Goal: Task Accomplishment & Management: Use online tool/utility

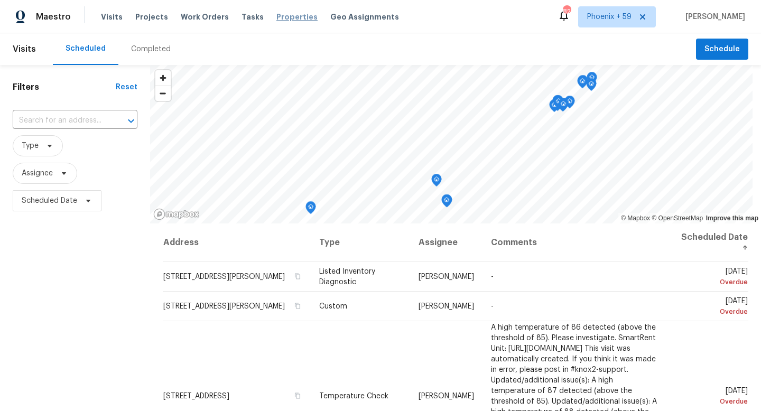
click at [293, 15] on span "Properties" at bounding box center [296, 17] width 41 height 11
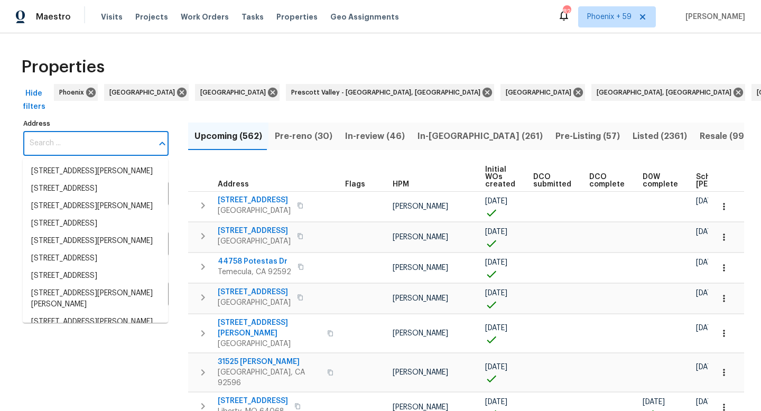
click at [98, 142] on input "Address" at bounding box center [87, 143] width 129 height 25
paste input "117 Holywell Ct"
type input "117 Holywell Ct"
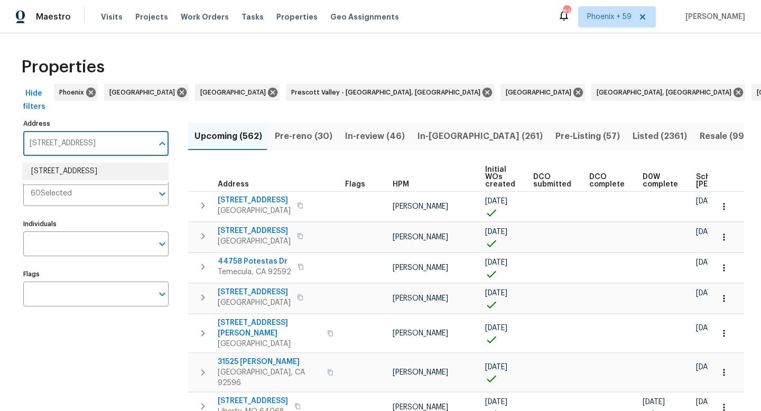
click at [94, 173] on li "117 Holywell Ct Smyrna TN 37167" at bounding box center [95, 171] width 145 height 17
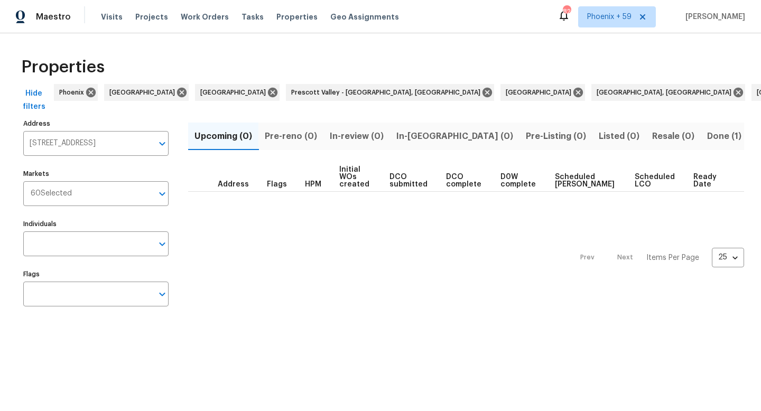
click at [707, 137] on span "Done (1)" at bounding box center [724, 136] width 34 height 15
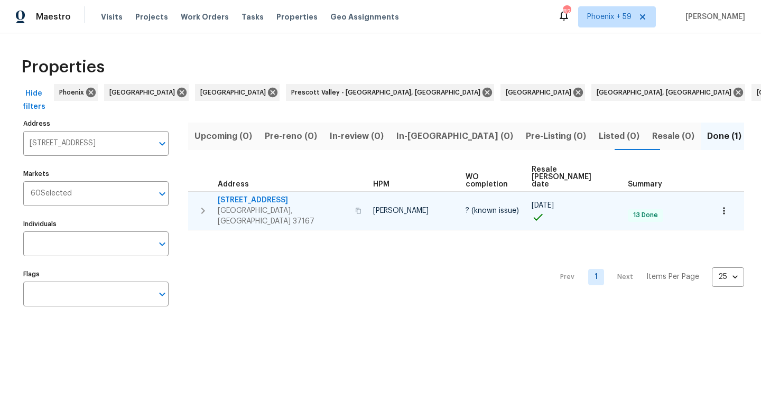
click at [247, 195] on span "117 Holywell Ct" at bounding box center [283, 200] width 131 height 11
click at [249, 195] on span "117 Holywell Ct" at bounding box center [283, 200] width 131 height 11
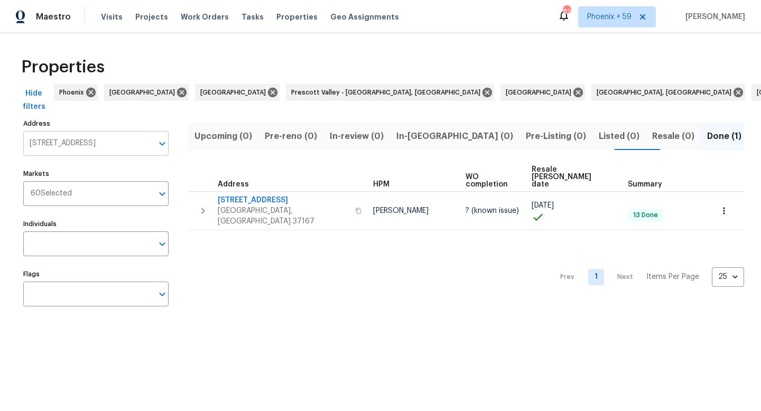
click at [92, 144] on input "117 Holywell Ct Smyrna TN 37167" at bounding box center [87, 143] width 129 height 25
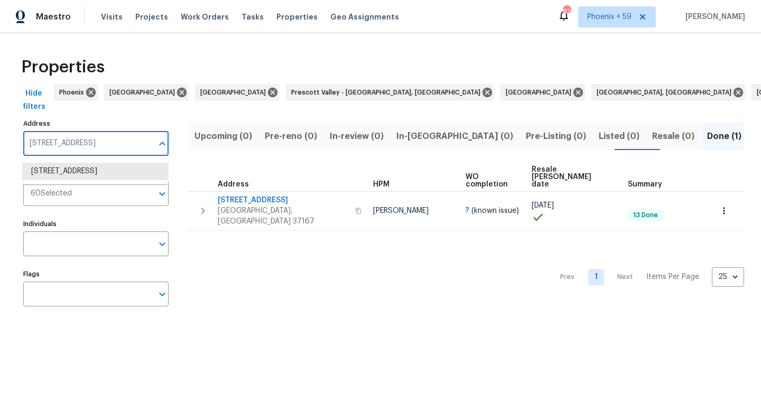
paste input "3 Snoopy Dr"
type input "1173 Snoopy Dr"
click at [85, 175] on li "1173 Snoopy Dr Clarksville TN 37040" at bounding box center [95, 171] width 145 height 17
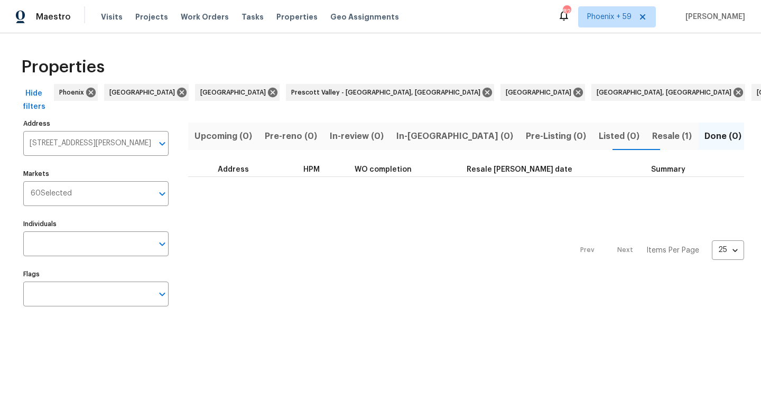
click at [652, 135] on span "Resale (1)" at bounding box center [672, 136] width 40 height 15
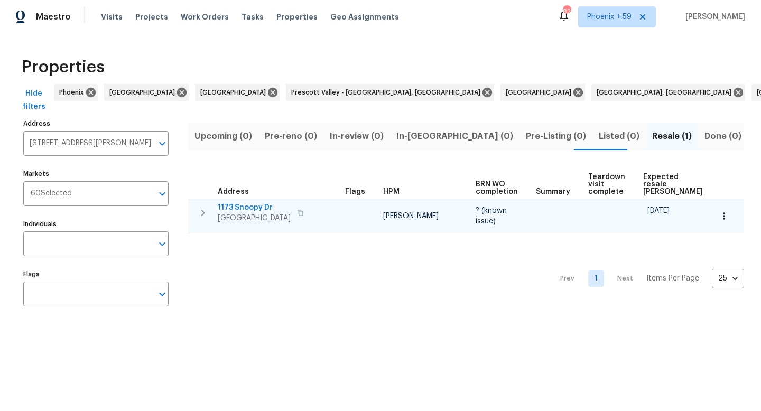
click at [253, 202] on span "1173 Snoopy Dr" at bounding box center [254, 207] width 73 height 11
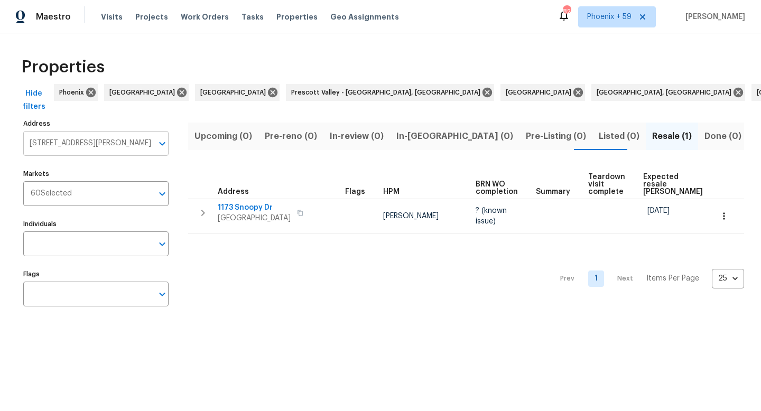
click at [106, 147] on input "1173 Snoopy Dr Clarksville TN 37040" at bounding box center [87, 143] width 129 height 25
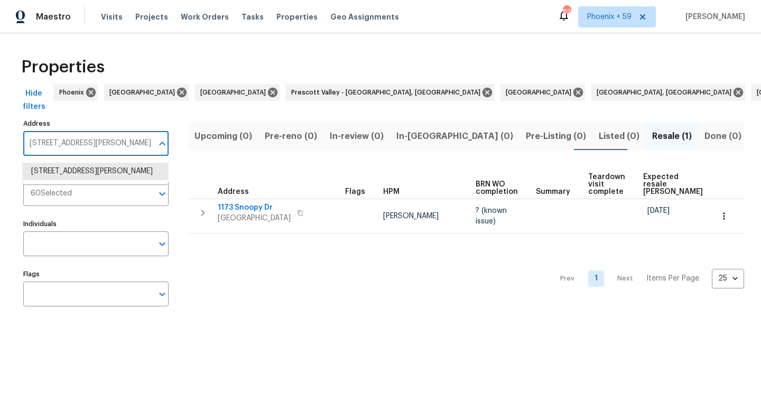
paste input "84 Cynthia Ln"
type input "1184 Cynthia Ln"
click at [102, 172] on li "1184 Cynthia Ln Spring Hill TN 37174" at bounding box center [95, 171] width 145 height 17
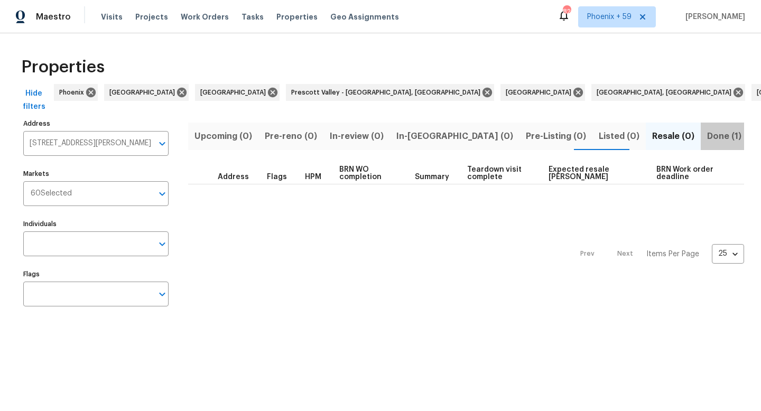
click at [707, 137] on span "Done (1)" at bounding box center [724, 136] width 34 height 15
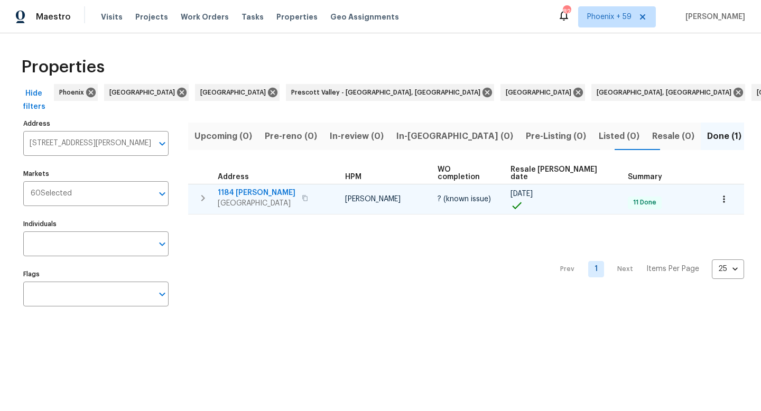
click at [257, 188] on span "1184 [PERSON_NAME]" at bounding box center [257, 193] width 78 height 11
click at [259, 188] on span "1184 [PERSON_NAME]" at bounding box center [257, 193] width 78 height 11
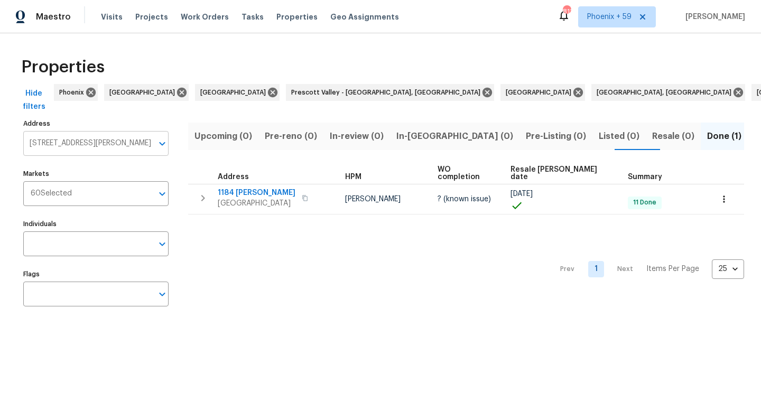
click at [94, 135] on input "1184 Cynthia Ln Spring Hill TN 37174" at bounding box center [87, 143] width 129 height 25
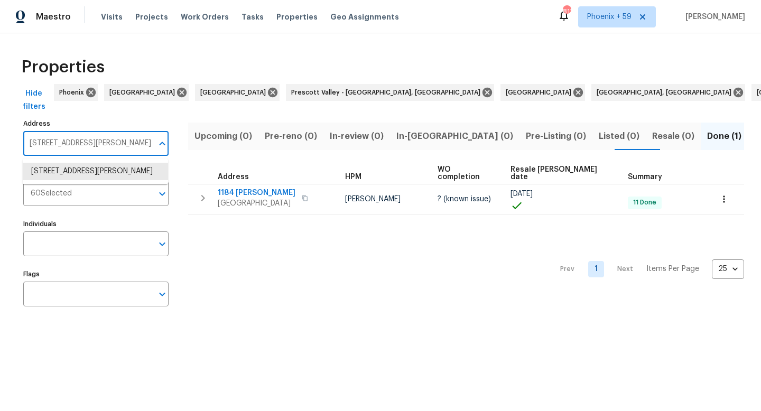
paste input "301 Sussex Dr"
type input "1301 Sussex Dr"
click at [88, 171] on li "1301 Sussex Dr Clarksville TN 37042" at bounding box center [95, 171] width 145 height 17
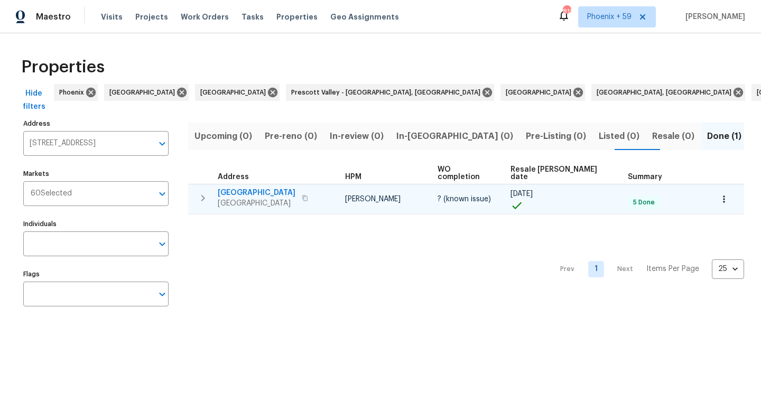
click at [251, 188] on span "1301 Sussex Dr" at bounding box center [257, 193] width 78 height 11
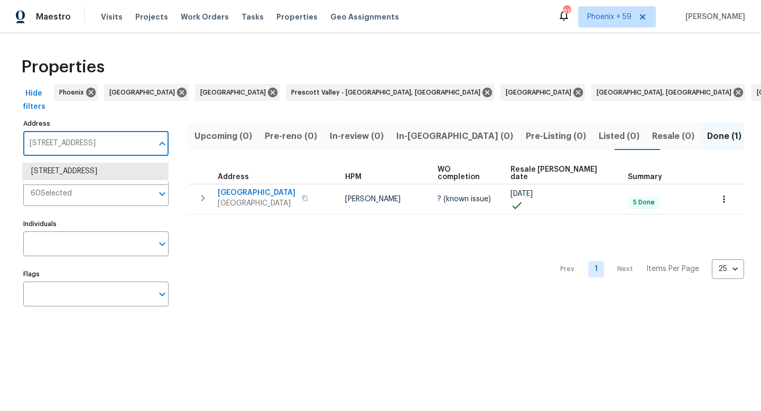
click at [120, 147] on input "1301 Sussex Dr Clarksville TN 37042" at bounding box center [87, 143] width 129 height 25
paste input "15 Robin Hill Rd"
type input "1315 Robin Hill Rd"
click at [117, 171] on li "1315 Robin Hill Rd Franklin TN 37064" at bounding box center [95, 171] width 145 height 17
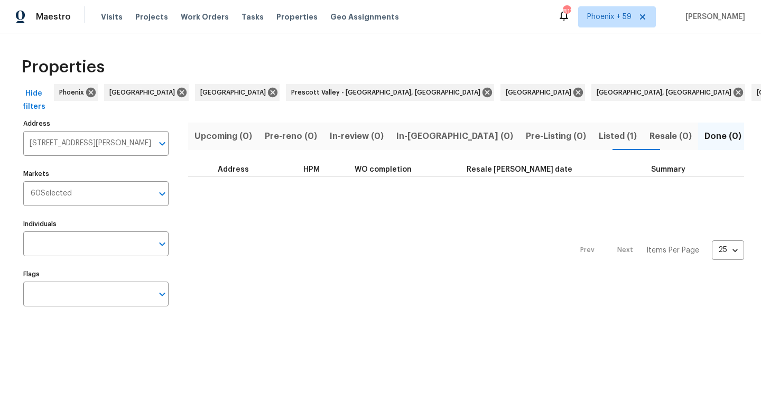
click at [592, 123] on button "Listed (1)" at bounding box center [617, 136] width 51 height 27
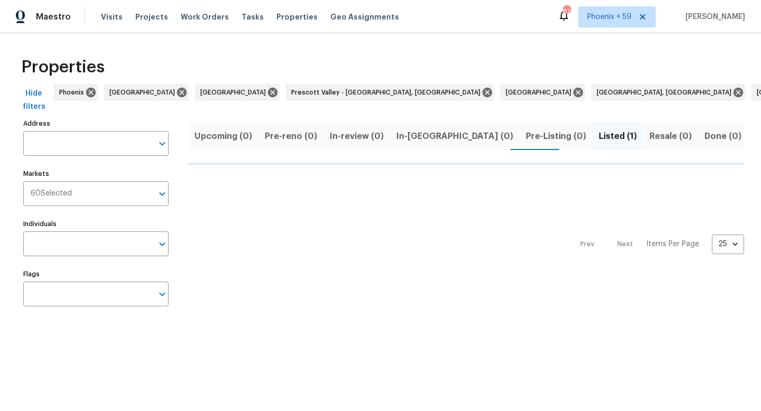
type input "1315 Robin Hill Rd Franklin TN 37064"
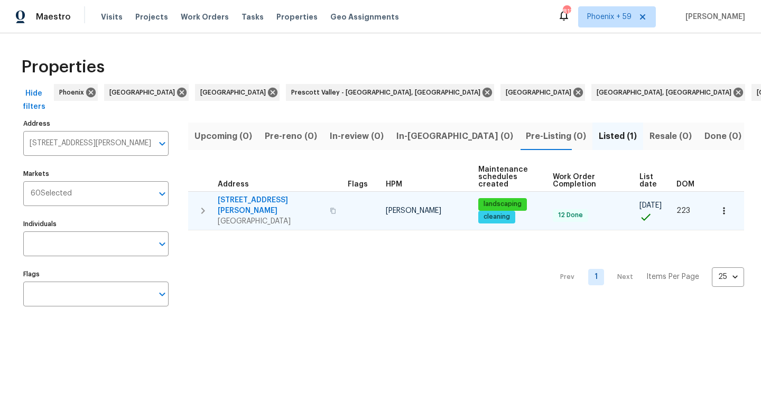
click at [267, 200] on span "1315 Robin Hill Rd" at bounding box center [271, 205] width 106 height 21
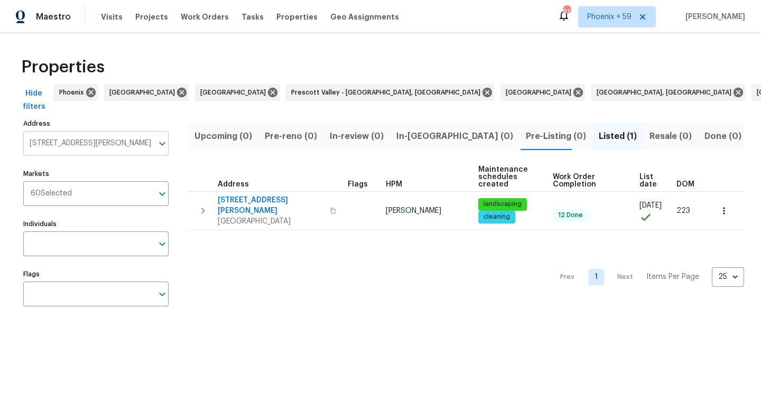
click at [102, 142] on input "1315 Robin Hill Rd Franklin TN 37064" at bounding box center [87, 143] width 129 height 25
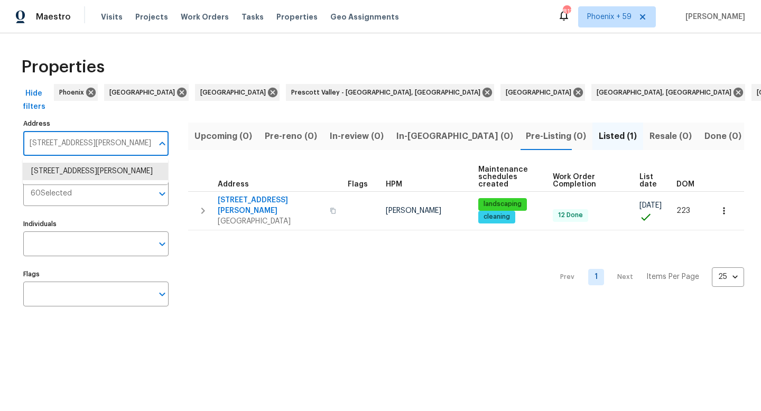
paste input "7 Sonja Dr"
type input "1317 Sonja Dr"
click at [91, 170] on li "1317 Sonja Dr Clarksville TN 37042" at bounding box center [95, 171] width 145 height 17
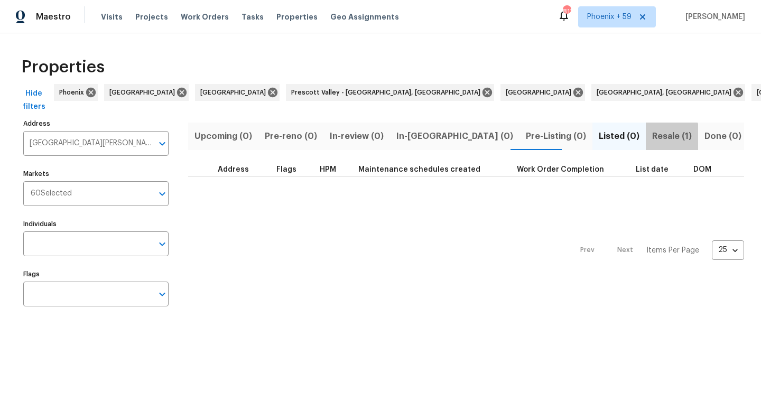
click at [652, 137] on span "Resale (1)" at bounding box center [672, 136] width 40 height 15
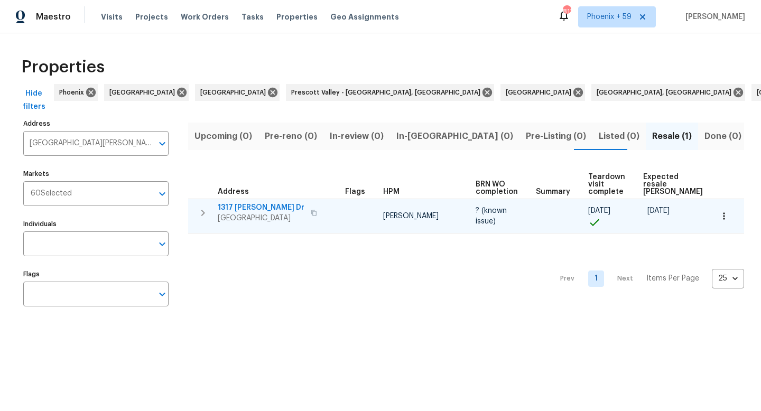
click at [237, 207] on span "1317 Sonja Dr" at bounding box center [261, 207] width 87 height 11
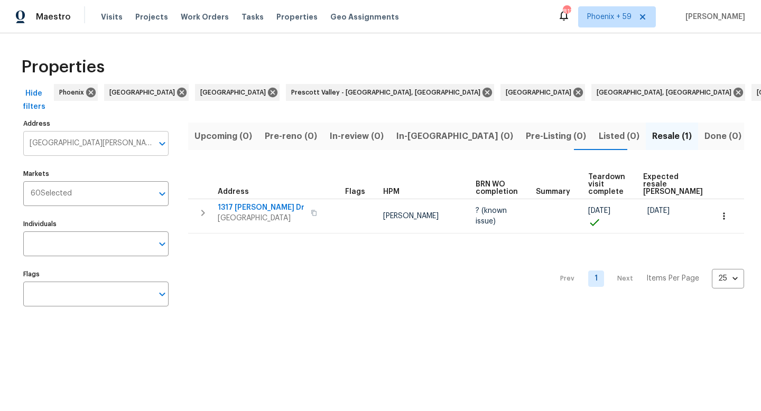
click at [116, 141] on input "1317 Sonja Dr Clarksville TN 37042" at bounding box center [87, 143] width 129 height 25
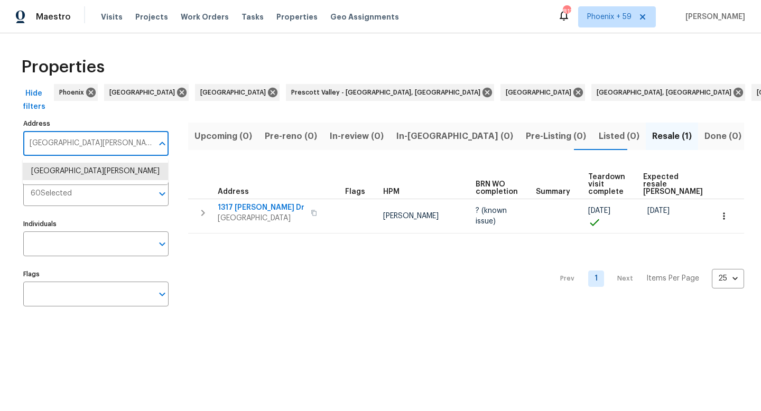
paste input "39 Chucker Dr"
type input "1339 Chucker Dr"
click at [94, 179] on li "1339 Chucker Dr Clarksville TN 37042" at bounding box center [95, 171] width 145 height 17
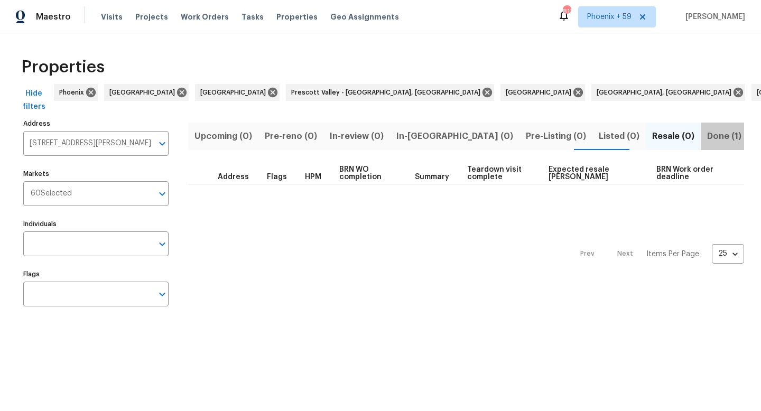
click at [707, 134] on span "Done (1)" at bounding box center [724, 136] width 34 height 15
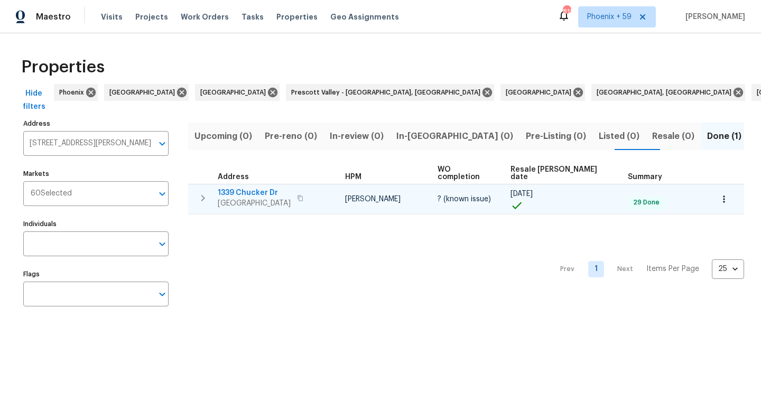
click at [241, 188] on span "1339 Chucker Dr" at bounding box center [254, 193] width 73 height 11
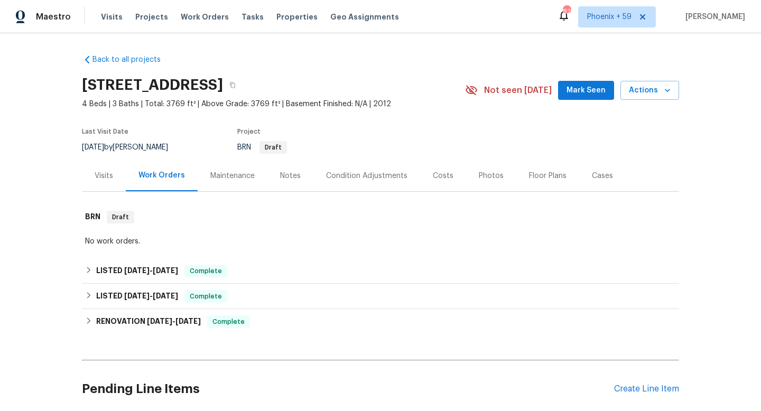
click at [240, 178] on div "Maintenance" at bounding box center [232, 176] width 44 height 11
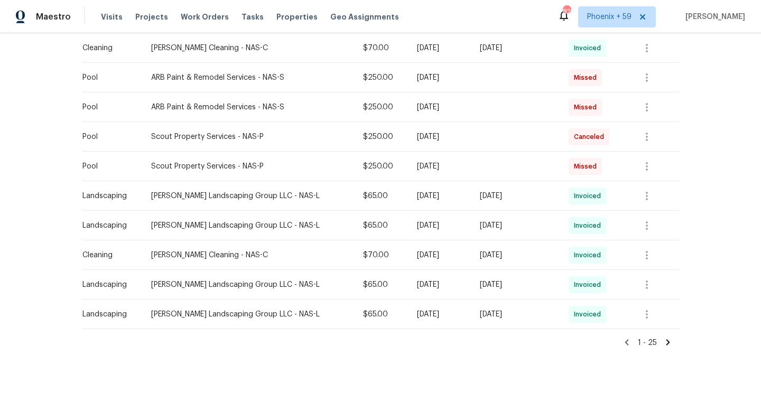
scroll to position [640, 0]
click at [669, 343] on icon at bounding box center [668, 343] width 10 height 10
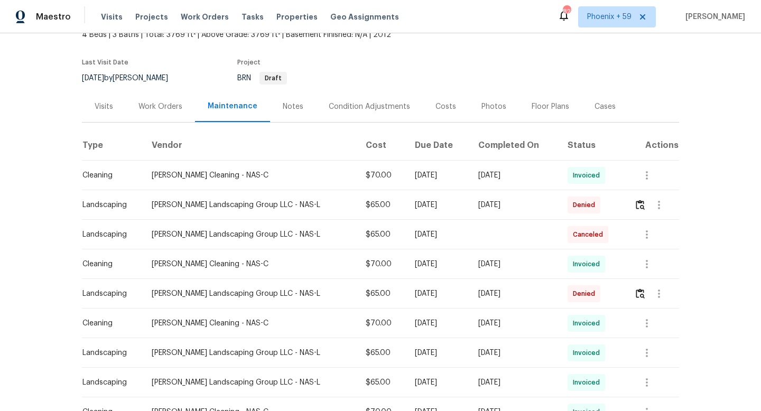
scroll to position [78, 0]
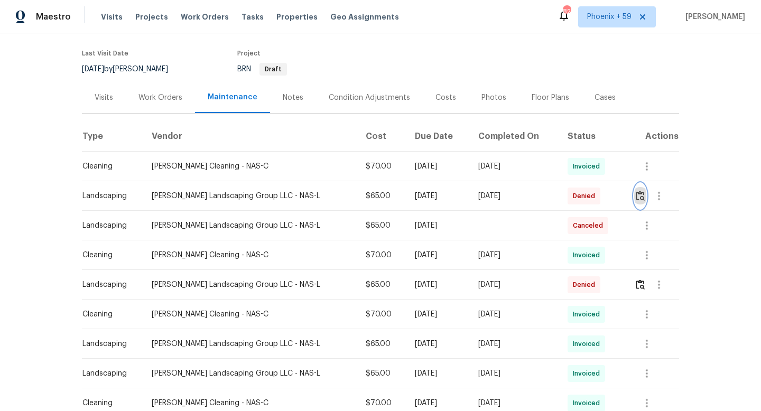
click at [640, 197] on img "button" at bounding box center [640, 196] width 9 height 10
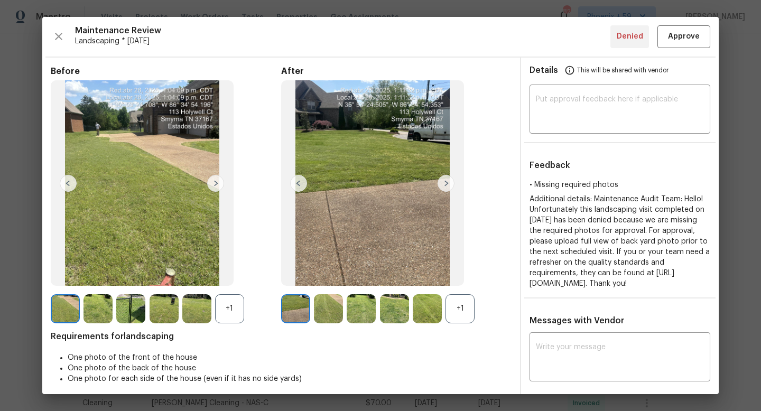
scroll to position [1, 0]
click at [335, 310] on img at bounding box center [328, 308] width 29 height 29
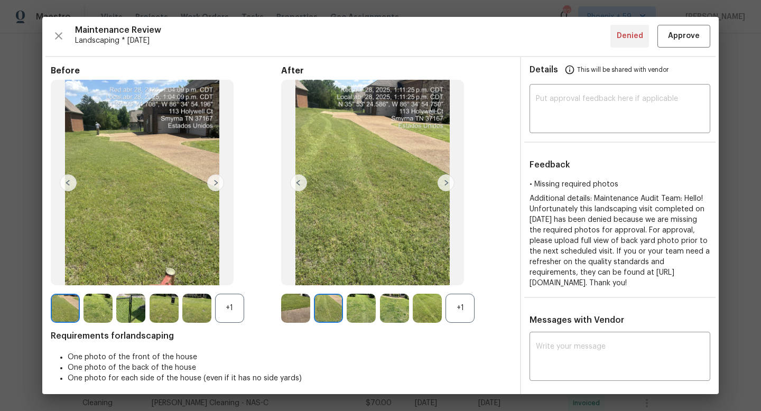
click at [365, 311] on img at bounding box center [361, 308] width 29 height 29
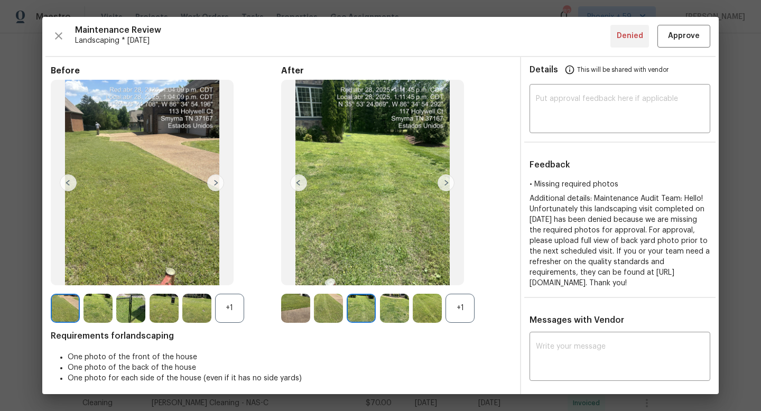
click at [399, 310] on img at bounding box center [394, 308] width 29 height 29
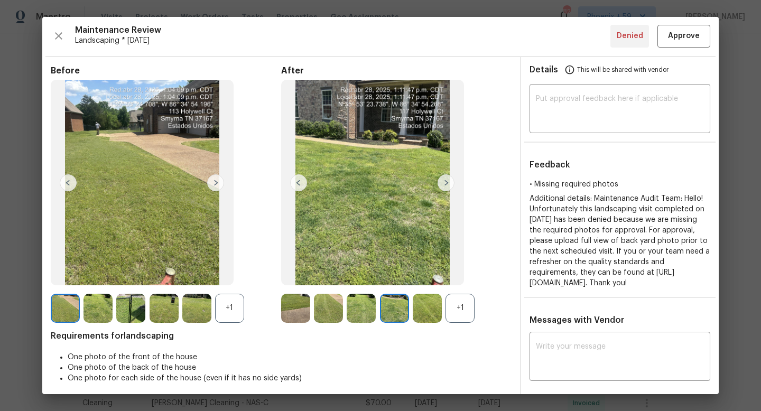
click at [424, 312] on img at bounding box center [427, 308] width 29 height 29
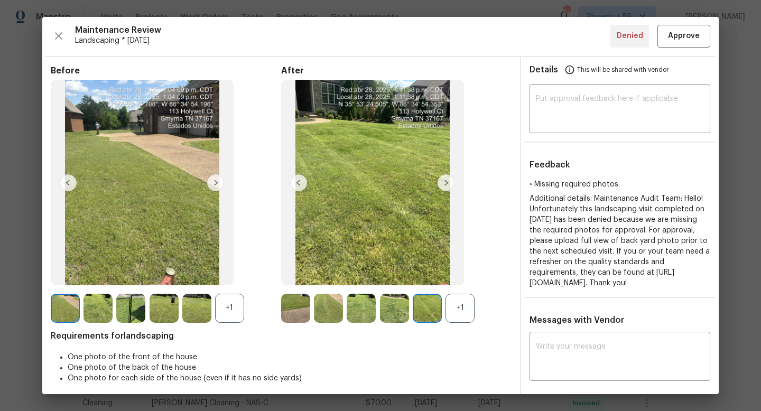
click at [447, 184] on img at bounding box center [445, 182] width 17 height 17
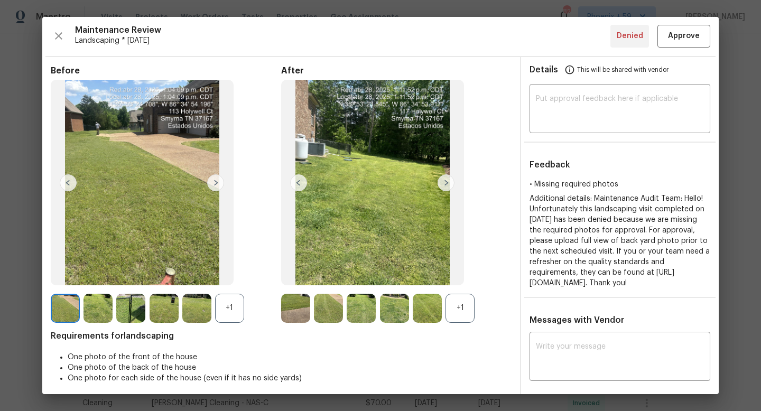
click at [447, 184] on img at bounding box center [445, 182] width 17 height 17
click at [447, 185] on img at bounding box center [445, 182] width 17 height 17
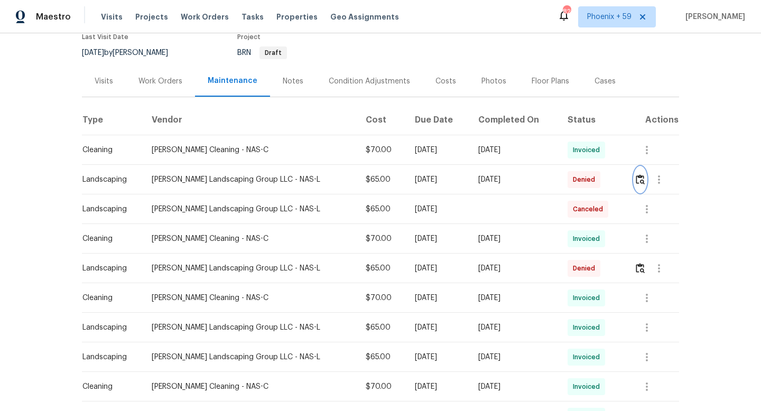
scroll to position [103, 0]
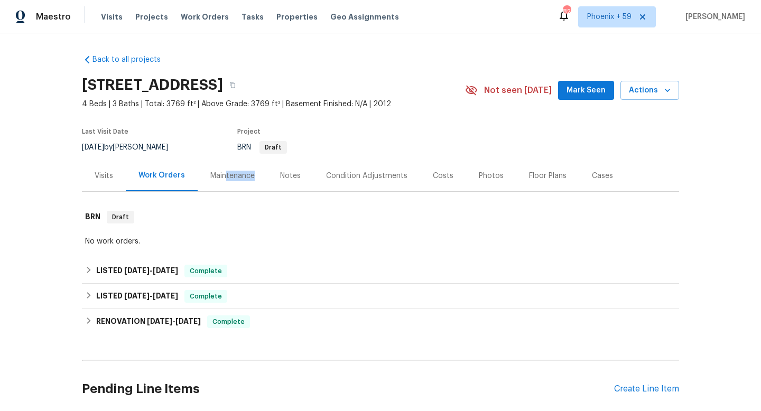
click at [225, 181] on div "Maintenance" at bounding box center [233, 175] width 70 height 31
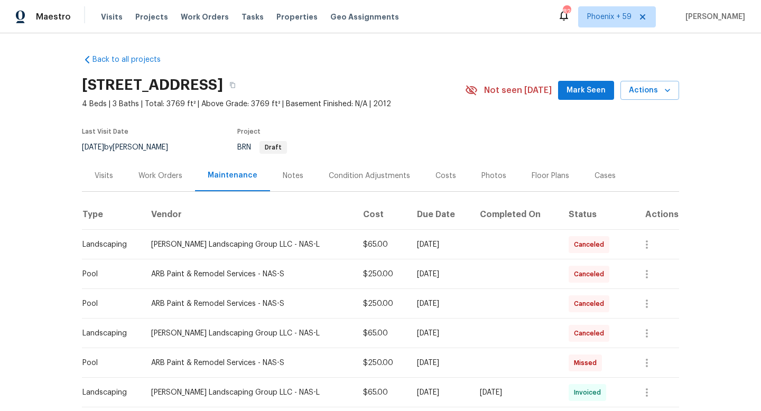
click at [169, 174] on div "Work Orders" at bounding box center [160, 176] width 44 height 11
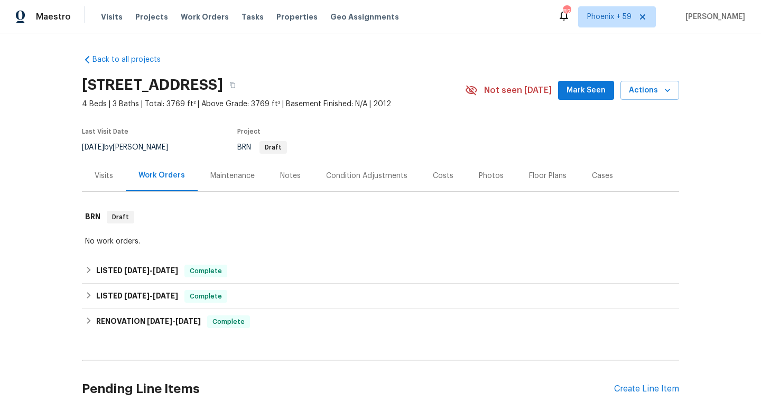
scroll to position [85, 0]
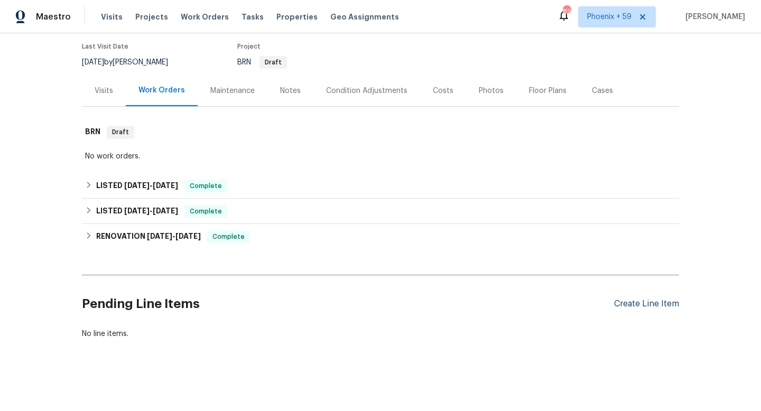
click at [641, 305] on div "Create Line Item" at bounding box center [646, 304] width 65 height 10
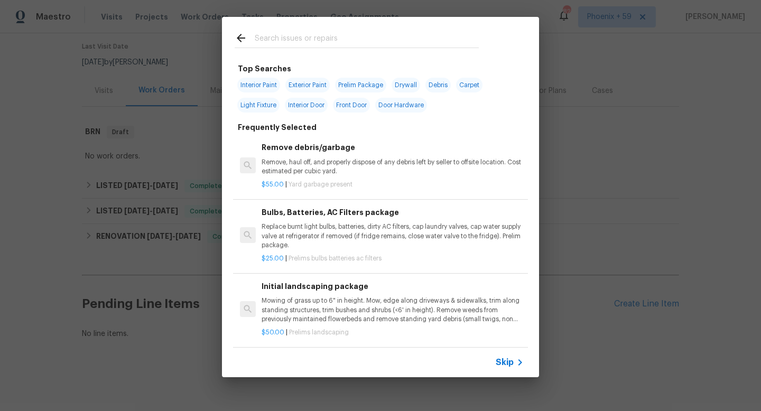
click at [320, 297] on p "Mowing of grass up to 6" in height. Mow, edge along driveways & sidewalks, trim…" at bounding box center [393, 309] width 262 height 27
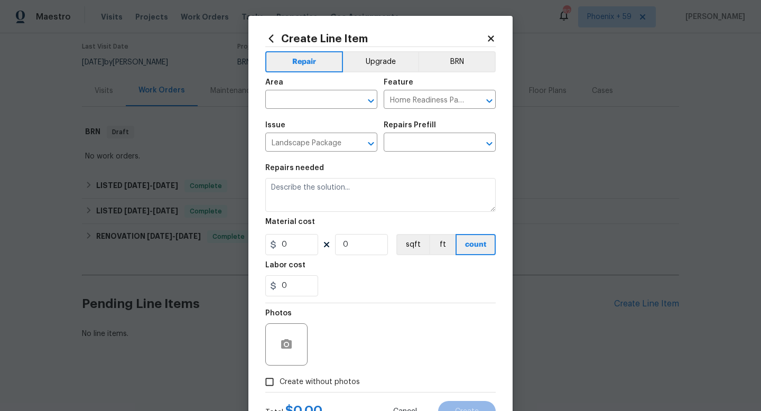
type input "Initial landscaping package $50.00"
type textarea "Mowing of grass up to 6" in height. Mow, edge along driveways & sidewalks, trim…"
type input "50"
type input "1"
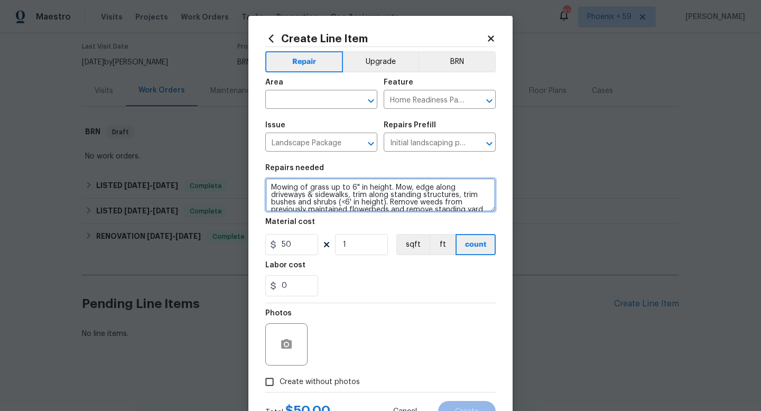
click at [314, 192] on textarea "Mowing of grass up to 6" in height. Mow, edge along driveways & sidewalks, trim…" at bounding box center [380, 195] width 230 height 34
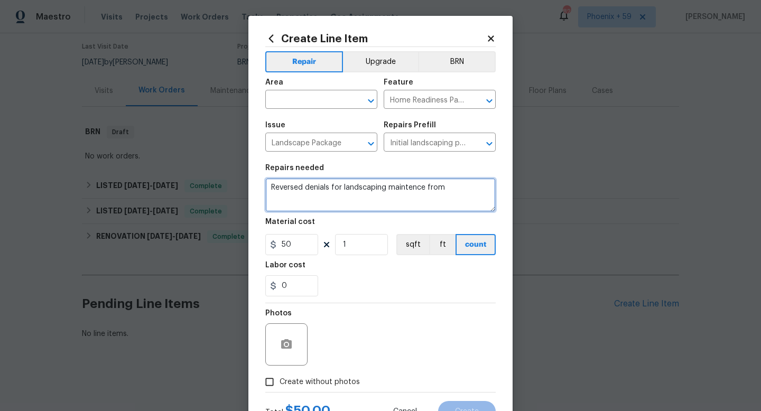
click at [410, 185] on textarea "Reversed denials for landscaping maintence from" at bounding box center [380, 195] width 230 height 34
click at [462, 188] on textarea "Reversed denials for landscaping maintenance from" at bounding box center [380, 195] width 230 height 34
click at [432, 188] on textarea "Reversed denials for landscaping maintenance from 4/14 and 4/28" at bounding box center [380, 195] width 230 height 34
click at [451, 186] on textarea "Reversed denials for landscaping maintenance from 4/14 and 4/28" at bounding box center [380, 195] width 230 height 34
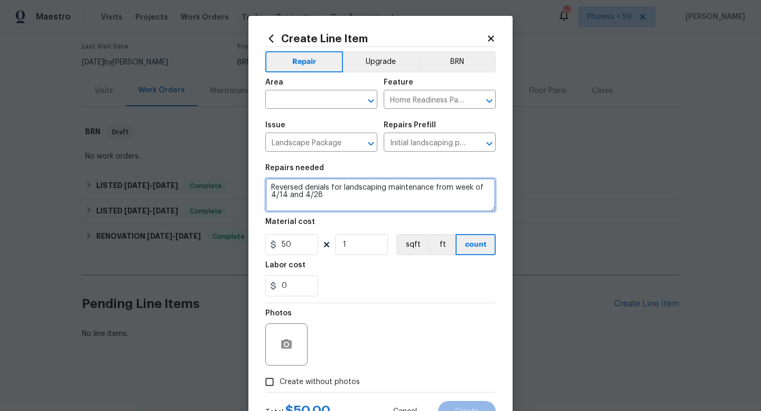
type textarea "Reversed denials for landscaping maintenance from week of 4/14 and 4/28"
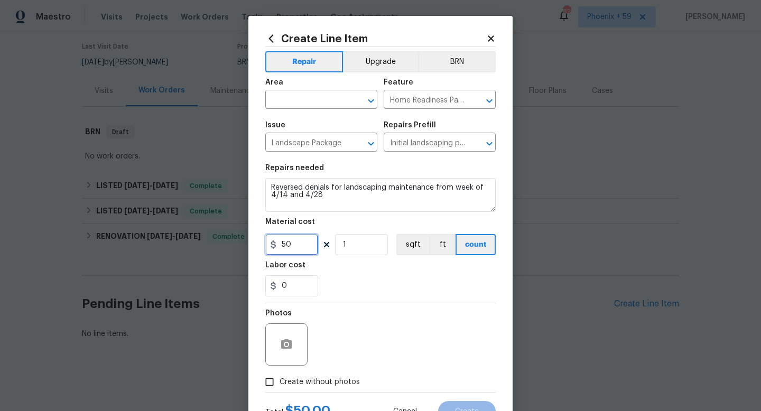
drag, startPoint x: 298, startPoint y: 245, endPoint x: 229, endPoint y: 245, distance: 69.2
click at [229, 245] on div "Create Line Item Repair Upgrade BRN Area ​ Feature Home Readiness Packages ​ Is…" at bounding box center [380, 205] width 761 height 411
type input "65"
type input "2"
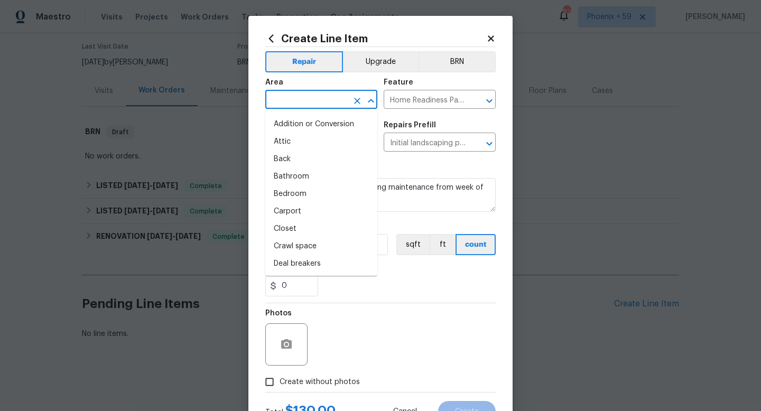
click at [320, 96] on input "text" at bounding box center [306, 100] width 82 height 16
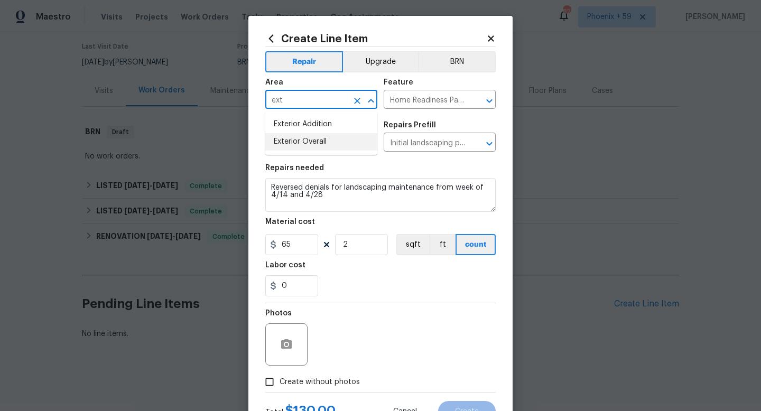
click at [327, 139] on li "Exterior Overall" at bounding box center [321, 141] width 112 height 17
type input "Exterior Overall"
click at [346, 318] on div "Photos" at bounding box center [380, 337] width 230 height 69
click at [324, 378] on span "Create without photos" at bounding box center [319, 382] width 80 height 11
click at [279, 378] on input "Create without photos" at bounding box center [269, 382] width 20 height 20
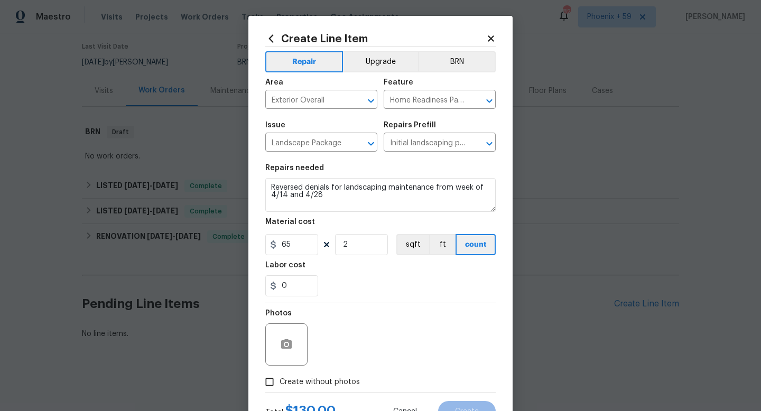
checkbox input "true"
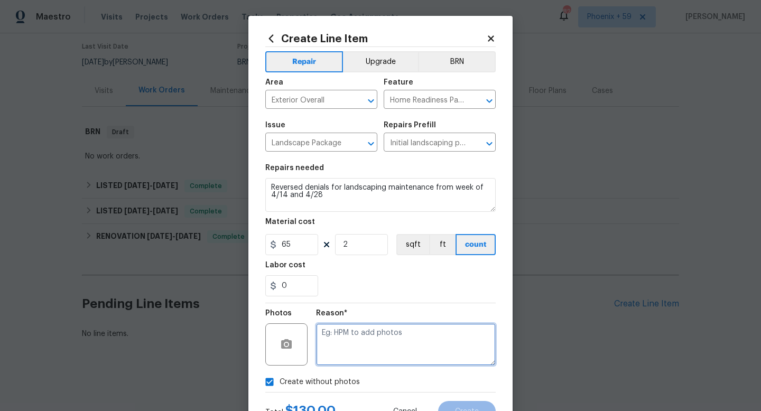
click at [353, 342] on textarea at bounding box center [406, 344] width 180 height 42
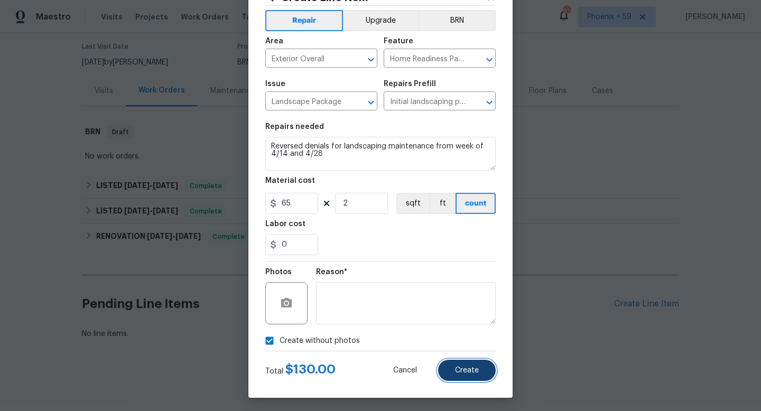
click at [460, 368] on span "Create" at bounding box center [467, 371] width 24 height 8
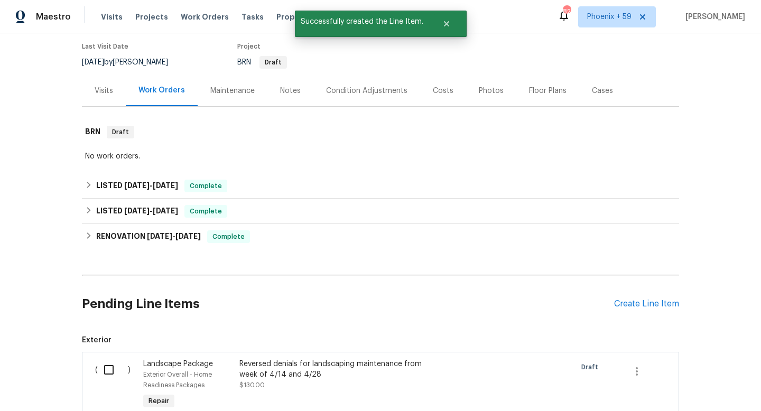
click at [108, 368] on input "checkbox" at bounding box center [113, 370] width 30 height 22
checkbox input "true"
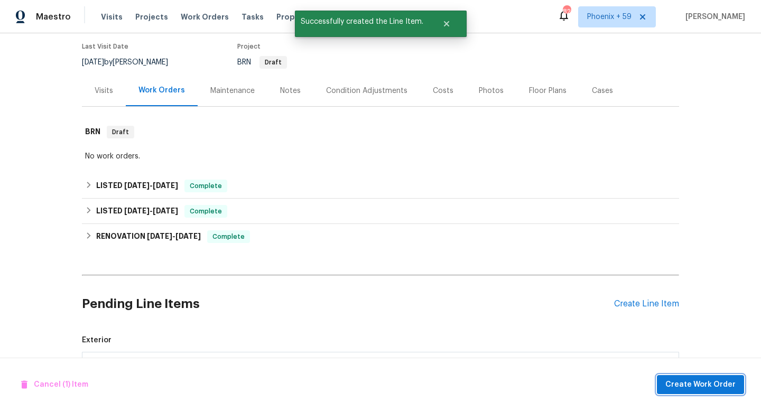
click at [682, 387] on span "Create Work Order" at bounding box center [700, 384] width 70 height 13
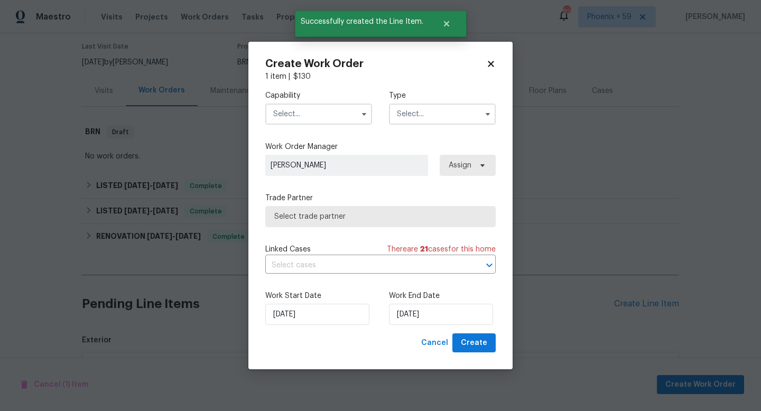
click at [353, 107] on input "text" at bounding box center [318, 114] width 107 height 21
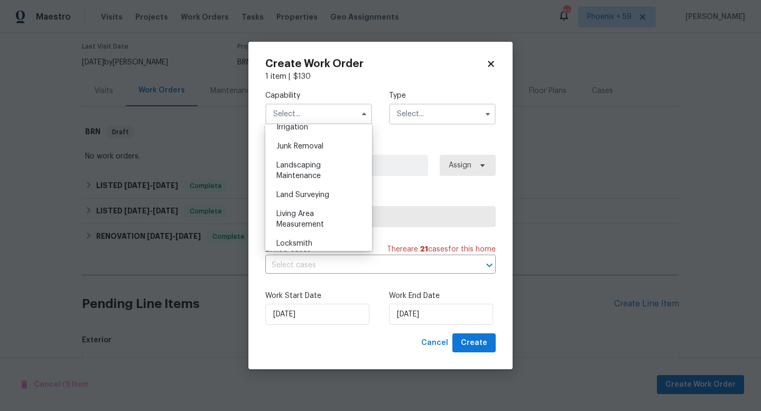
scroll to position [665, 0]
click at [323, 167] on div "Landscaping Maintenance" at bounding box center [318, 172] width 101 height 30
type input "Landscaping Maintenance"
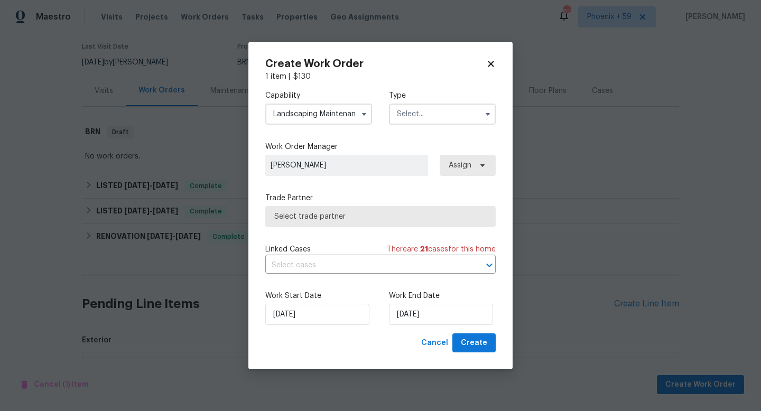
click at [416, 111] on input "text" at bounding box center [442, 114] width 107 height 21
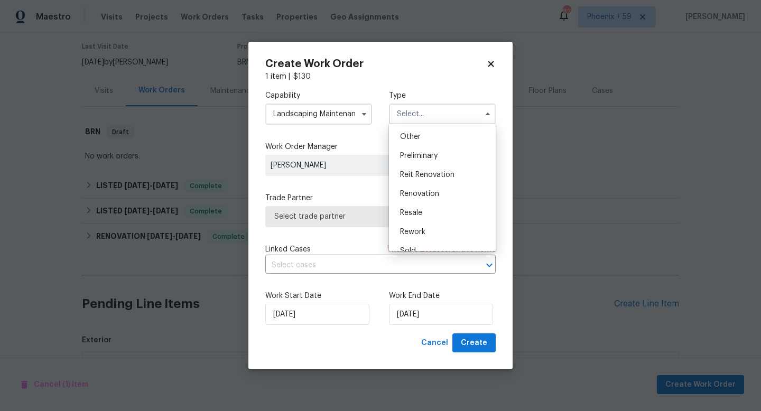
scroll to position [240, 0]
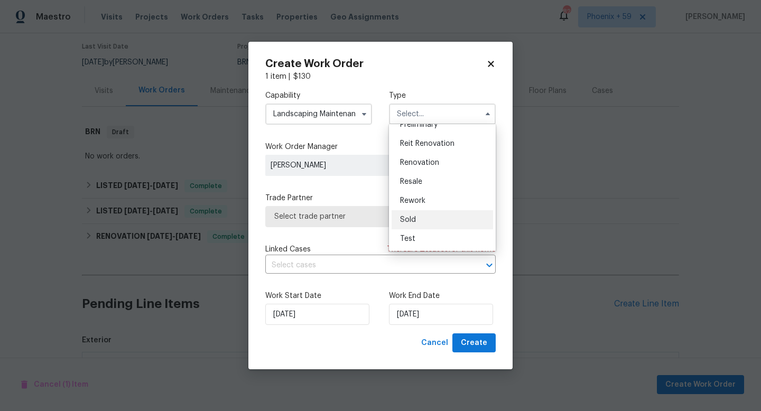
click at [413, 218] on span "Sold" at bounding box center [408, 219] width 16 height 7
type input "Sold"
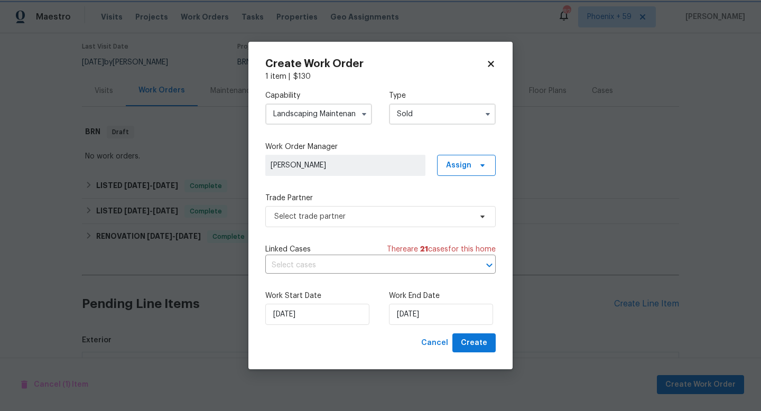
scroll to position [0, 0]
click at [361, 220] on span "Select trade partner" at bounding box center [372, 216] width 197 height 11
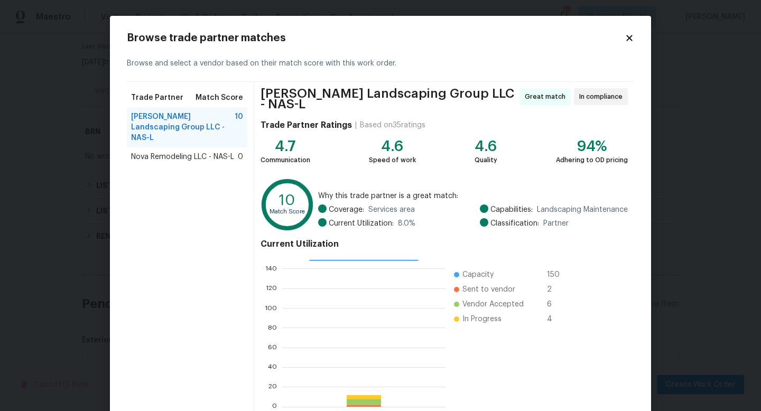
scroll to position [55, 0]
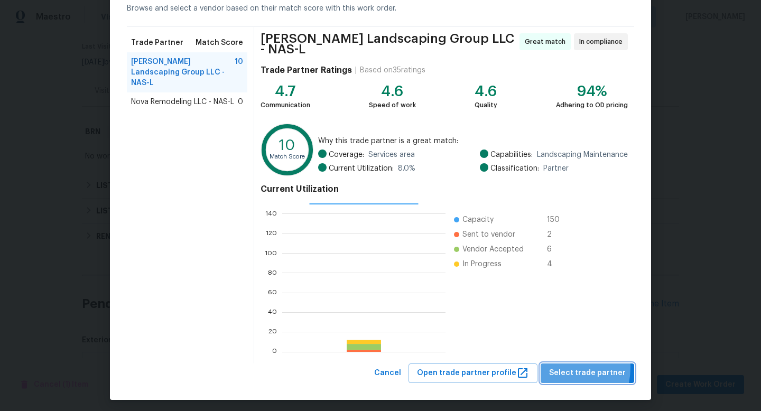
click at [555, 367] on span "Select trade partner" at bounding box center [587, 373] width 77 height 13
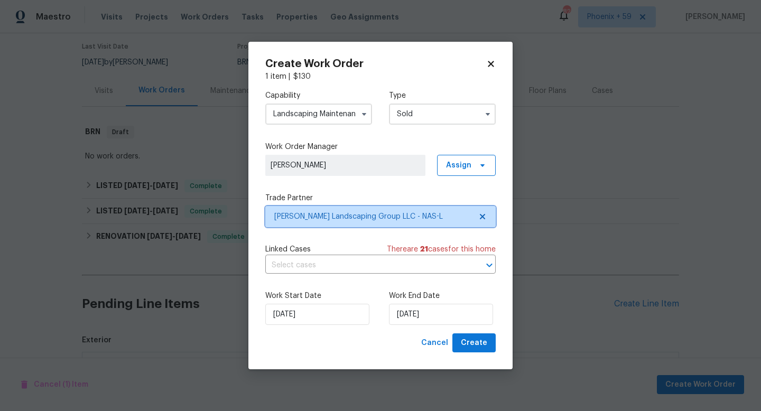
scroll to position [0, 0]
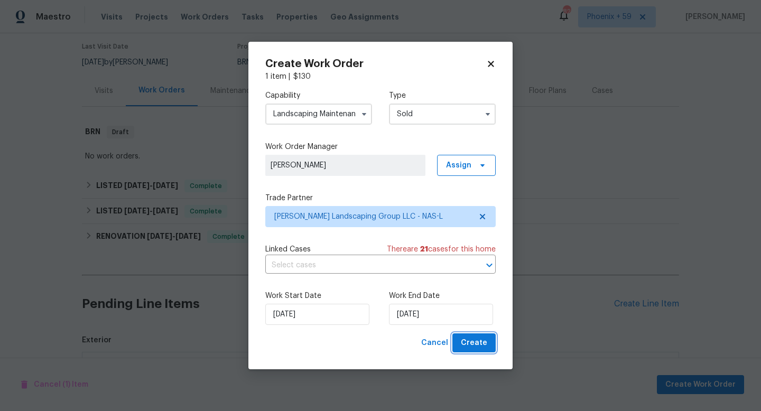
click at [460, 345] on button "Create" at bounding box center [473, 343] width 43 height 20
checkbox input "false"
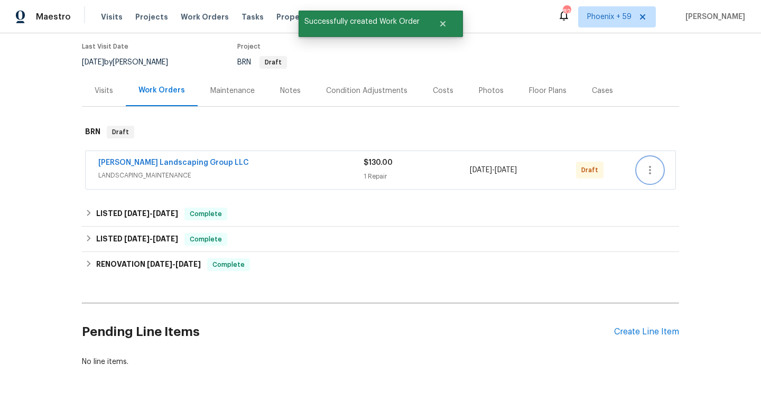
click at [653, 172] on icon "button" at bounding box center [649, 170] width 13 height 13
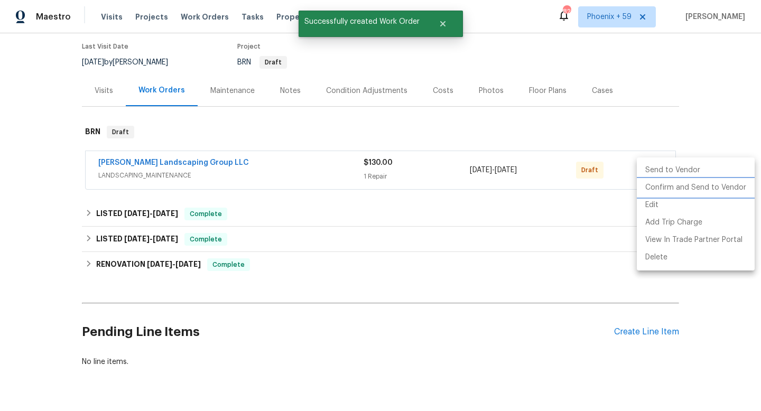
click at [656, 191] on li "Confirm and Send to Vendor" at bounding box center [696, 187] width 118 height 17
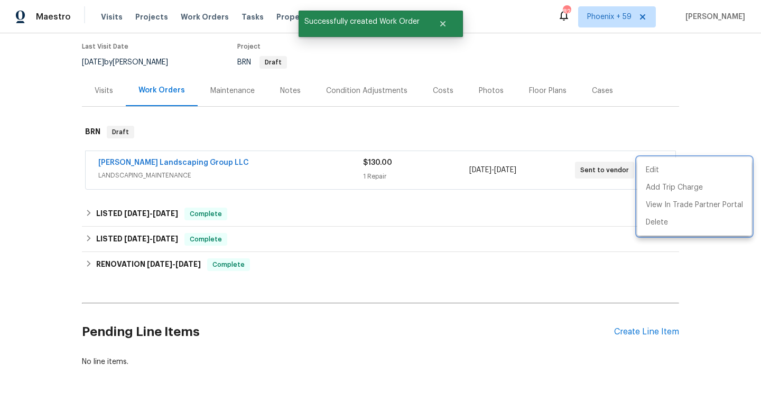
click at [204, 160] on div at bounding box center [380, 205] width 761 height 411
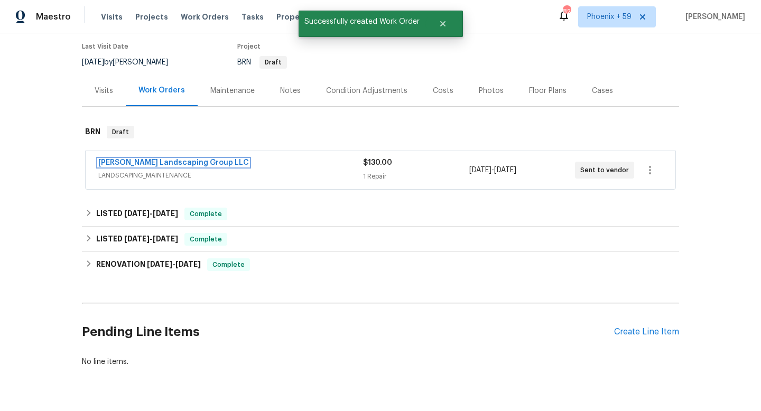
click at [204, 160] on link "[PERSON_NAME] Landscaping Group LLC" at bounding box center [173, 162] width 151 height 7
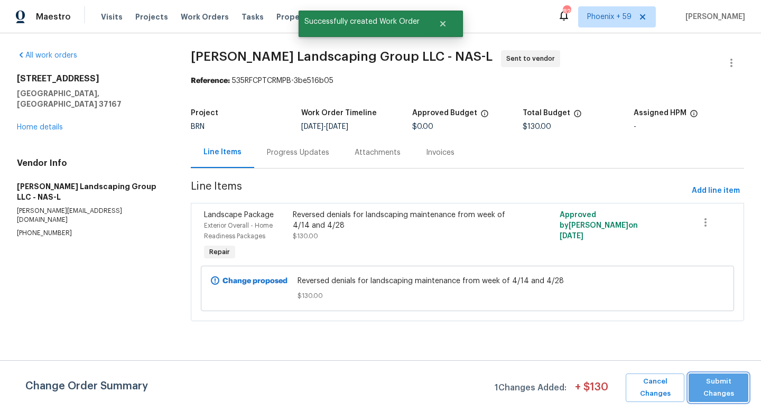
click at [721, 380] on span "Submit Changes" at bounding box center [718, 388] width 49 height 24
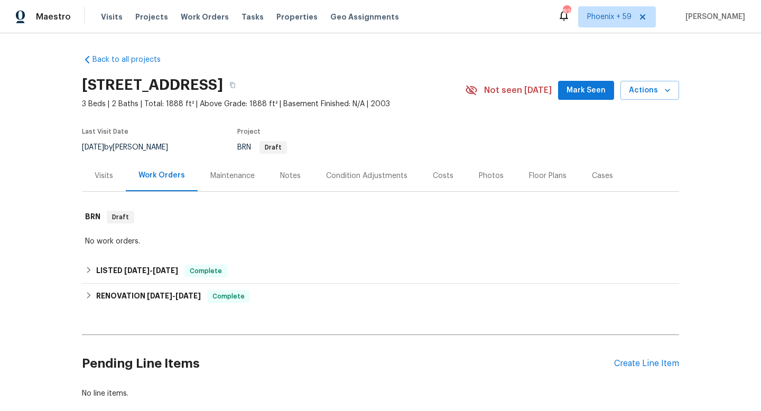
click at [239, 180] on div "Maintenance" at bounding box center [232, 176] width 44 height 11
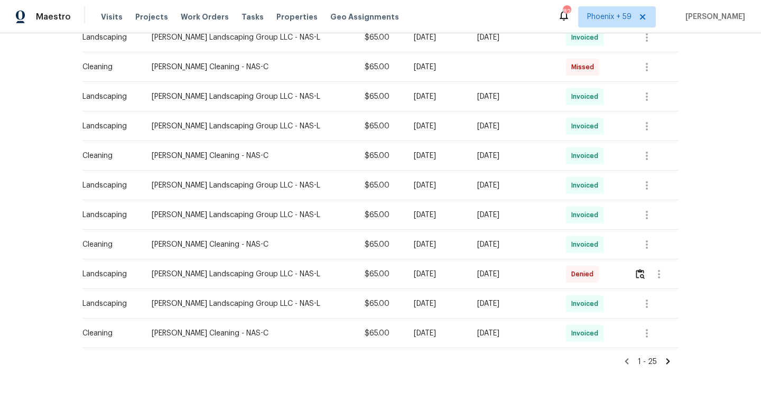
scroll to position [640, 0]
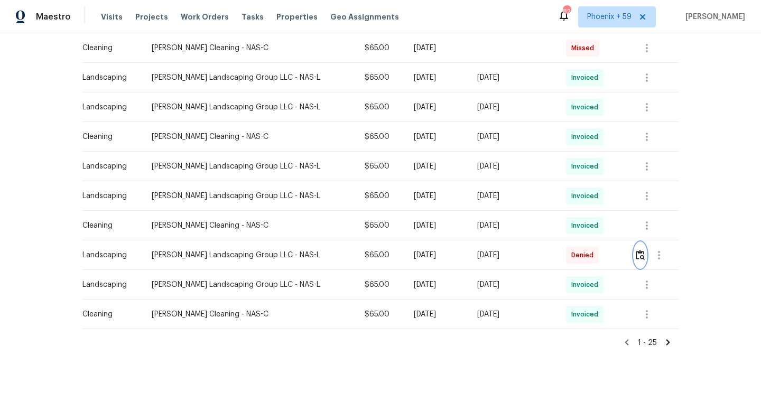
click at [640, 257] on img "button" at bounding box center [640, 255] width 9 height 10
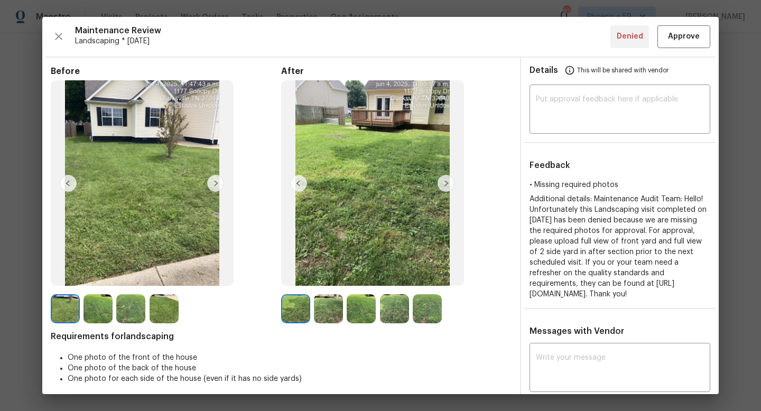
click at [442, 188] on img at bounding box center [445, 183] width 17 height 17
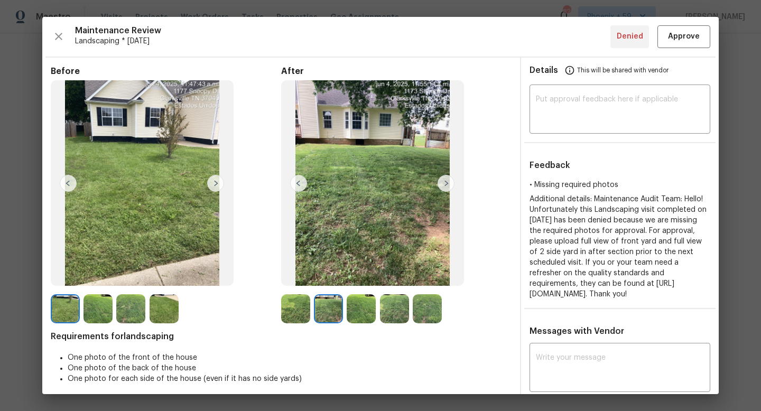
click at [445, 184] on img at bounding box center [445, 183] width 17 height 17
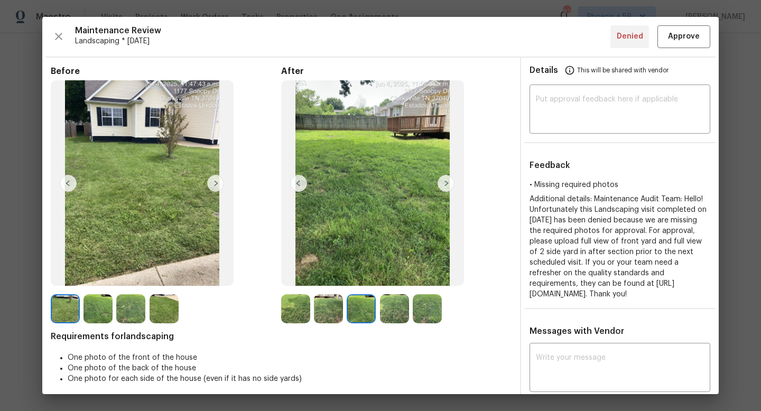
click at [445, 184] on img at bounding box center [445, 183] width 17 height 17
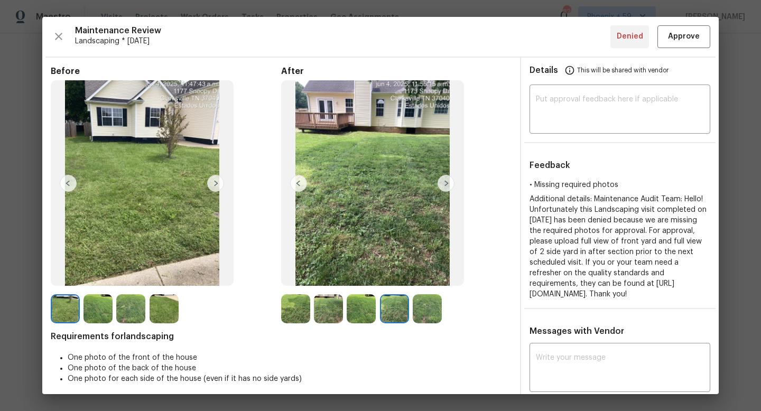
click at [445, 184] on img at bounding box center [445, 183] width 17 height 17
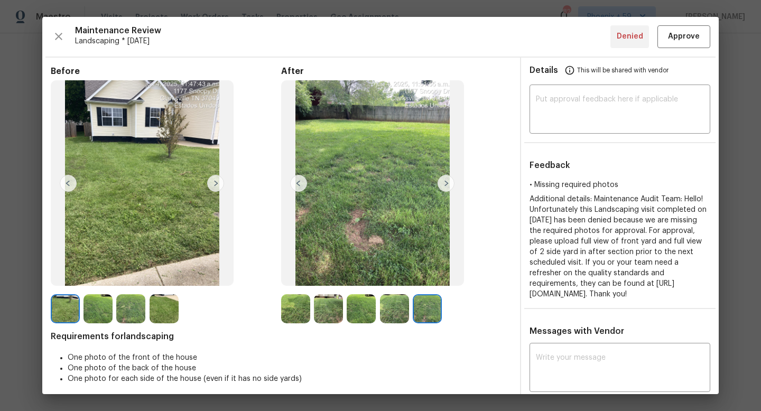
click at [445, 184] on img at bounding box center [445, 183] width 17 height 17
click at [214, 186] on img at bounding box center [215, 183] width 17 height 17
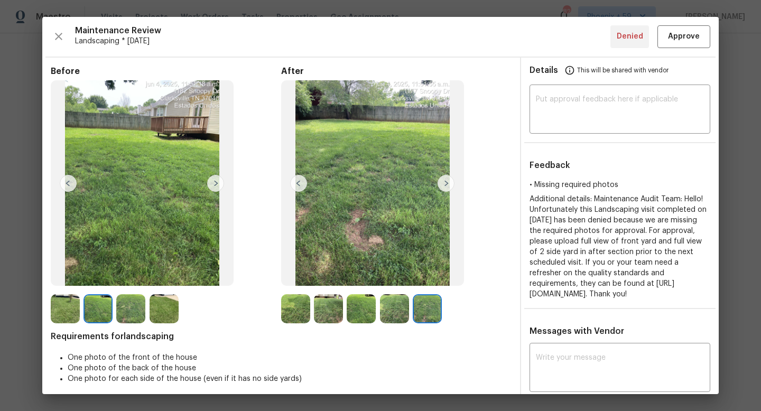
click at [214, 186] on img at bounding box center [215, 183] width 17 height 17
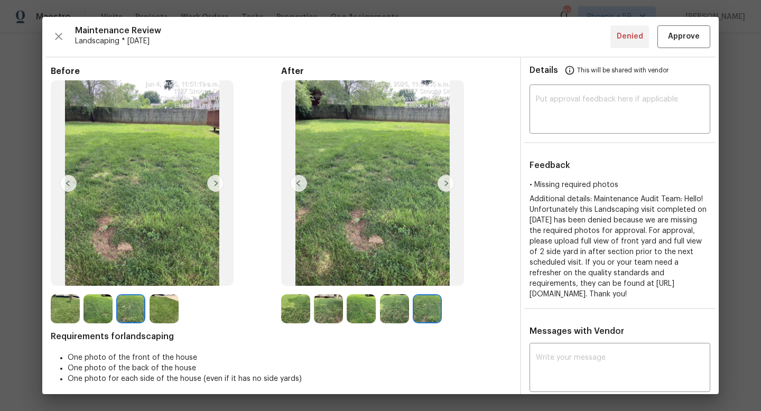
click at [214, 186] on img at bounding box center [215, 183] width 17 height 17
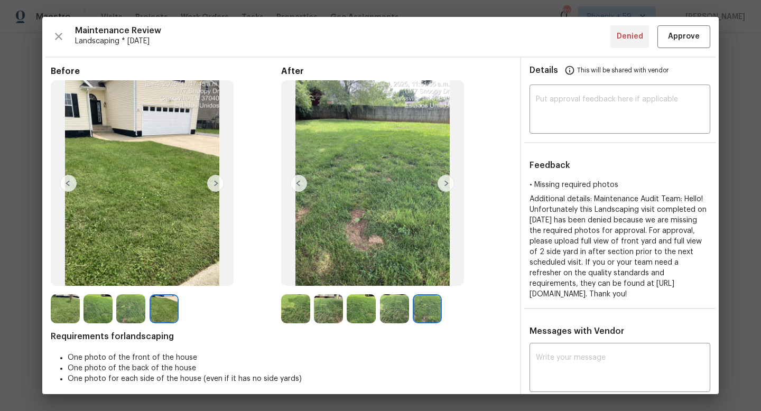
click at [213, 189] on img at bounding box center [215, 183] width 17 height 17
click at [214, 189] on img at bounding box center [215, 183] width 17 height 17
click at [694, 42] on span "Approve" at bounding box center [684, 36] width 32 height 13
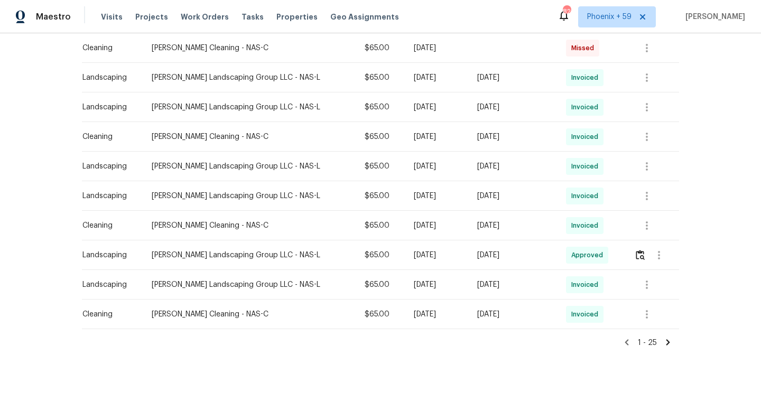
click at [671, 344] on icon at bounding box center [668, 343] width 10 height 10
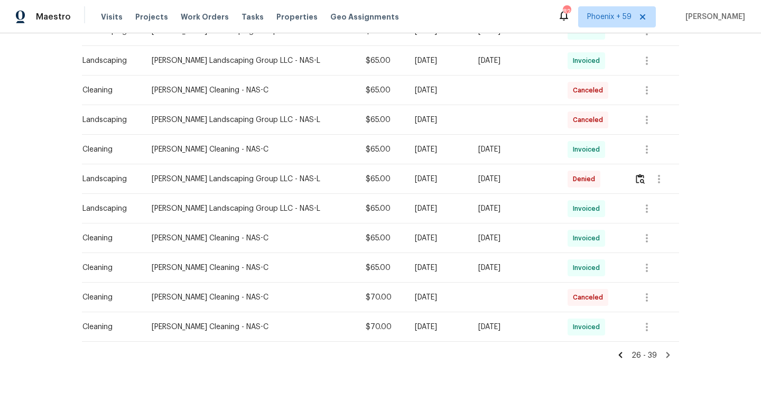
scroll to position [303, 0]
click at [639, 179] on img "button" at bounding box center [640, 178] width 9 height 10
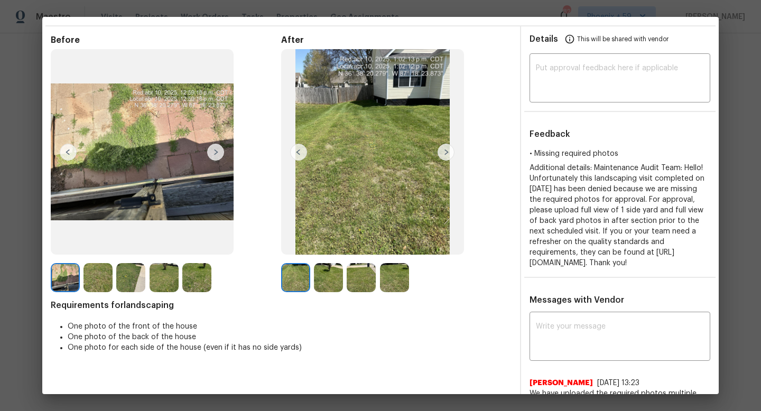
scroll to position [29, 0]
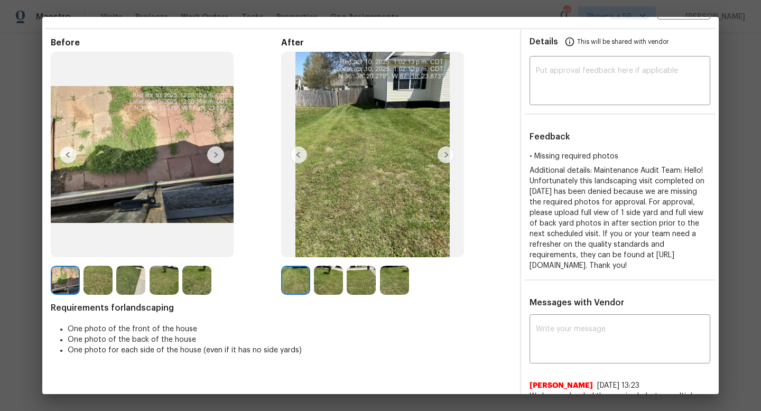
click at [448, 158] on img at bounding box center [445, 154] width 17 height 17
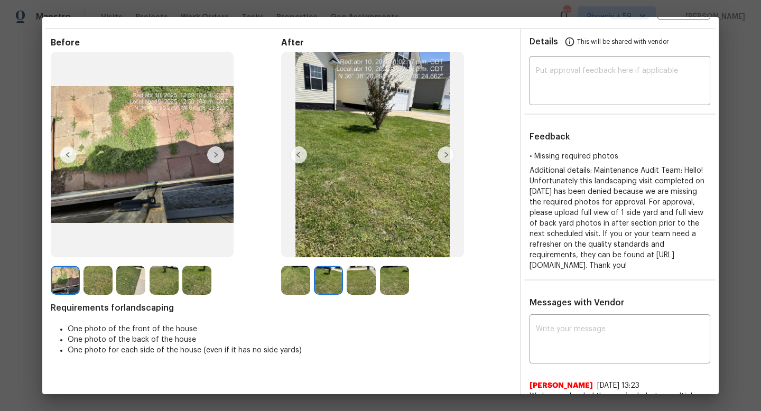
click at [448, 158] on img at bounding box center [445, 154] width 17 height 17
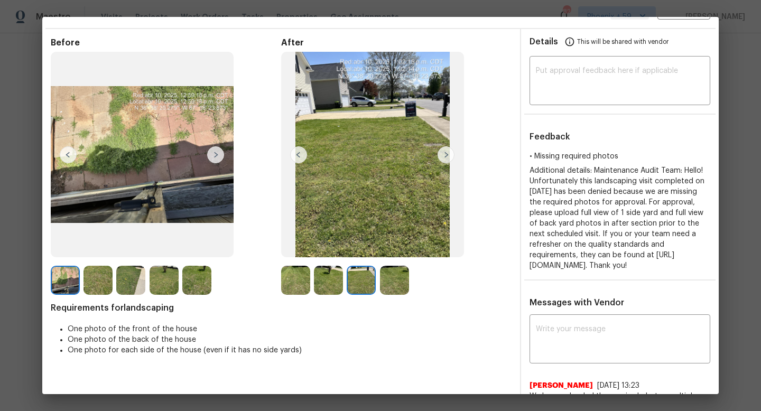
click at [448, 158] on img at bounding box center [445, 154] width 17 height 17
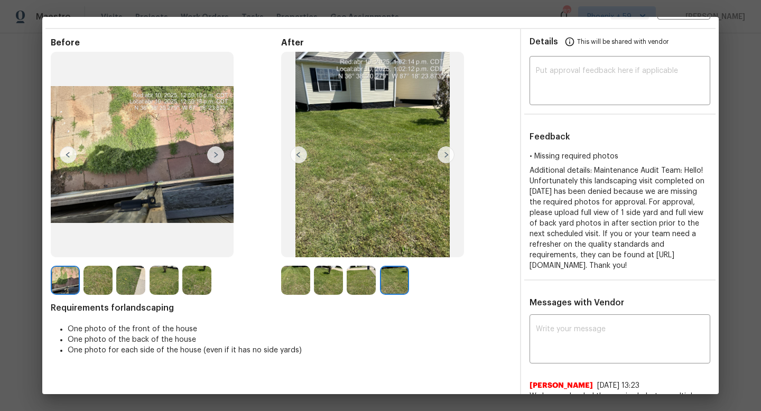
click at [448, 158] on img at bounding box center [445, 154] width 17 height 17
click at [296, 154] on img at bounding box center [298, 154] width 17 height 17
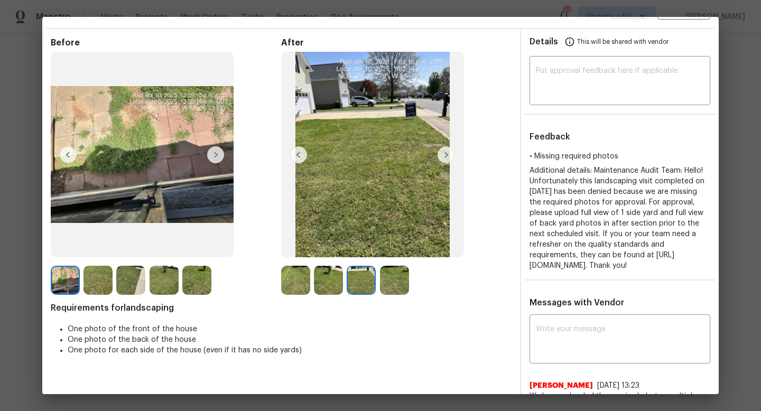
click at [296, 154] on img at bounding box center [298, 154] width 17 height 17
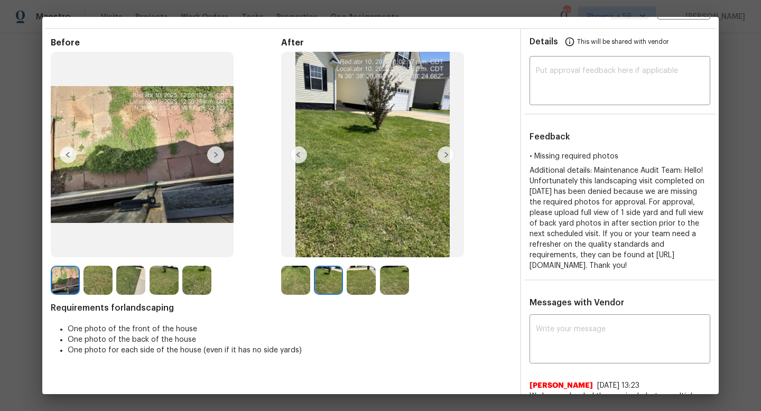
click at [296, 154] on img at bounding box center [298, 154] width 17 height 17
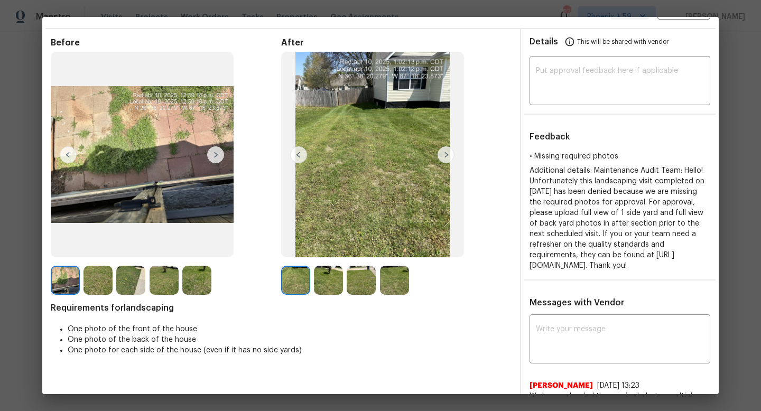
click at [296, 154] on img at bounding box center [298, 154] width 17 height 17
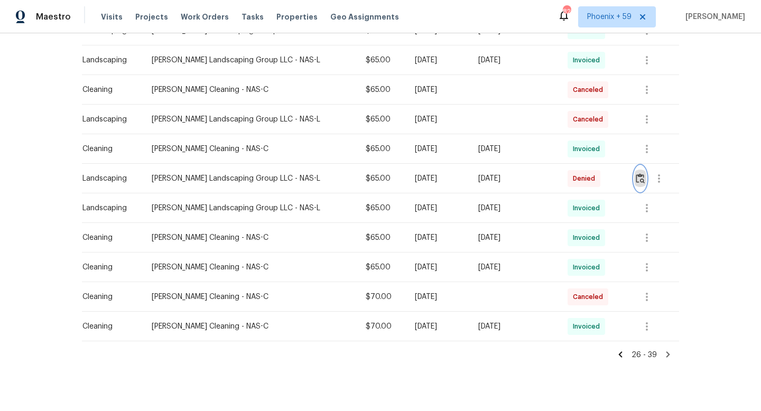
click at [645, 178] on button "button" at bounding box center [640, 178] width 12 height 25
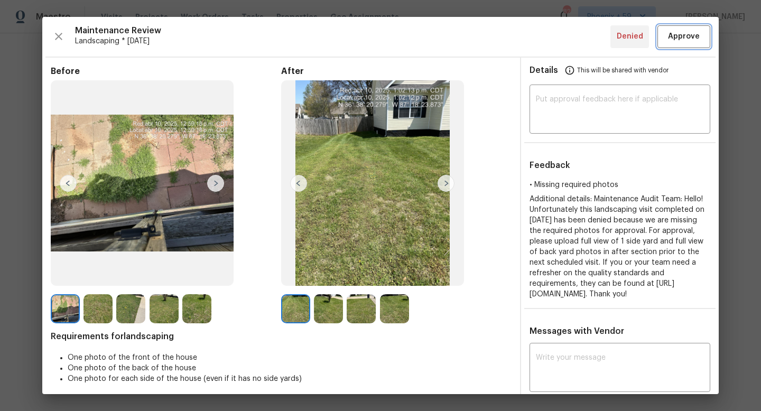
click at [681, 43] on button "Approve" at bounding box center [683, 36] width 53 height 23
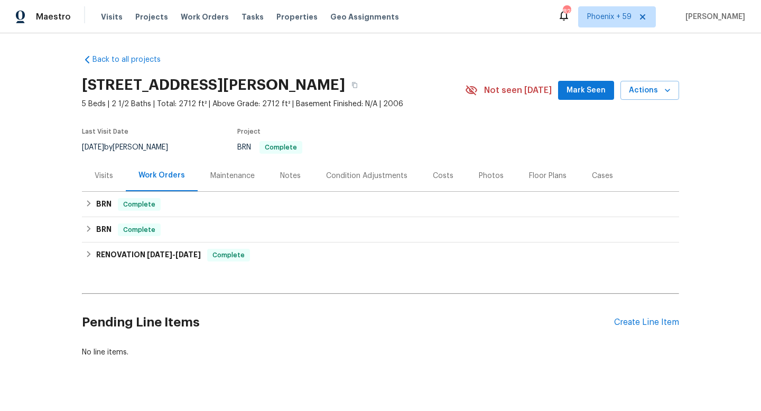
click at [233, 182] on div "Maintenance" at bounding box center [233, 175] width 70 height 31
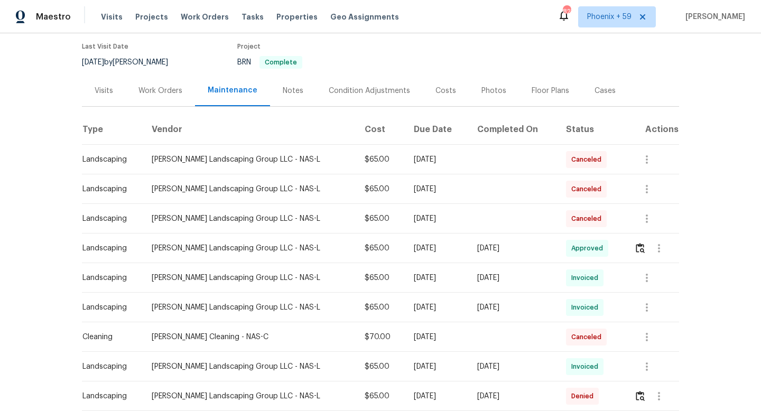
scroll to position [178, 0]
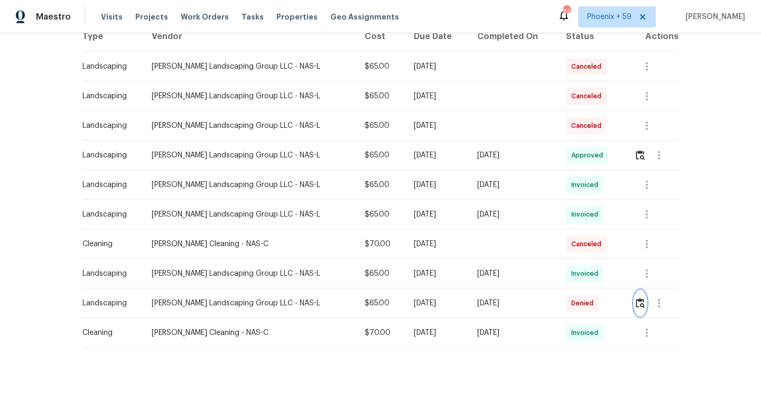
click at [639, 304] on img "button" at bounding box center [640, 303] width 9 height 10
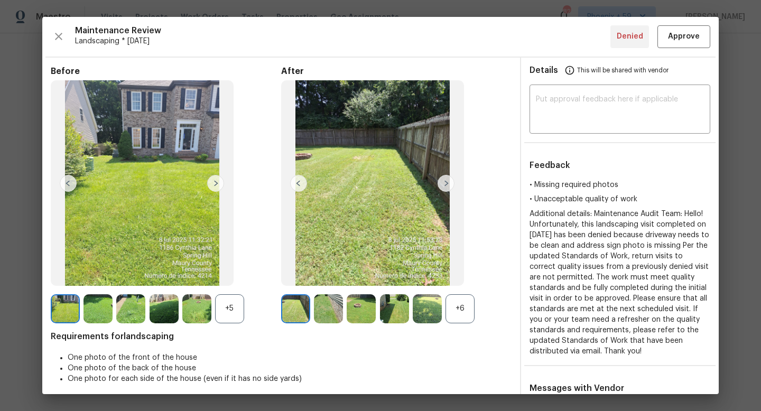
click at [445, 182] on img at bounding box center [445, 183] width 17 height 17
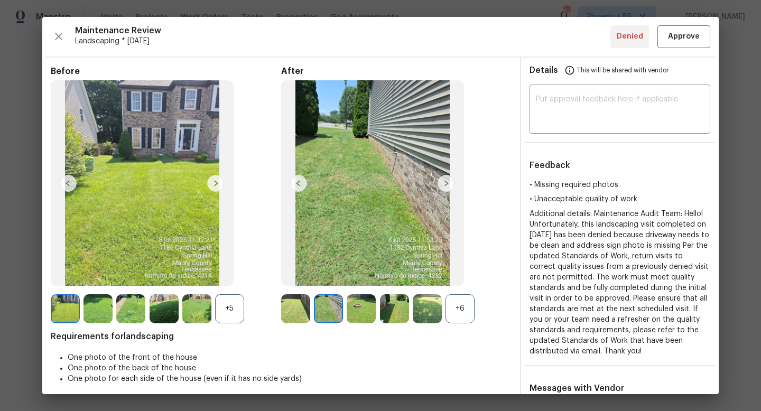
click at [445, 182] on img at bounding box center [445, 183] width 17 height 17
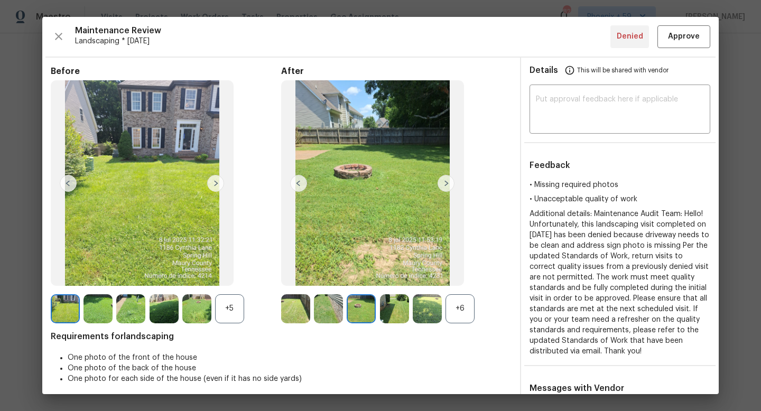
click at [445, 182] on img at bounding box center [445, 183] width 17 height 17
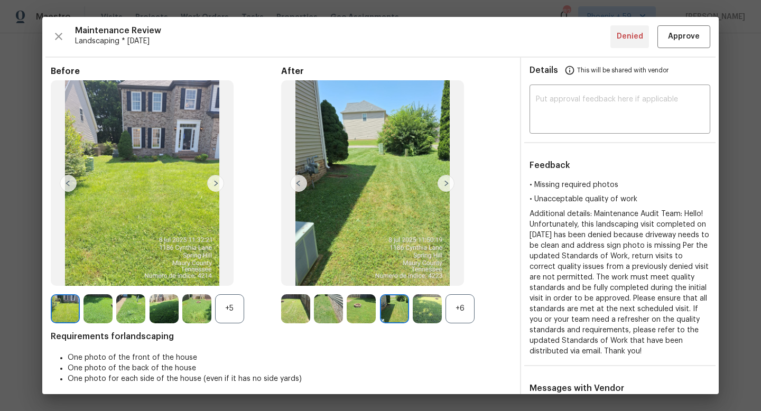
click at [445, 182] on img at bounding box center [445, 183] width 17 height 17
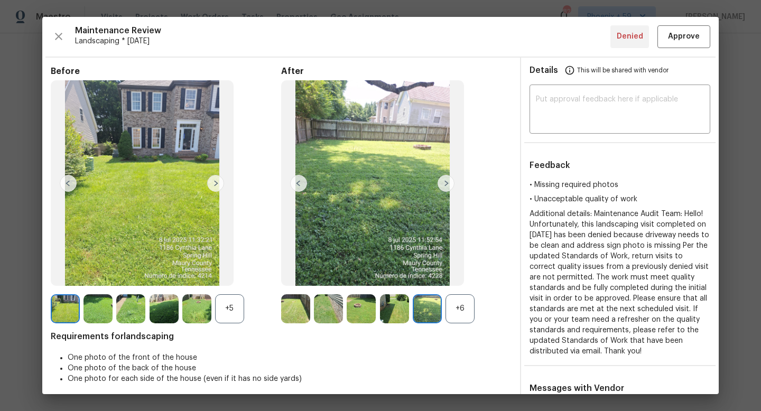
click at [445, 182] on img at bounding box center [445, 183] width 17 height 17
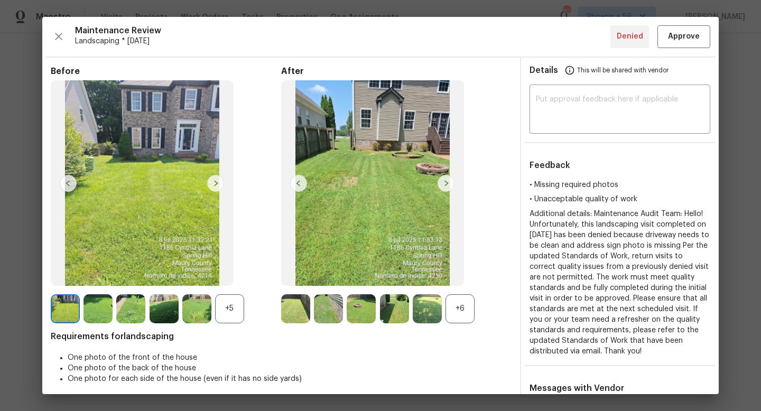
click at [445, 182] on img at bounding box center [445, 183] width 17 height 17
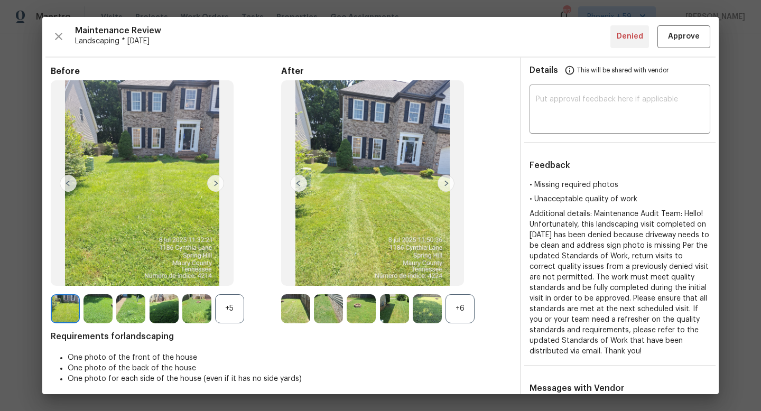
click at [445, 182] on img at bounding box center [445, 183] width 17 height 17
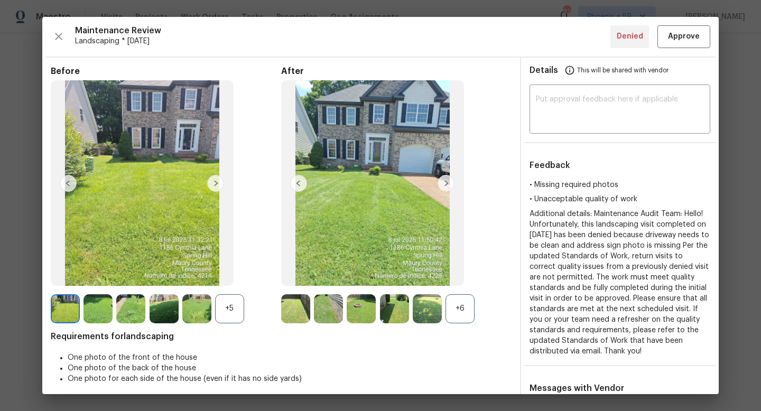
click at [445, 182] on img at bounding box center [445, 183] width 17 height 17
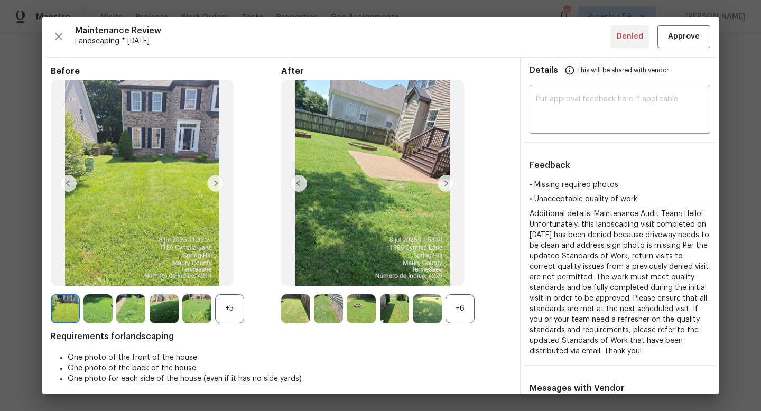
click at [445, 182] on img at bounding box center [445, 183] width 17 height 17
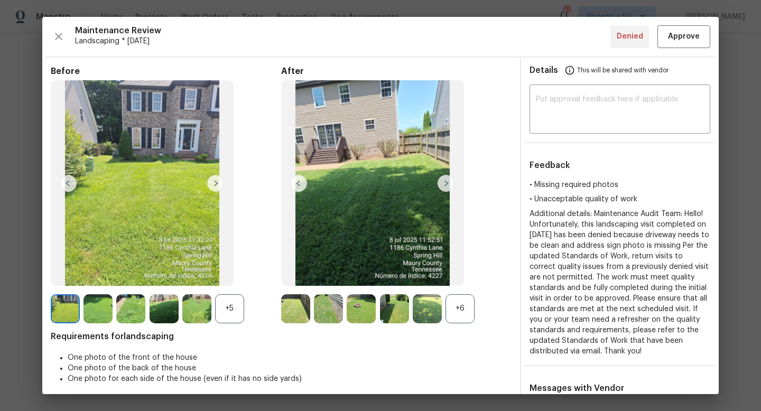
click at [445, 182] on img at bounding box center [445, 183] width 17 height 17
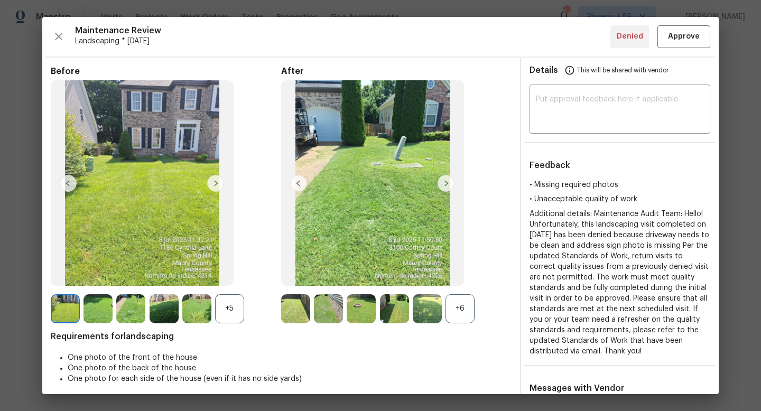
click at [445, 182] on img at bounding box center [445, 183] width 17 height 17
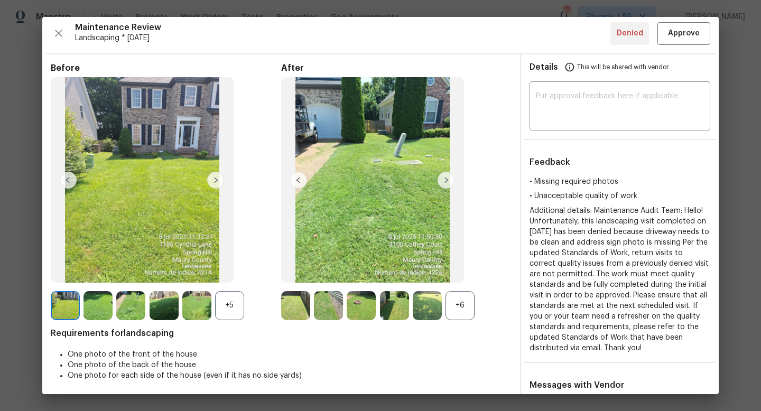
scroll to position [0, 0]
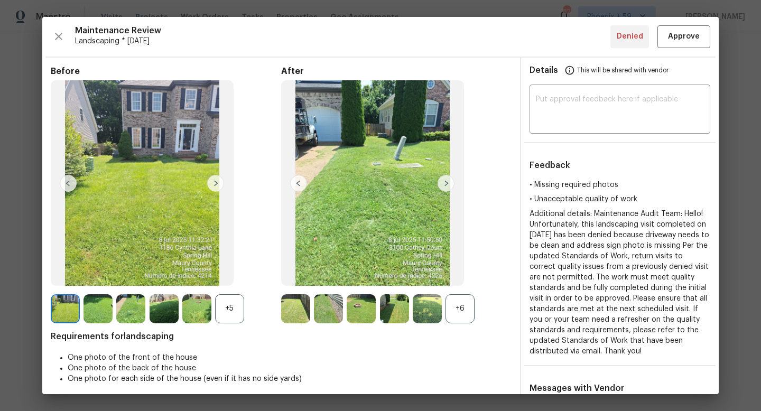
click at [442, 185] on img at bounding box center [445, 183] width 17 height 17
click at [299, 185] on img at bounding box center [298, 183] width 17 height 17
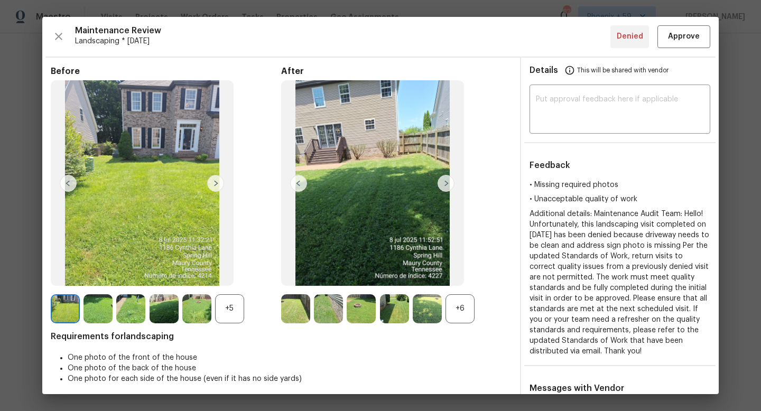
click at [299, 185] on img at bounding box center [298, 183] width 17 height 17
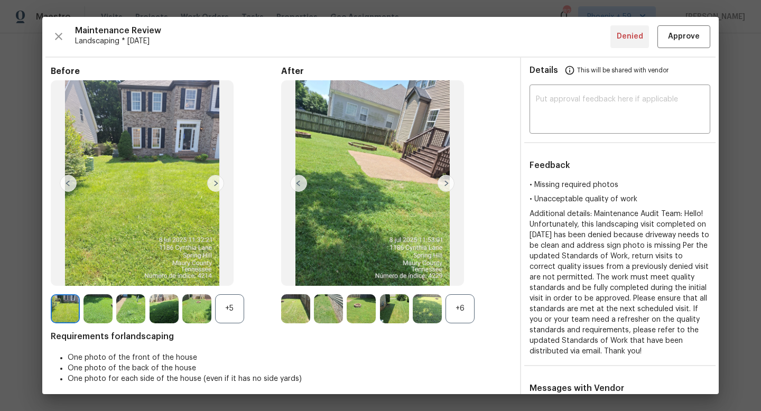
click at [299, 185] on img at bounding box center [298, 183] width 17 height 17
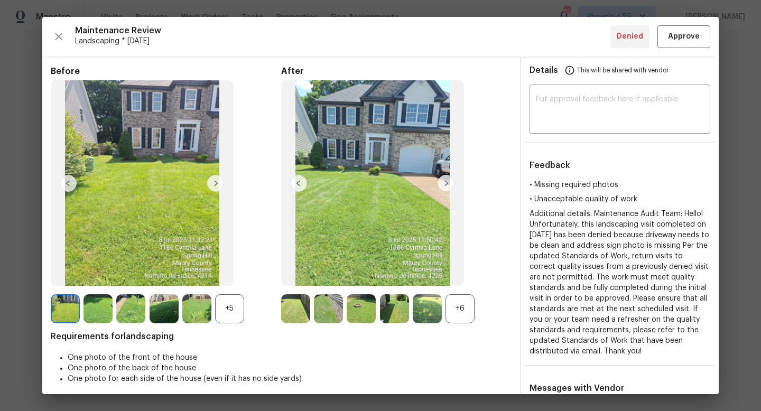
click at [299, 185] on img at bounding box center [298, 183] width 17 height 17
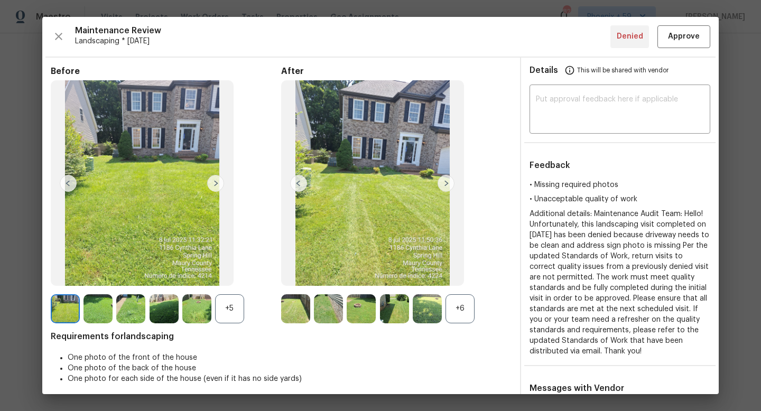
click at [299, 185] on img at bounding box center [298, 183] width 17 height 17
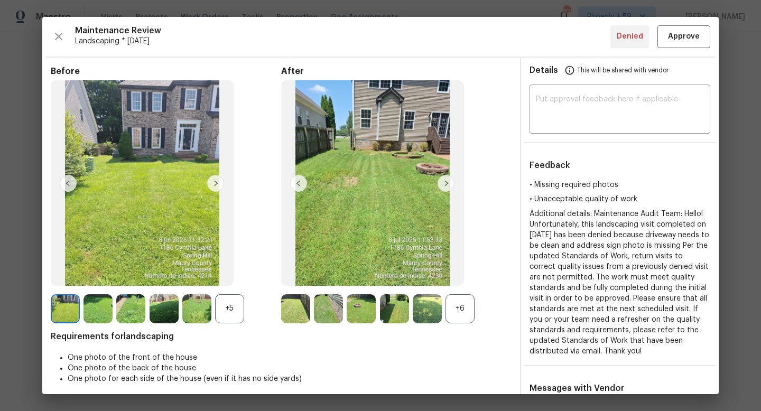
click at [299, 185] on img at bounding box center [298, 183] width 17 height 17
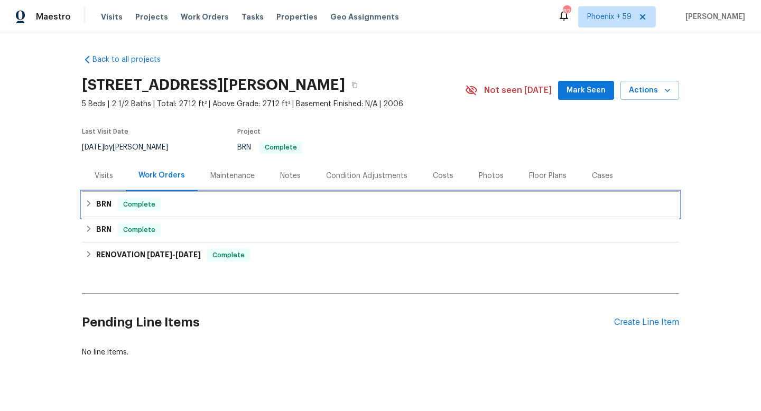
click at [560, 198] on div "BRN Complete" at bounding box center [380, 204] width 591 height 13
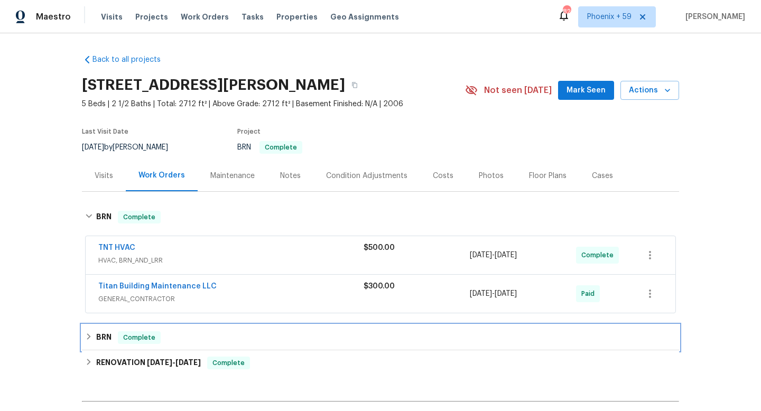
click at [530, 331] on div "BRN Complete" at bounding box center [380, 337] width 591 height 13
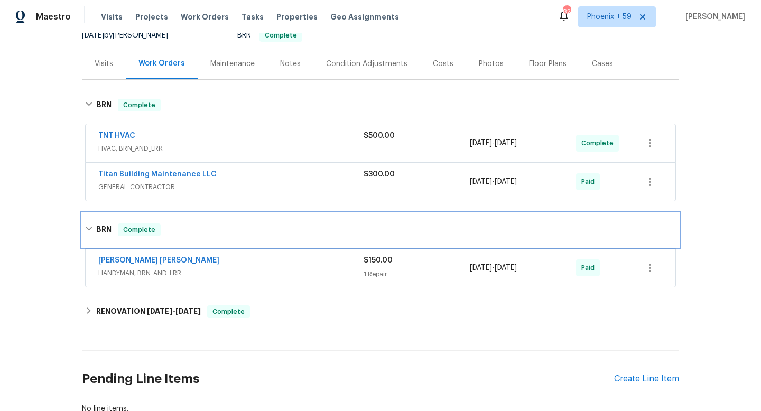
scroll to position [187, 0]
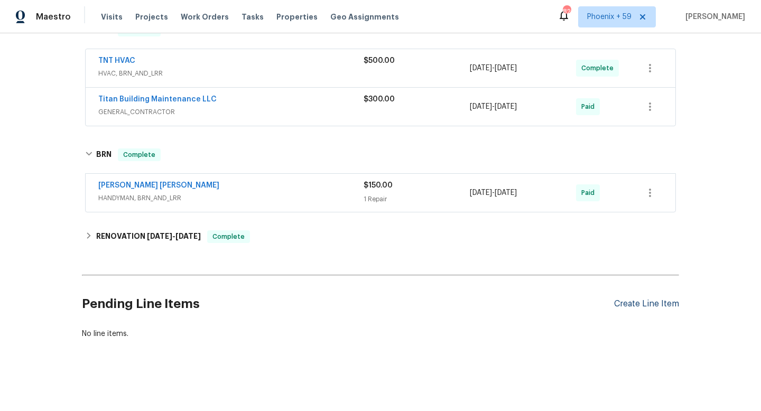
click at [662, 307] on div "Create Line Item" at bounding box center [646, 304] width 65 height 10
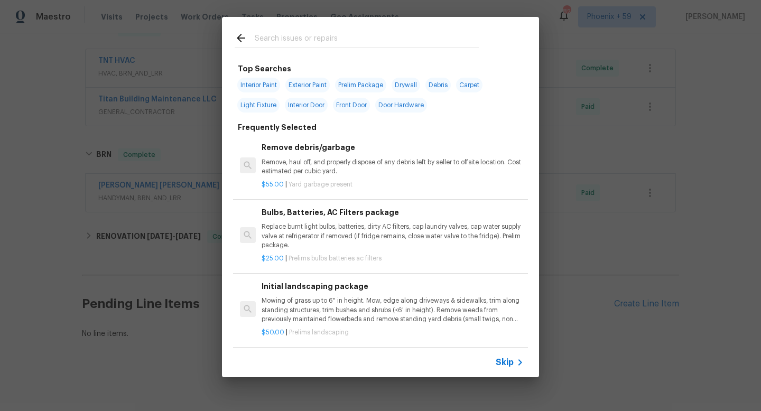
click at [303, 308] on p "Mowing of grass up to 6" in height. Mow, edge along driveways & sidewalks, trim…" at bounding box center [393, 309] width 262 height 27
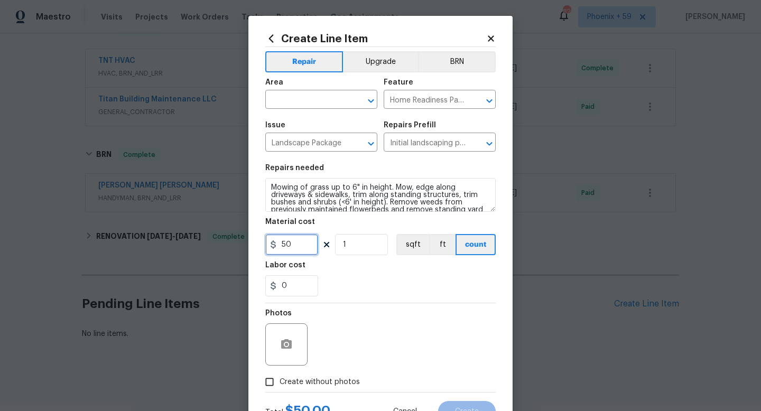
drag, startPoint x: 302, startPoint y: 250, endPoint x: 247, endPoint y: 249, distance: 54.9
click at [247, 249] on div "Create Line Item Repair Upgrade BRN Area ​ Feature Home Readiness Packages ​ Is…" at bounding box center [380, 205] width 761 height 411
type input "65"
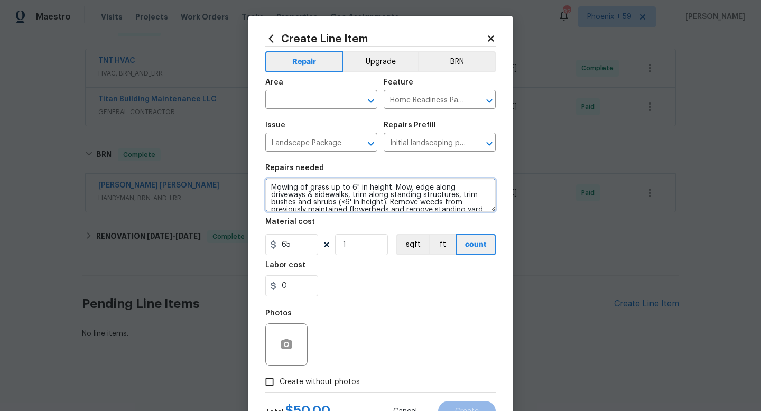
click at [308, 198] on textarea "Mowing of grass up to 6" in height. Mow, edge along driveways & sidewalks, trim…" at bounding box center [380, 195] width 230 height 34
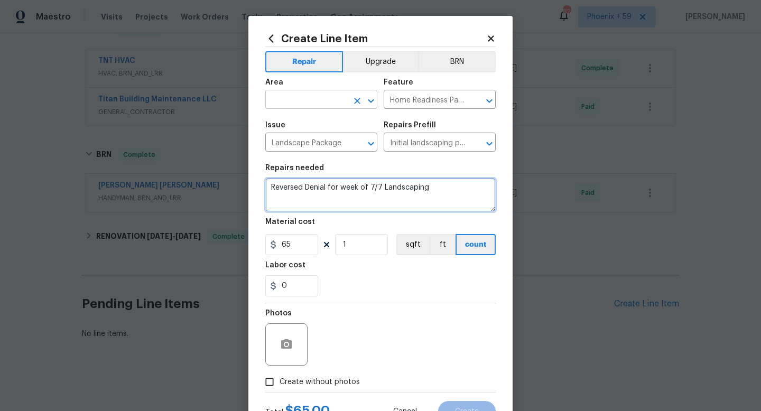
type textarea "Reversed Denial for week of 7/7 Landscaping"
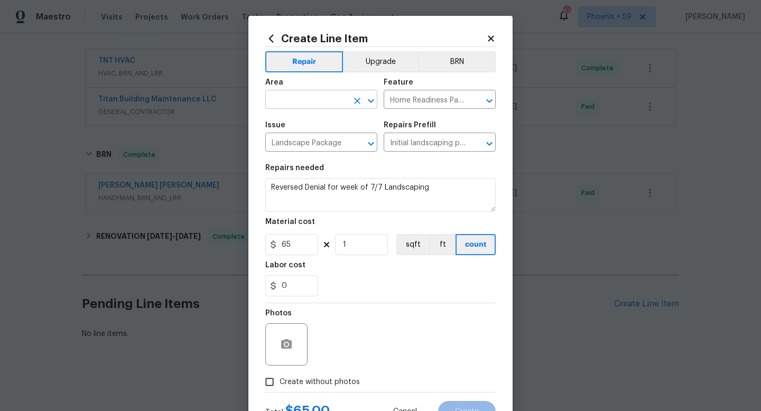
click at [292, 95] on input "text" at bounding box center [306, 100] width 82 height 16
click at [291, 140] on li "Exterior Overall" at bounding box center [321, 141] width 112 height 17
type input "Exterior Overall"
click at [330, 377] on span "Create without photos" at bounding box center [319, 382] width 80 height 11
click at [279, 377] on input "Create without photos" at bounding box center [269, 382] width 20 height 20
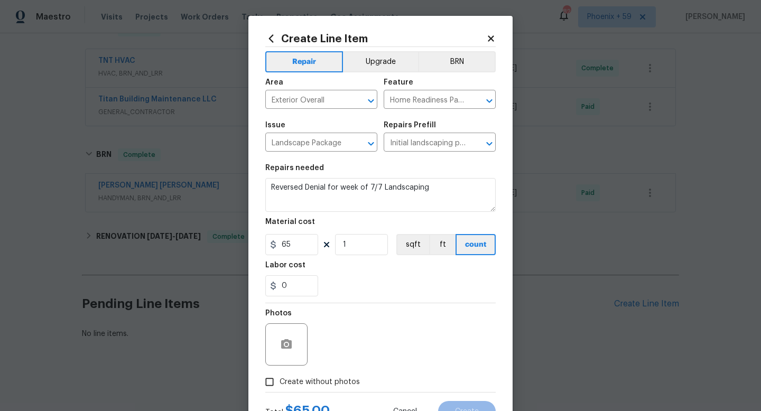
checkbox input "true"
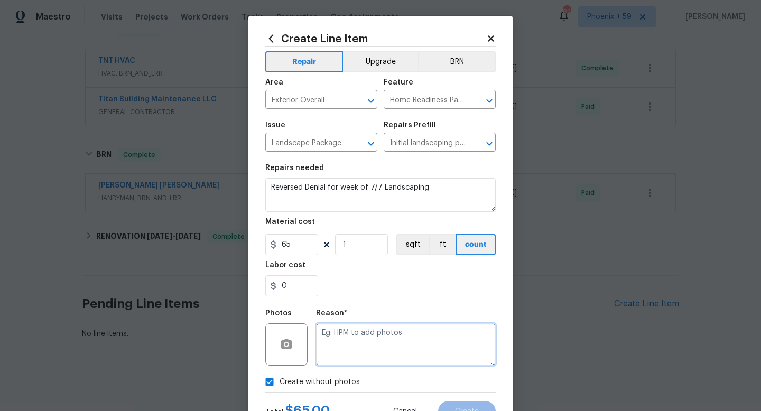
click at [343, 354] on textarea at bounding box center [406, 344] width 180 height 42
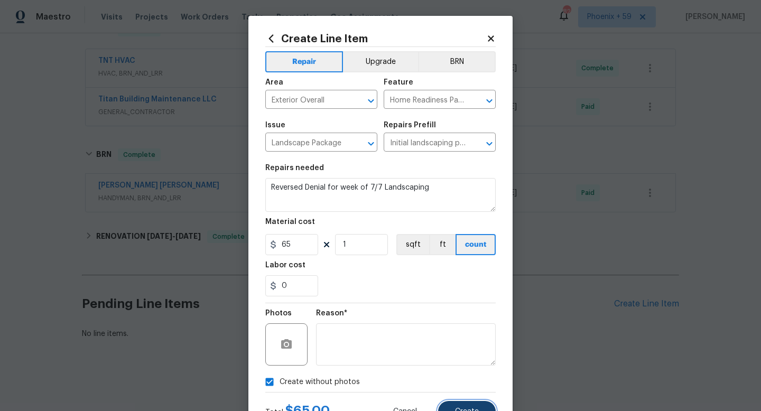
click at [463, 410] on span "Create" at bounding box center [467, 412] width 24 height 8
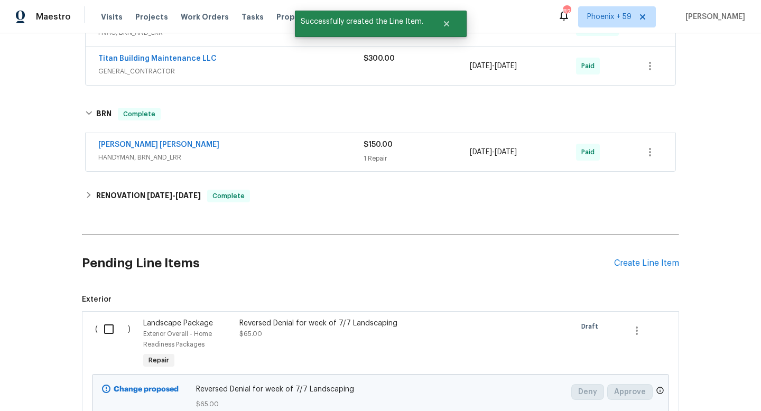
scroll to position [265, 0]
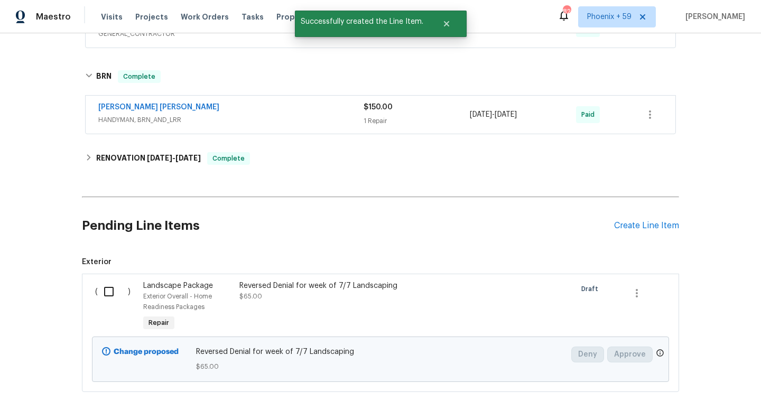
click at [103, 293] on input "checkbox" at bounding box center [113, 292] width 30 height 22
checkbox input "true"
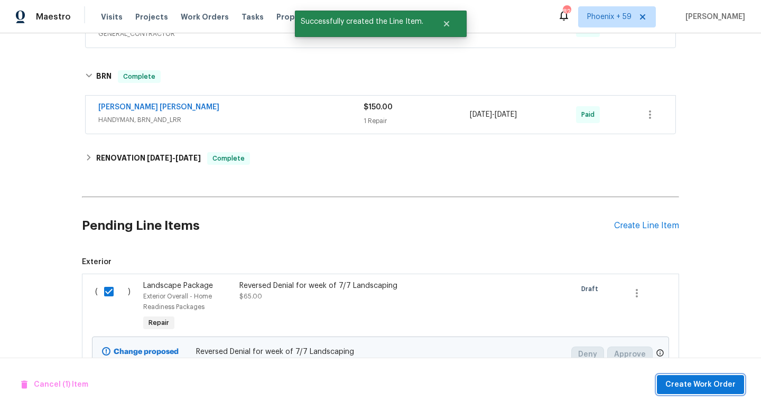
click at [707, 390] on span "Create Work Order" at bounding box center [700, 384] width 70 height 13
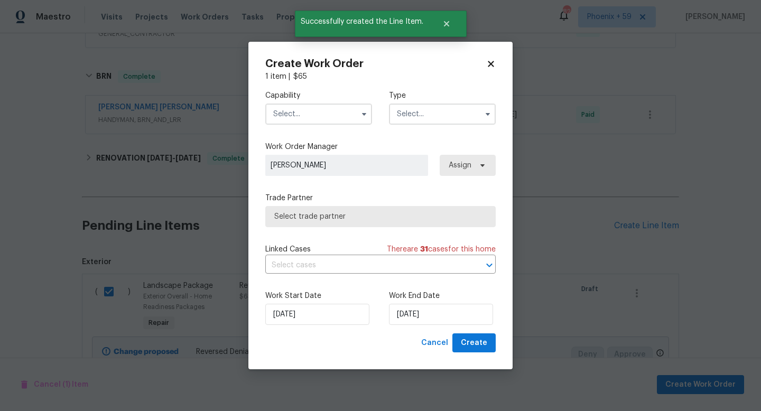
click at [337, 114] on input "text" at bounding box center [318, 114] width 107 height 21
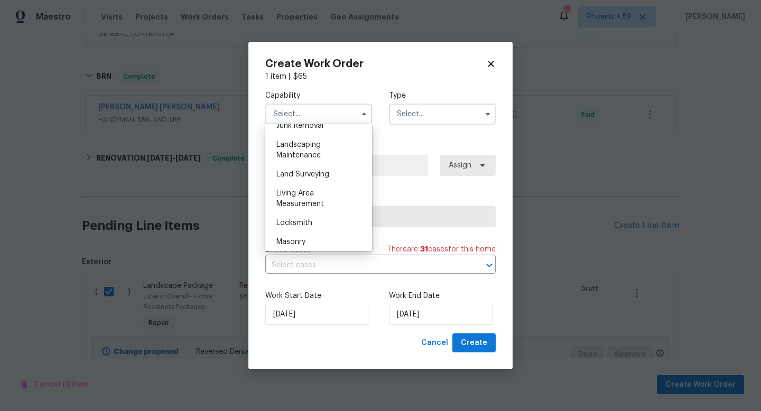
scroll to position [690, 0]
click at [328, 138] on div "Landscaping Maintenance" at bounding box center [318, 147] width 101 height 30
type input "Landscaping Maintenance"
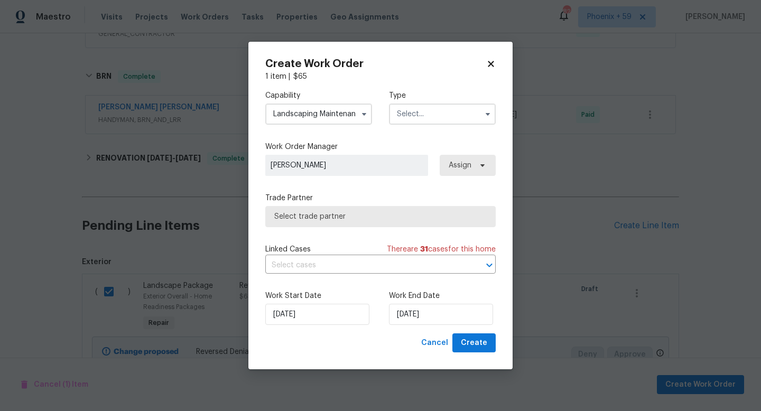
click at [415, 109] on input "text" at bounding box center [442, 114] width 107 height 21
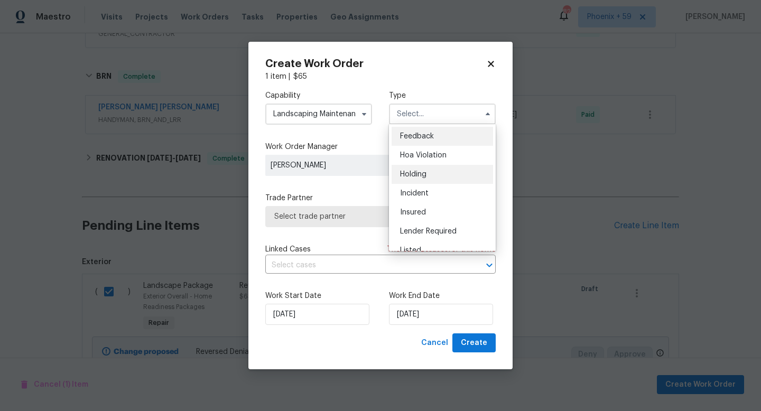
scroll to position [240, 0]
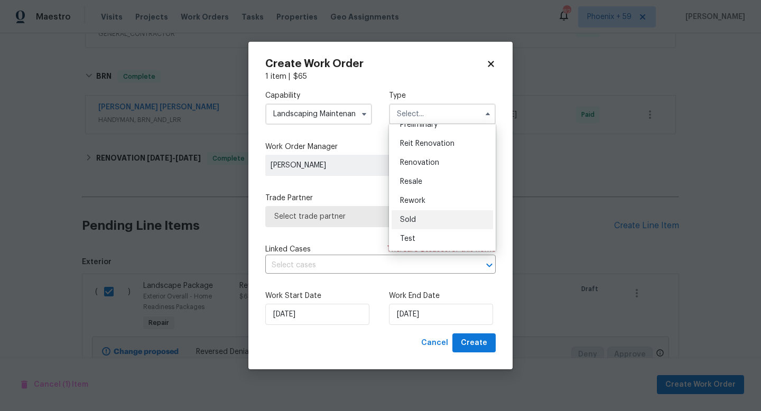
click at [415, 220] on span "Sold" at bounding box center [408, 219] width 16 height 7
type input "Sold"
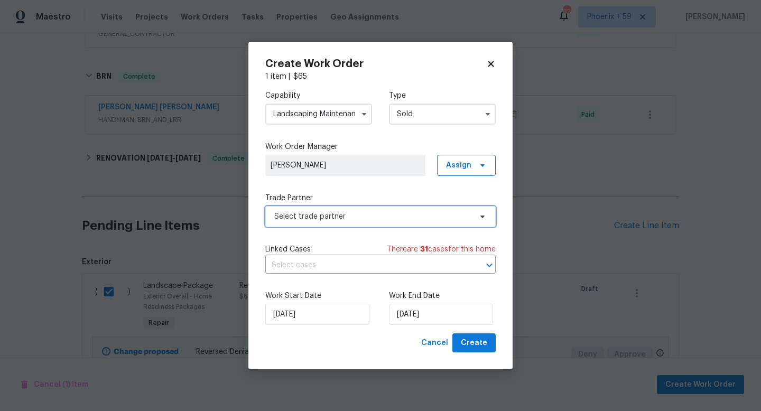
click at [314, 218] on span "Select trade partner" at bounding box center [372, 216] width 197 height 11
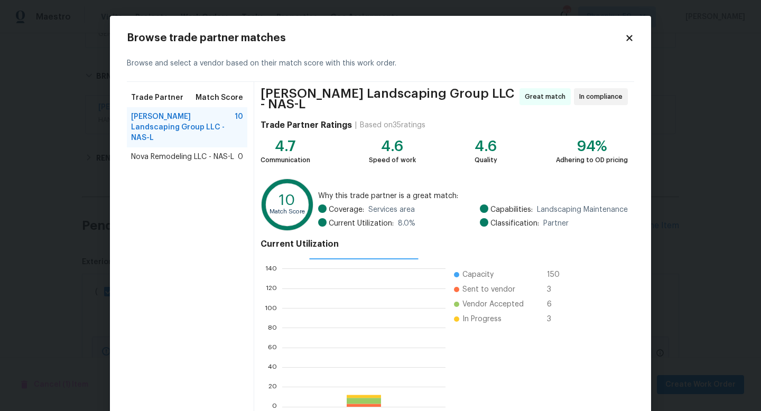
scroll to position [55, 0]
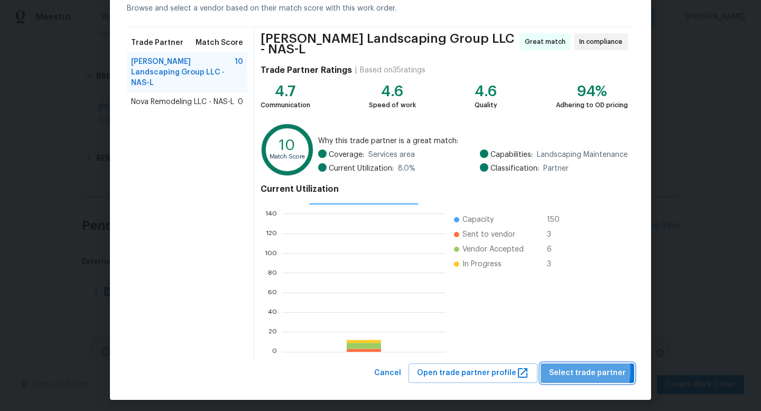
click at [571, 367] on span "Select trade partner" at bounding box center [587, 373] width 77 height 13
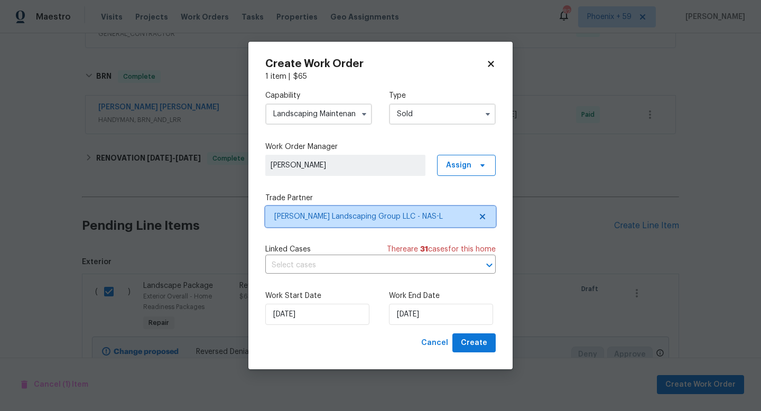
scroll to position [0, 0]
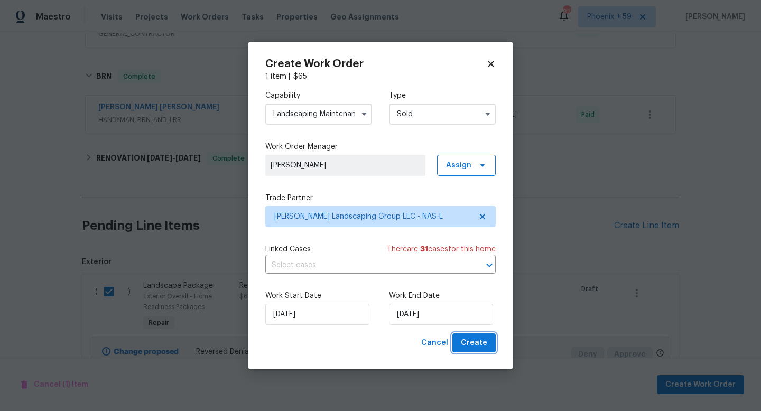
click at [473, 347] on span "Create" at bounding box center [474, 343] width 26 height 13
checkbox input "false"
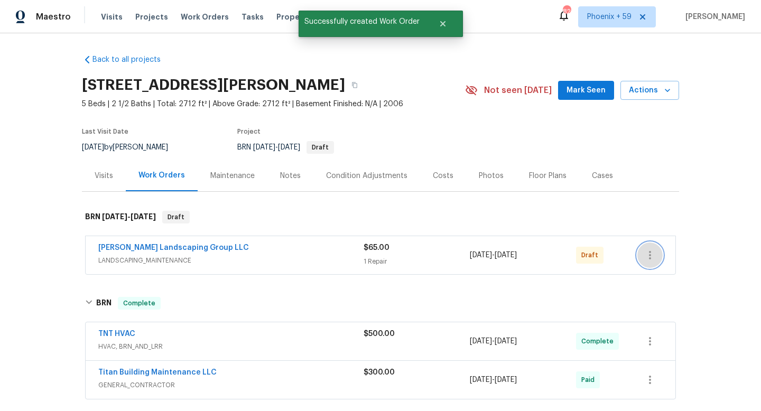
click at [651, 256] on icon "button" at bounding box center [649, 255] width 13 height 13
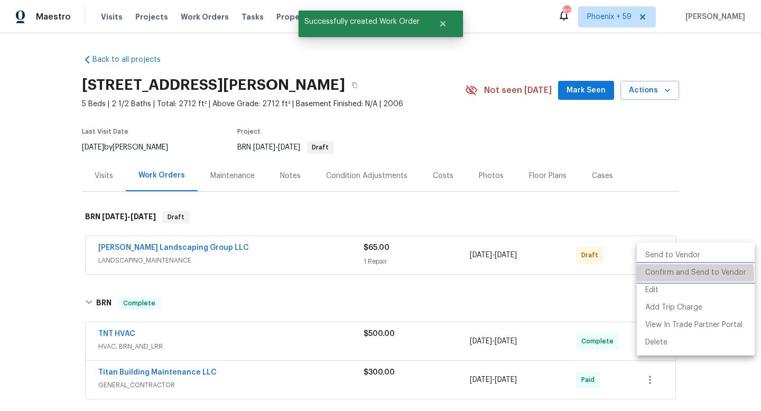
click at [659, 277] on li "Confirm and Send to Vendor" at bounding box center [696, 272] width 118 height 17
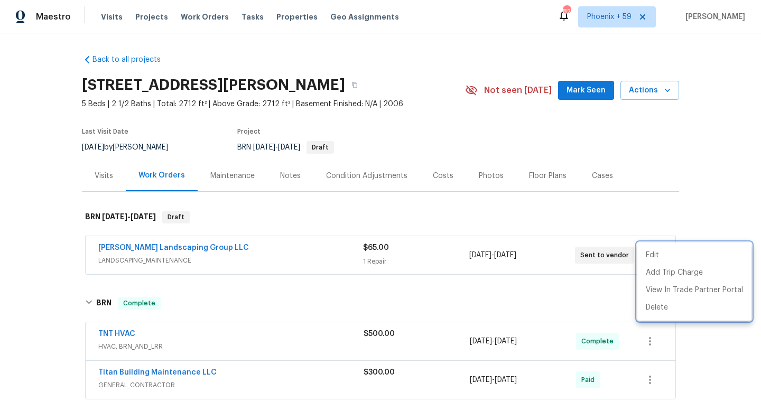
click at [167, 246] on div at bounding box center [380, 205] width 761 height 411
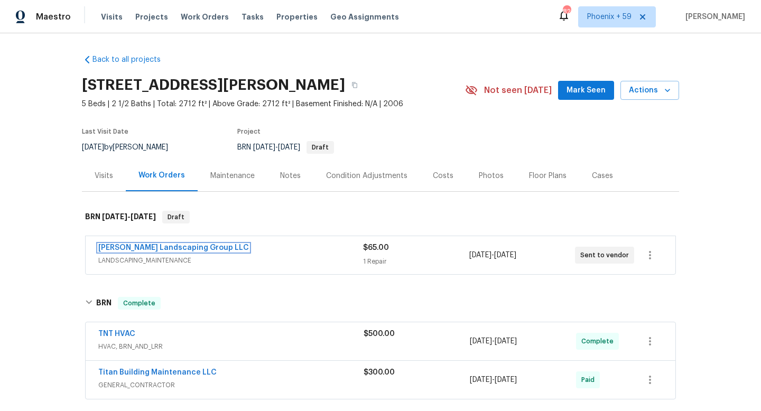
click at [167, 246] on link "[PERSON_NAME] Landscaping Group LLC" at bounding box center [173, 247] width 151 height 7
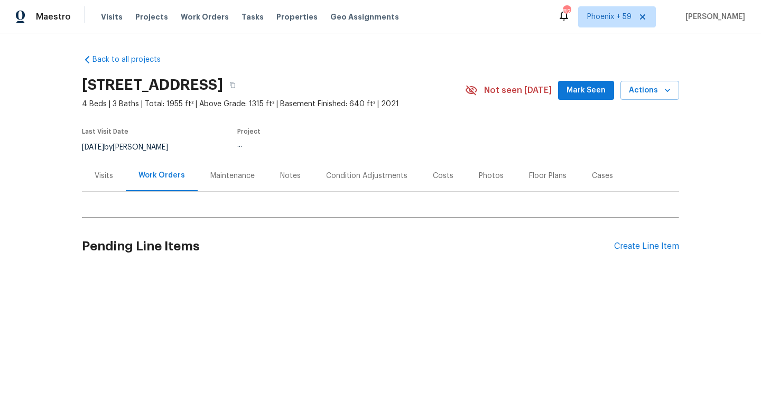
click at [227, 179] on div "Maintenance" at bounding box center [232, 176] width 44 height 11
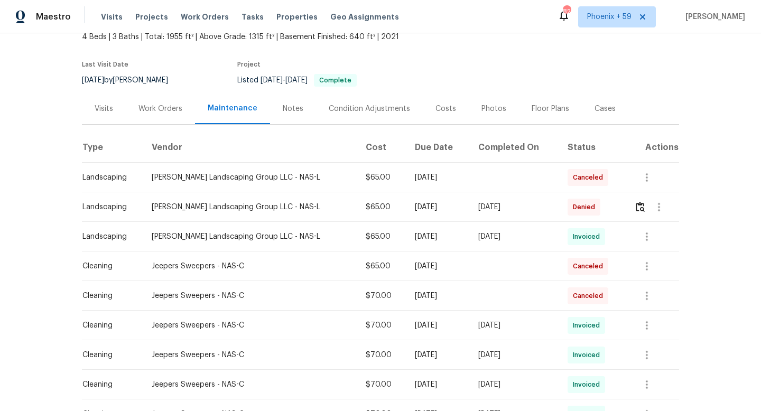
scroll to position [110, 0]
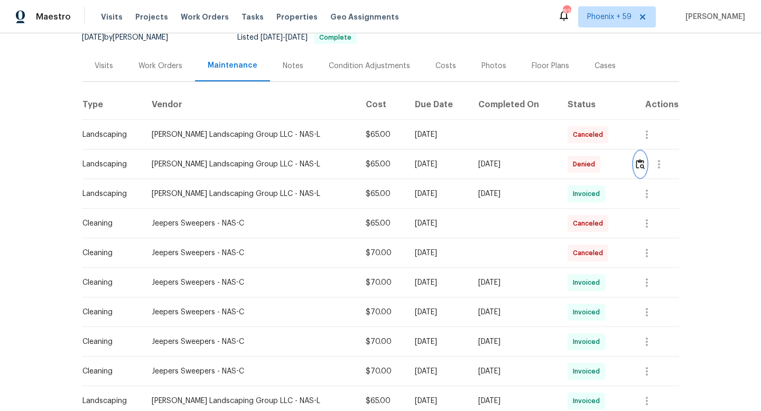
click at [643, 163] on img "button" at bounding box center [640, 164] width 9 height 10
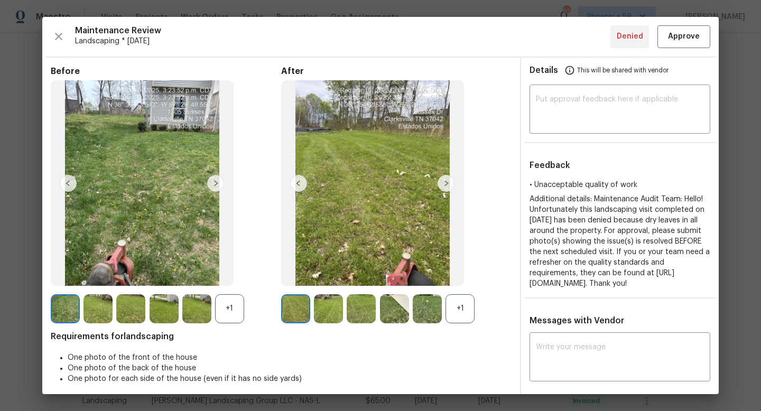
click at [447, 189] on img at bounding box center [445, 183] width 17 height 17
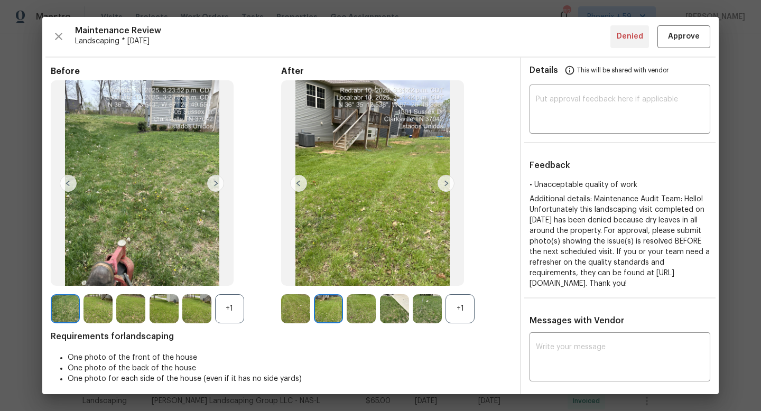
click at [447, 189] on img at bounding box center [445, 183] width 17 height 17
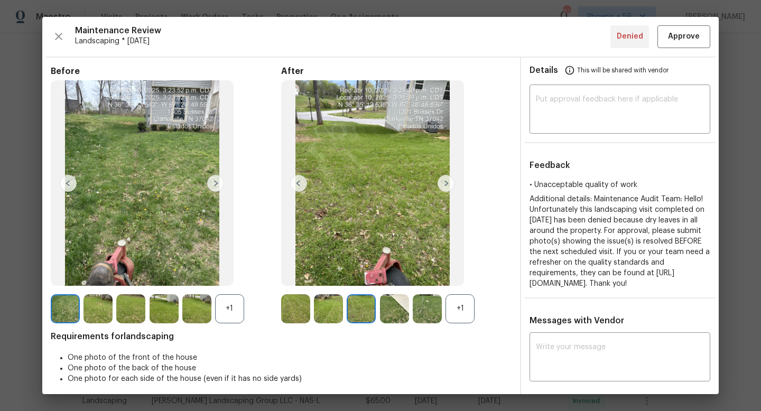
click at [447, 189] on img at bounding box center [445, 183] width 17 height 17
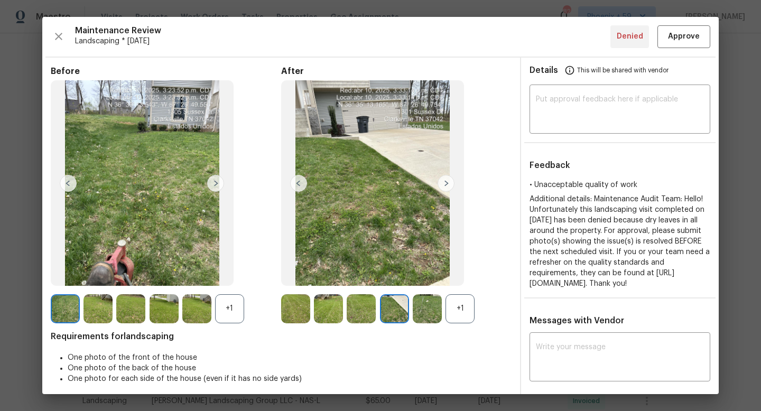
click at [447, 189] on img at bounding box center [445, 183] width 17 height 17
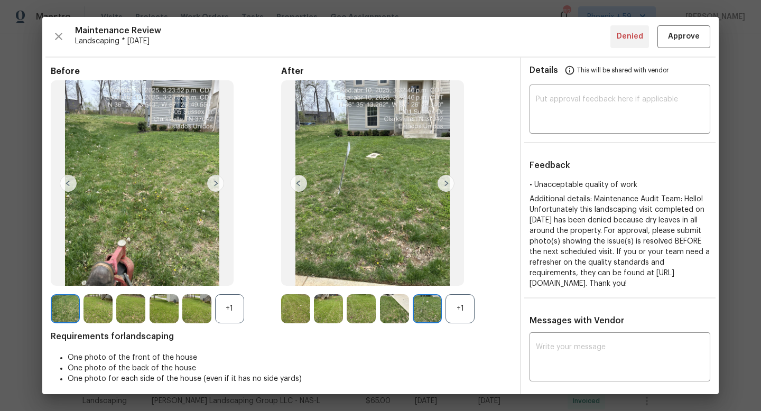
click at [447, 189] on img at bounding box center [445, 183] width 17 height 17
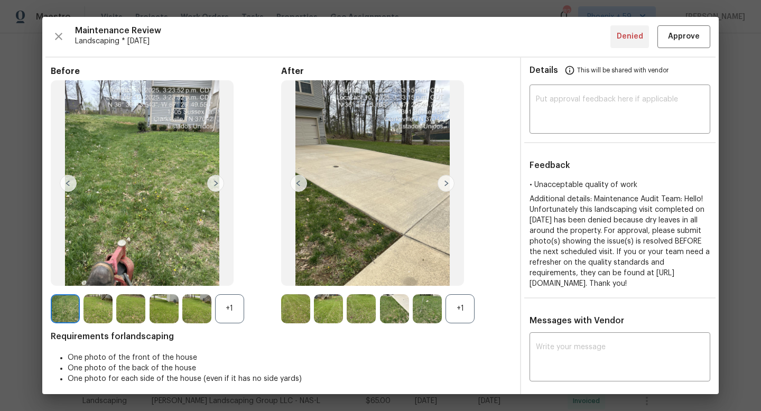
click at [447, 189] on img at bounding box center [445, 183] width 17 height 17
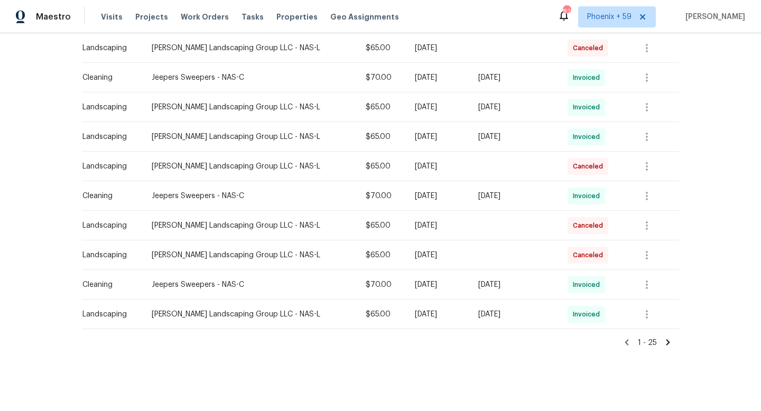
scroll to position [0, 0]
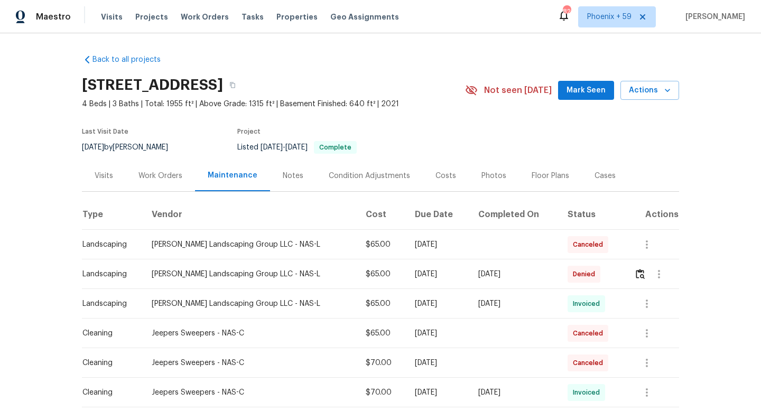
click at [163, 178] on div "Work Orders" at bounding box center [160, 176] width 44 height 11
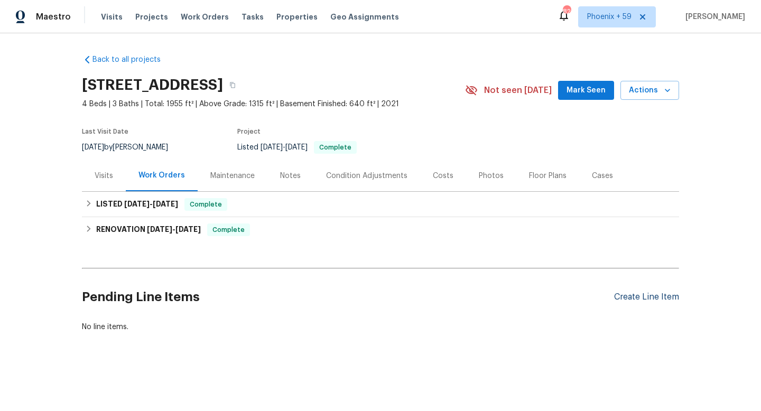
click at [636, 297] on div "Create Line Item" at bounding box center [646, 297] width 65 height 10
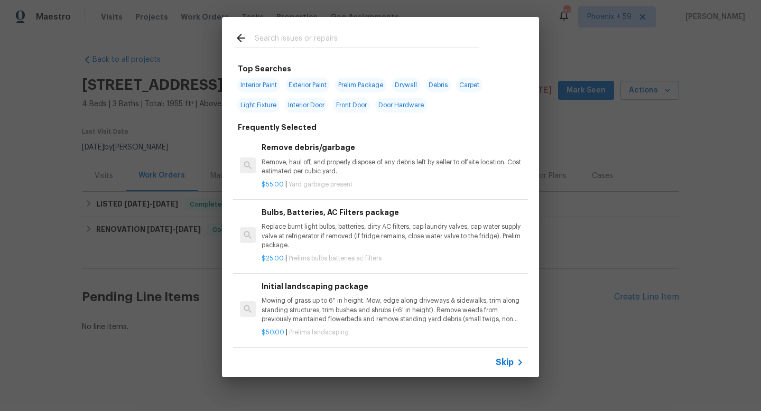
click at [319, 306] on p "Mowing of grass up to 6" in height. Mow, edge along driveways & sidewalks, trim…" at bounding box center [393, 309] width 262 height 27
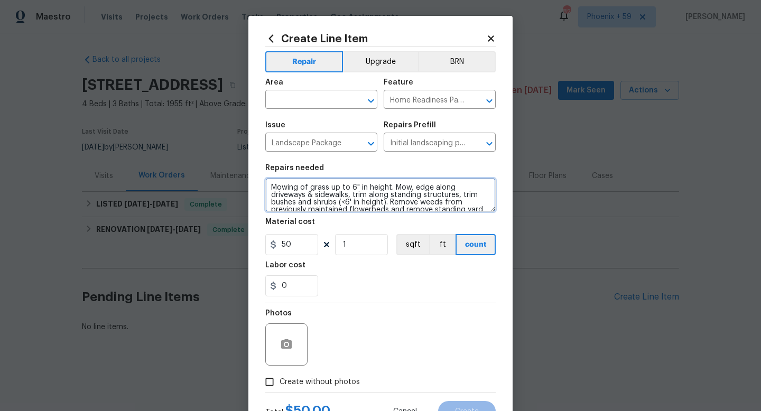
click at [339, 194] on textarea "Mowing of grass up to 6" in height. Mow, edge along driveways & sidewalks, trim…" at bounding box center [380, 195] width 230 height 34
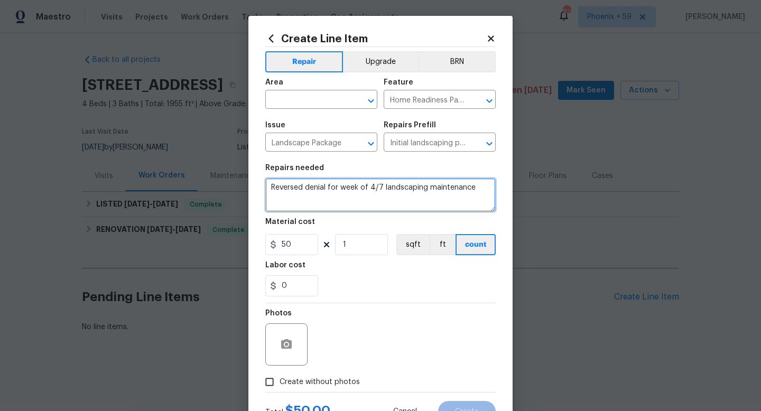
type textarea "Reversed denial for week of 4/7 landscaping maintenance"
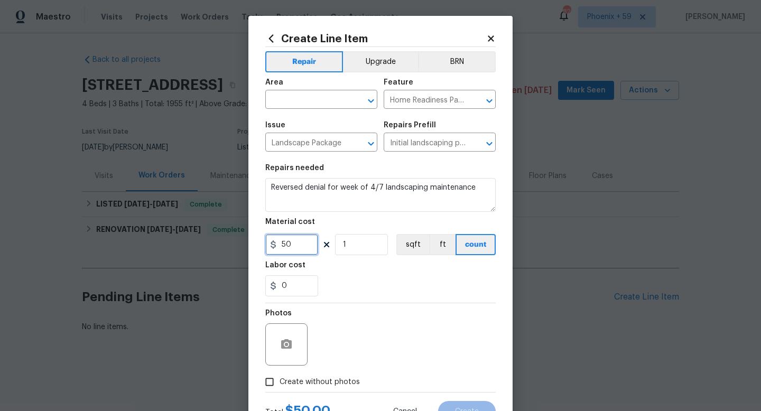
drag, startPoint x: 298, startPoint y: 246, endPoint x: 269, endPoint y: 246, distance: 29.1
click at [270, 246] on div "50" at bounding box center [291, 244] width 53 height 21
type input "65"
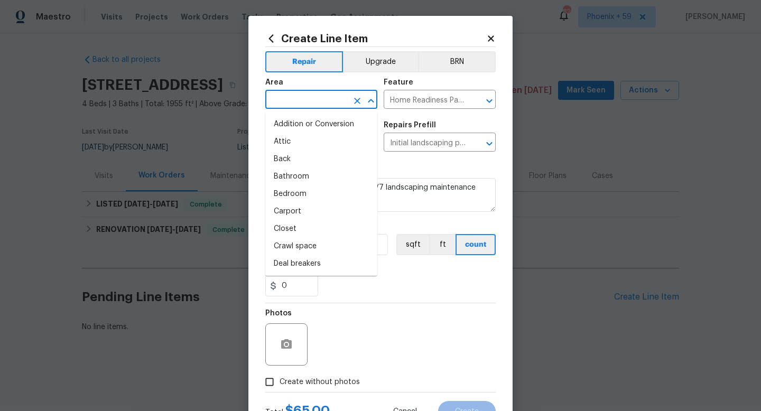
click at [318, 105] on input "text" at bounding box center [306, 100] width 82 height 16
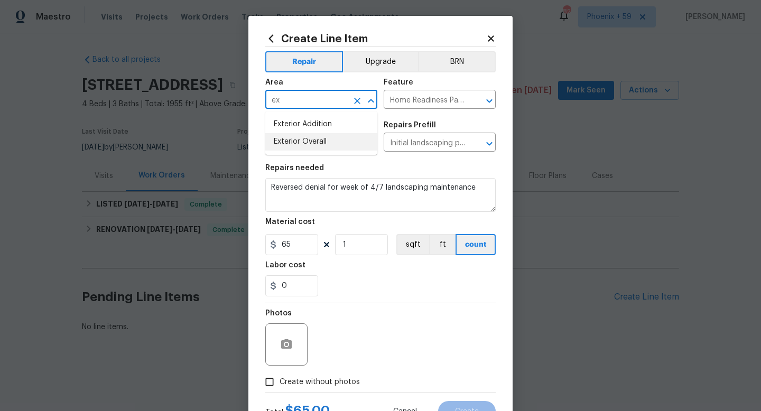
click at [327, 146] on li "Exterior Overall" at bounding box center [321, 141] width 112 height 17
type input "Exterior Overall"
click at [353, 301] on section "Repairs needed Reversed denial for week of 4/7 landscaping maintenance Material…" at bounding box center [380, 230] width 230 height 145
click at [337, 377] on span "Create without photos" at bounding box center [319, 382] width 80 height 11
click at [279, 377] on input "Create without photos" at bounding box center [269, 382] width 20 height 20
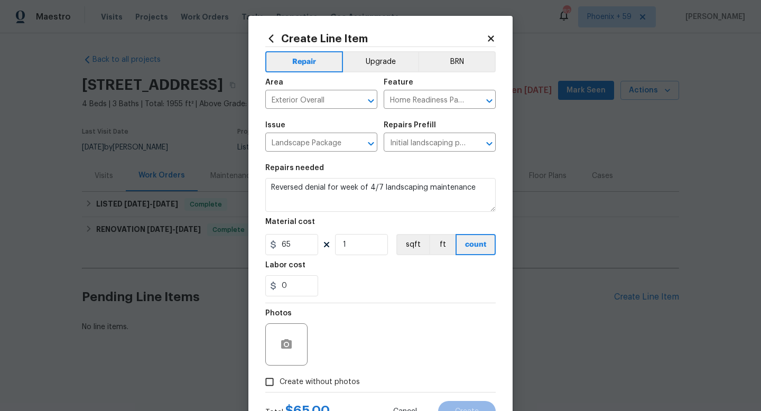
checkbox input "true"
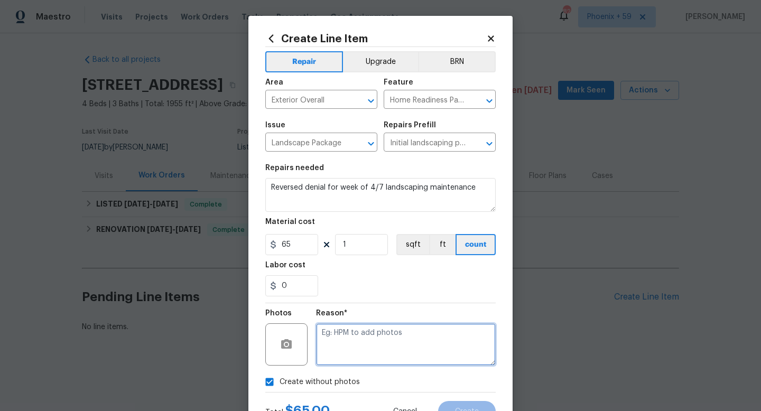
click at [366, 348] on textarea at bounding box center [406, 344] width 180 height 42
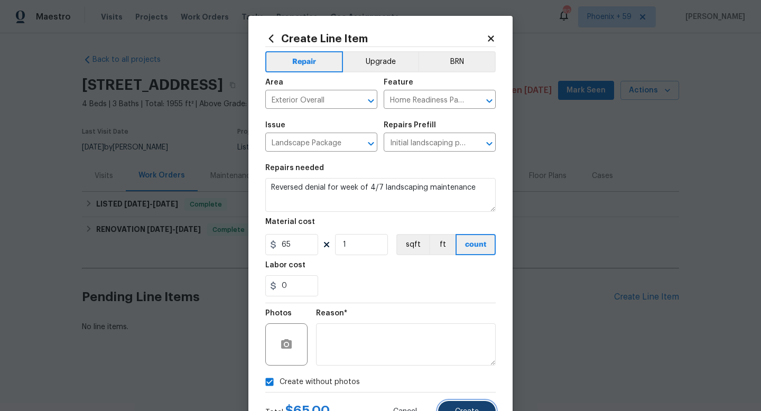
click at [454, 410] on button "Create" at bounding box center [467, 411] width 58 height 21
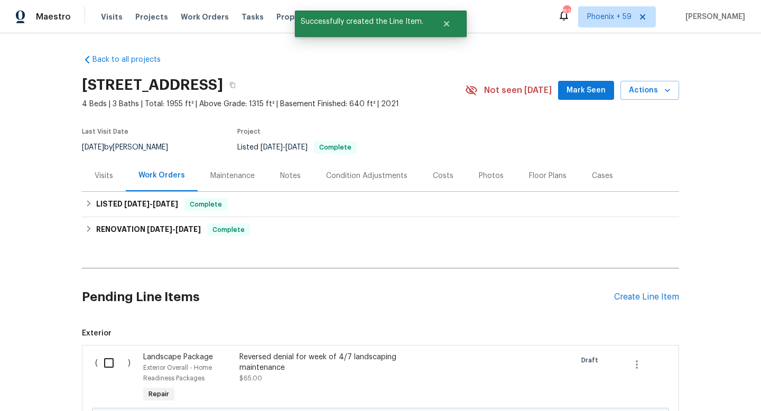
click at [113, 354] on input "checkbox" at bounding box center [113, 363] width 30 height 22
checkbox input "true"
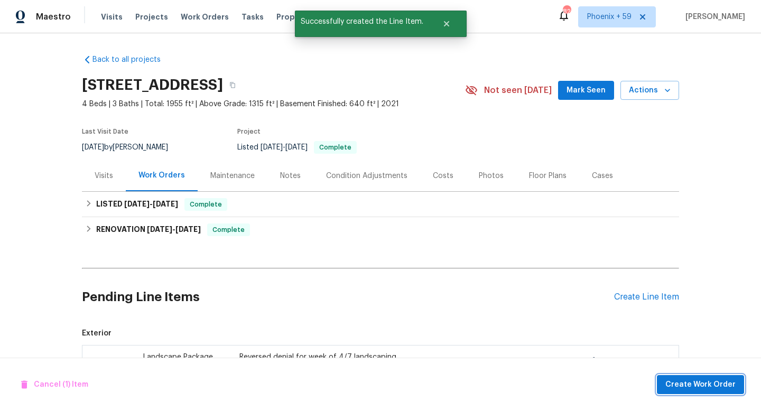
click at [677, 384] on span "Create Work Order" at bounding box center [700, 384] width 70 height 13
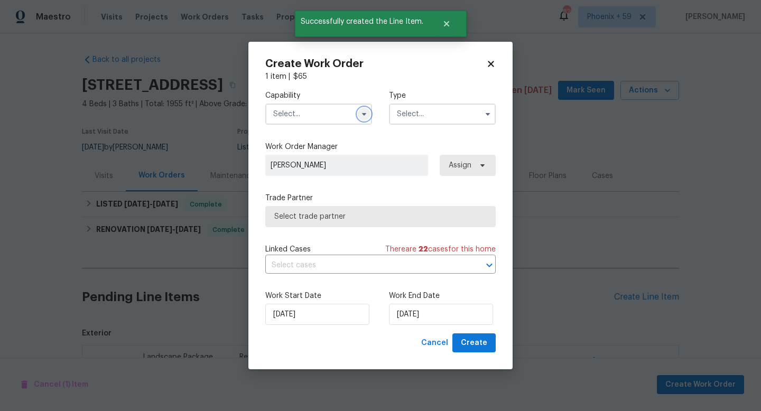
click at [365, 113] on icon "button" at bounding box center [364, 114] width 4 height 3
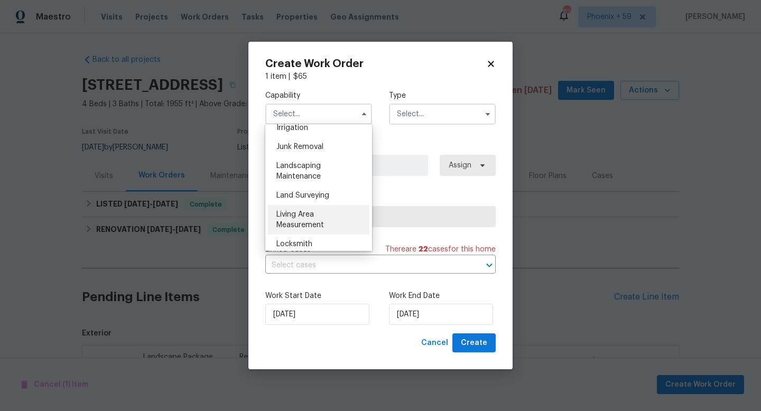
scroll to position [668, 0]
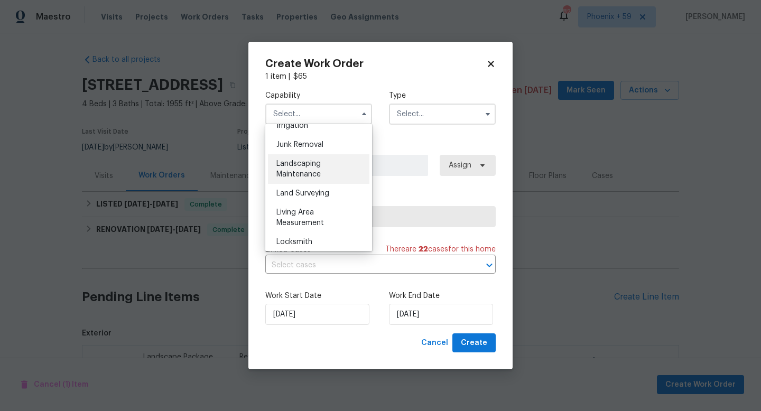
click at [300, 173] on span "Landscaping Maintenance" at bounding box center [298, 169] width 44 height 18
type input "Landscaping Maintenance"
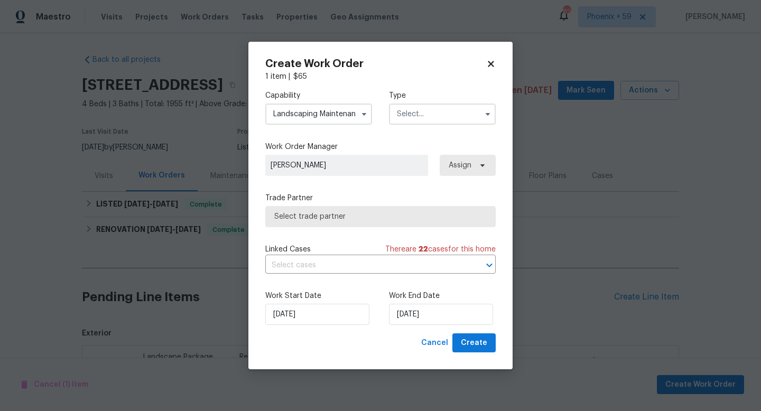
click at [425, 123] on input "text" at bounding box center [442, 114] width 107 height 21
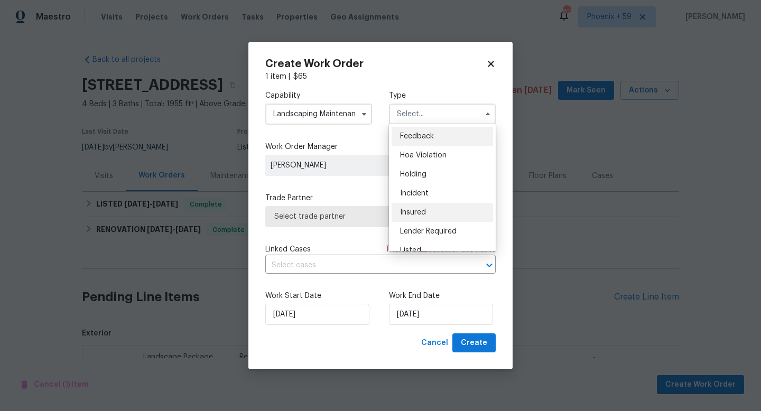
scroll to position [240, 0]
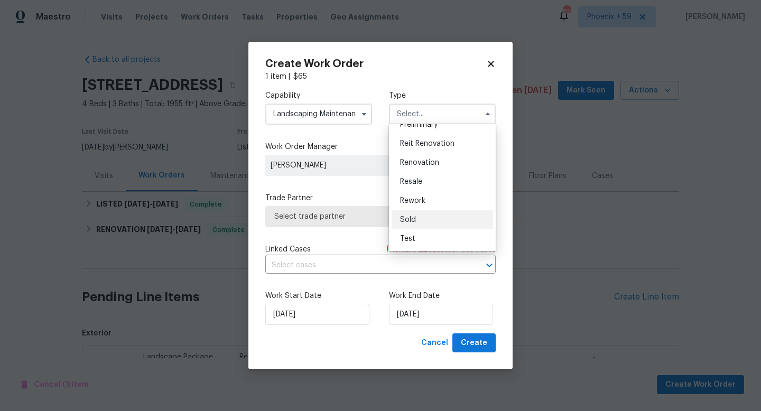
click at [412, 216] on span "Sold" at bounding box center [408, 219] width 16 height 7
type input "Sold"
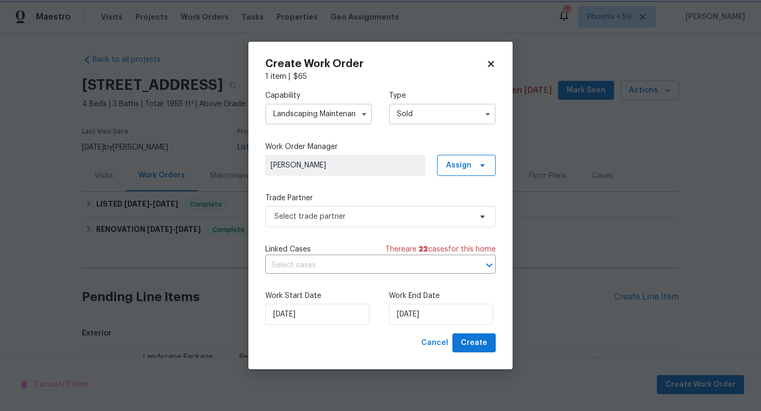
scroll to position [0, 0]
click at [335, 219] on span "Select trade partner" at bounding box center [372, 216] width 197 height 11
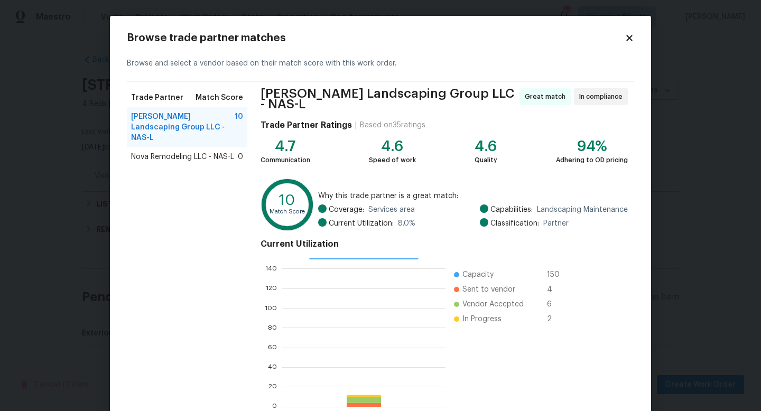
scroll to position [55, 0]
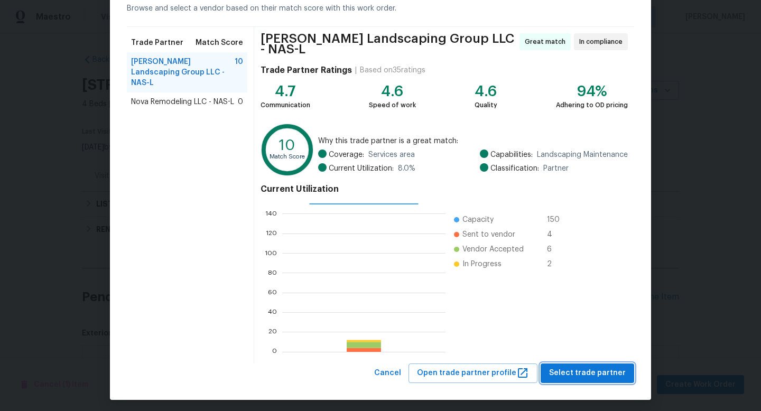
click at [570, 370] on span "Select trade partner" at bounding box center [587, 373] width 77 height 13
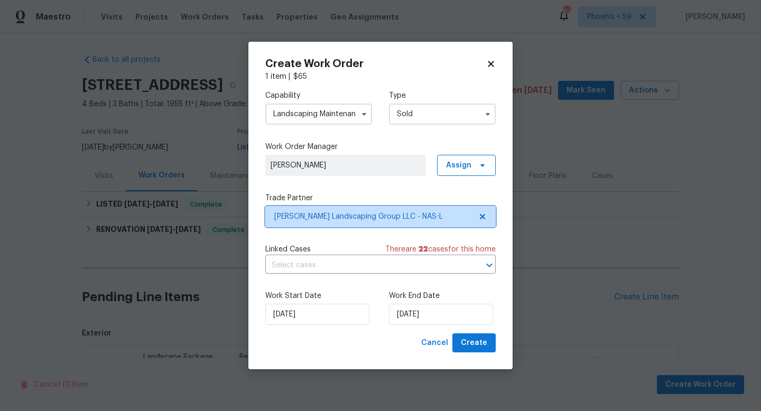
scroll to position [0, 0]
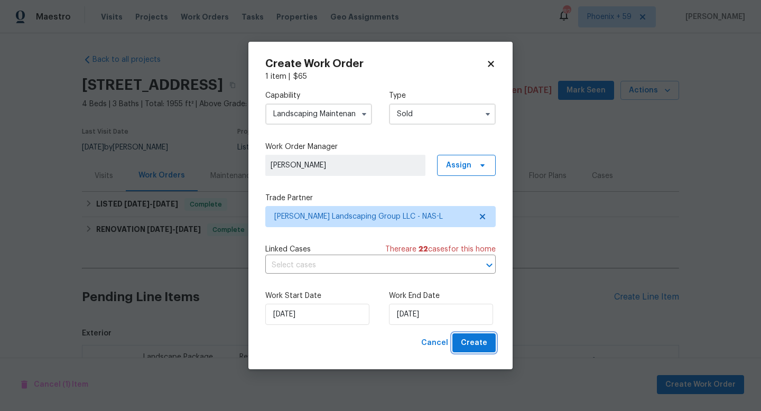
click at [475, 347] on span "Create" at bounding box center [474, 343] width 26 height 13
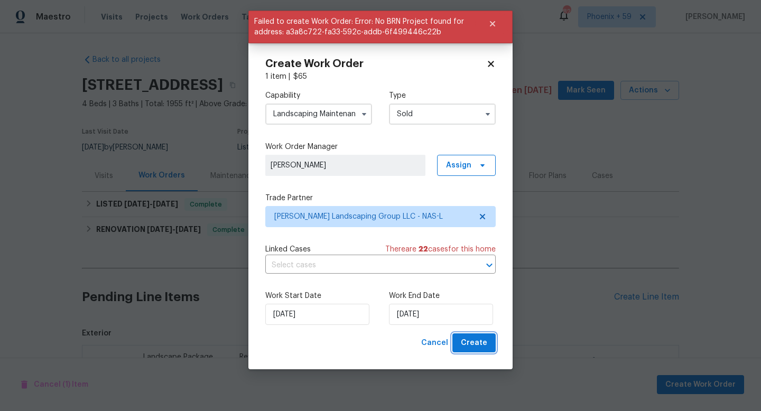
click at [468, 344] on span "Create" at bounding box center [474, 343] width 26 height 13
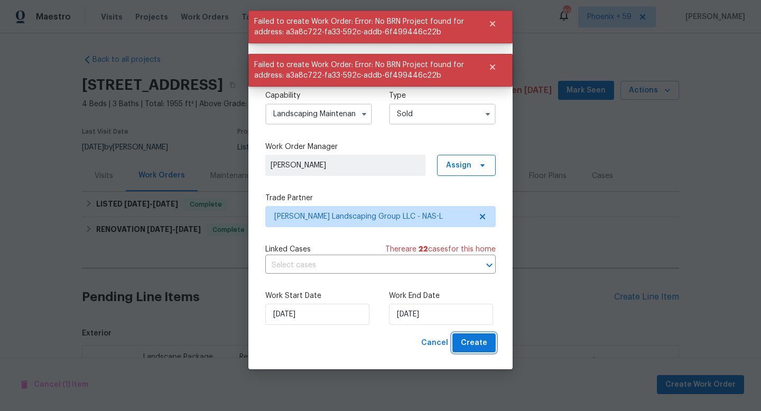
click at [468, 344] on span "Create" at bounding box center [474, 343] width 26 height 13
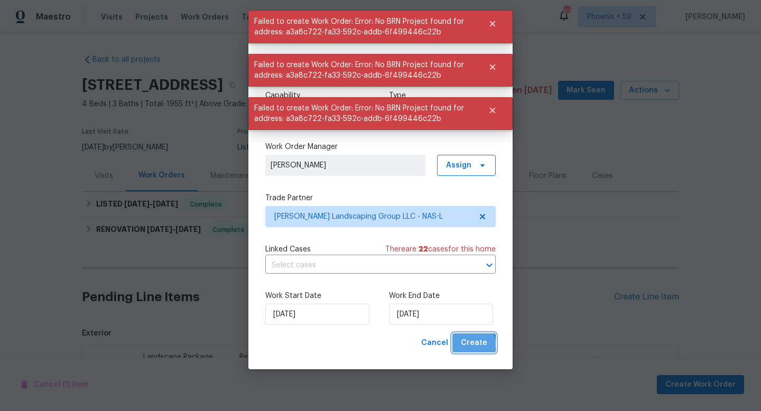
click at [468, 344] on span "Create" at bounding box center [474, 343] width 26 height 13
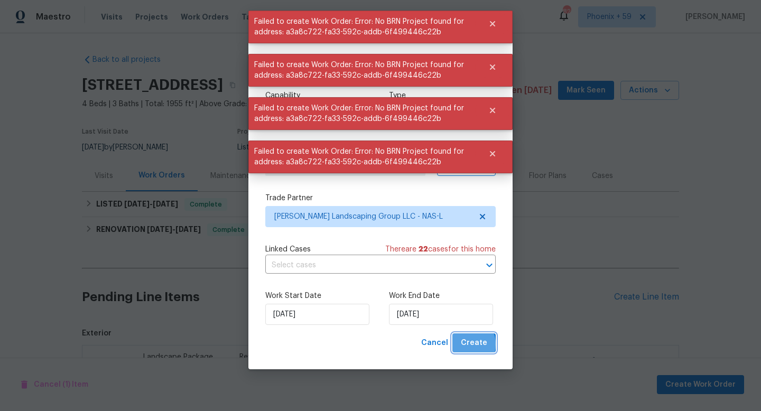
click at [468, 344] on span "Create" at bounding box center [474, 343] width 26 height 13
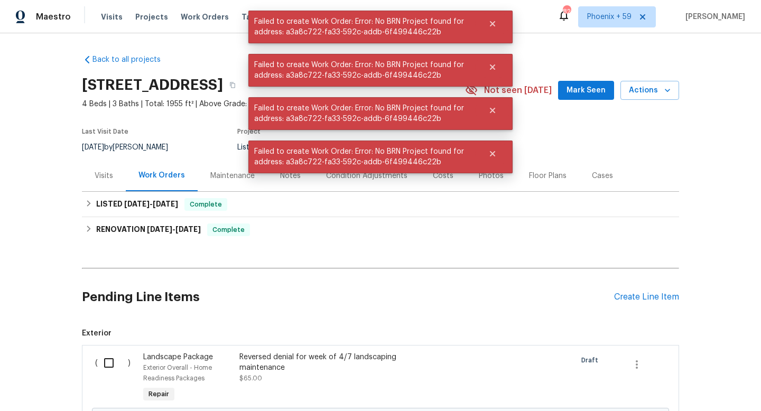
click at [314, 277] on h2 "Pending Line Items" at bounding box center [348, 297] width 532 height 49
click at [122, 364] on input "checkbox" at bounding box center [113, 363] width 30 height 22
checkbox input "true"
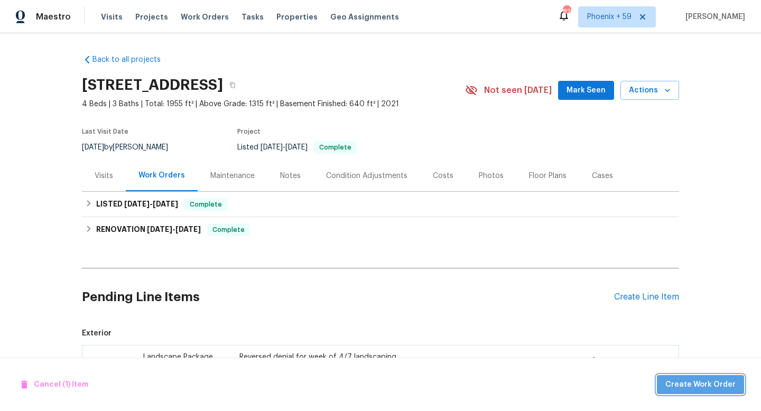
click at [726, 385] on span "Create Work Order" at bounding box center [700, 384] width 70 height 13
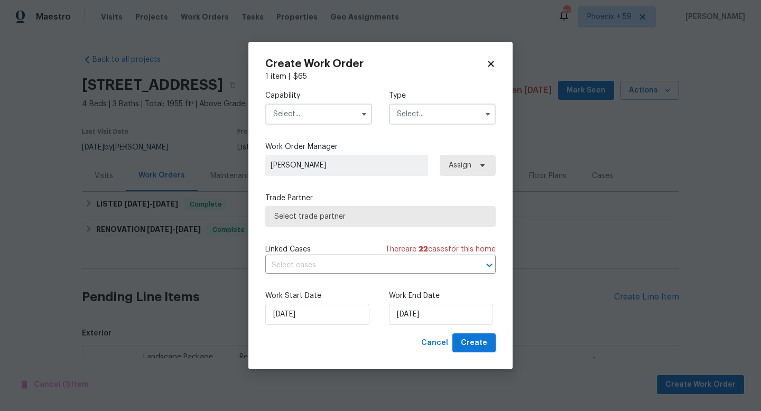
click at [311, 110] on input "text" at bounding box center [318, 114] width 107 height 21
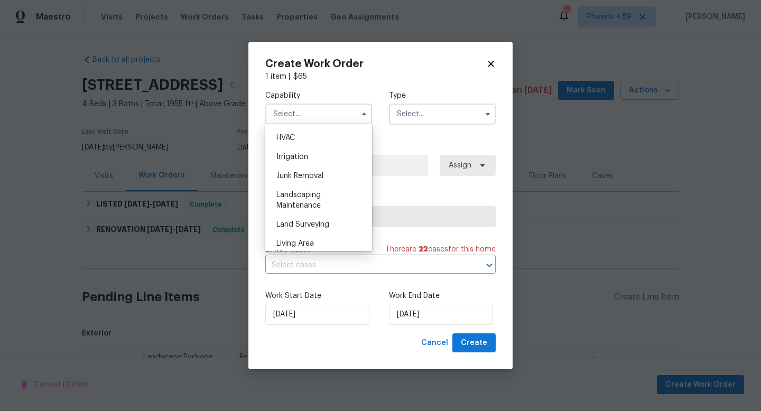
scroll to position [652, 0]
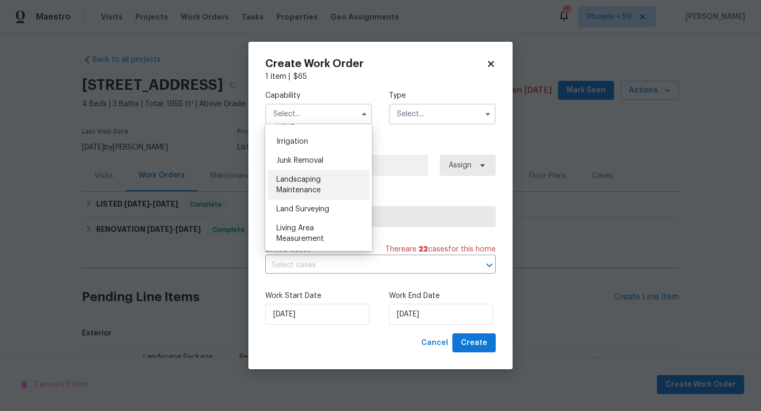
click at [320, 171] on div "Landscaping Maintenance" at bounding box center [318, 185] width 101 height 30
type input "Landscaping Maintenance"
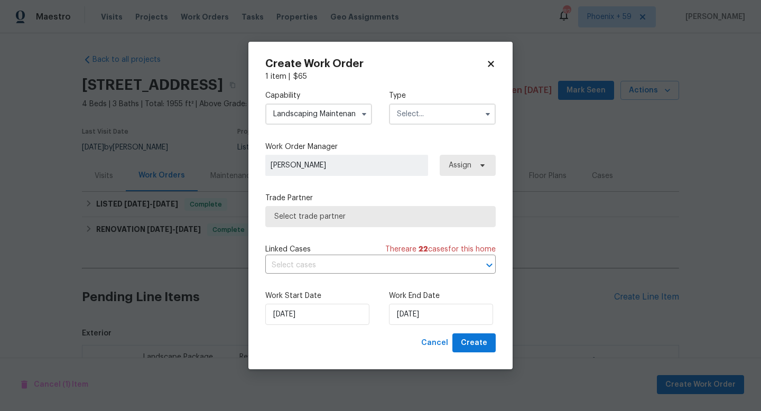
click at [415, 111] on input "text" at bounding box center [442, 114] width 107 height 21
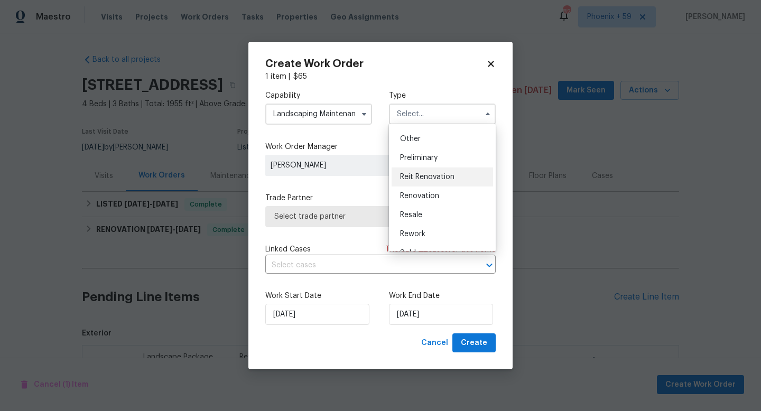
scroll to position [240, 0]
click at [431, 162] on span "Renovation" at bounding box center [419, 162] width 39 height 7
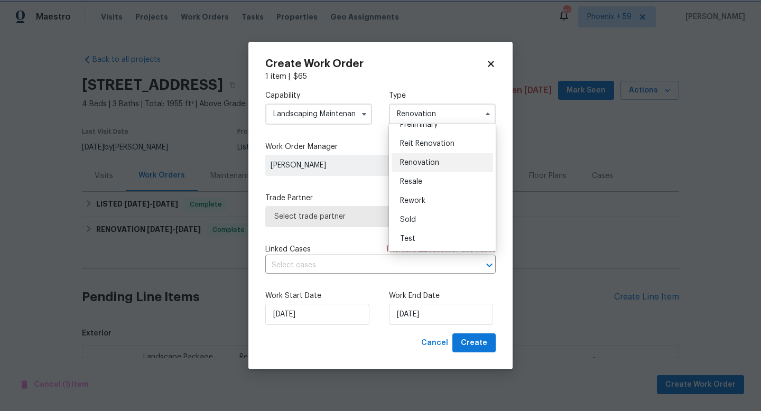
scroll to position [0, 0]
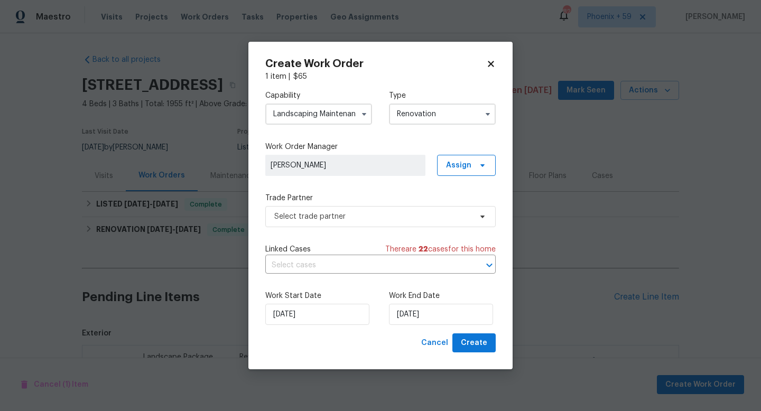
click at [432, 116] on input "Renovation" at bounding box center [442, 114] width 107 height 21
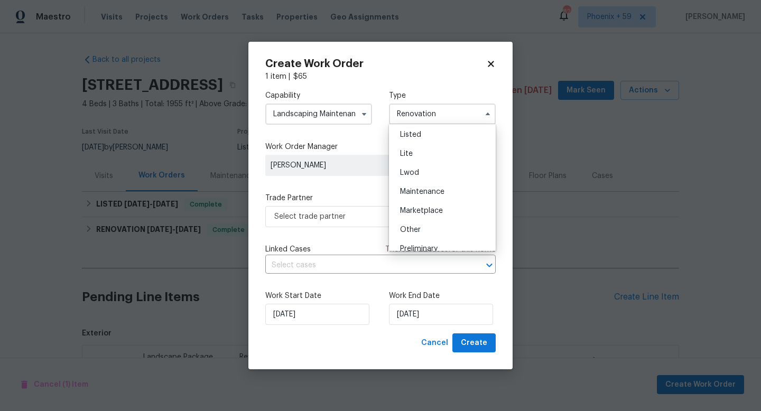
scroll to position [94, 0]
click at [423, 158] on div "Listed" at bounding box center [441, 156] width 101 height 19
type input "Listed"
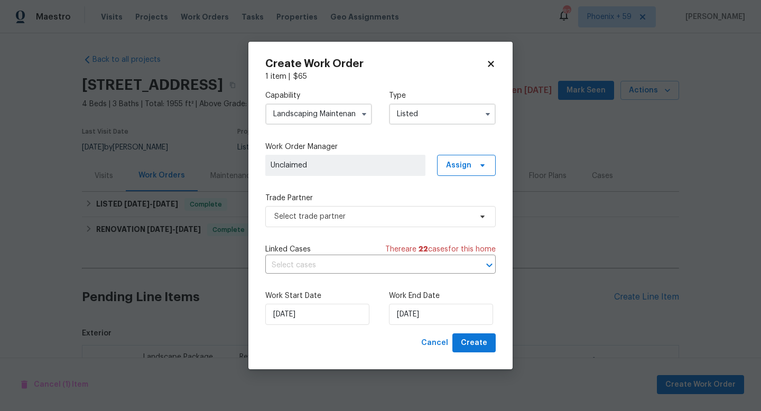
click at [321, 162] on span "Unclaimed" at bounding box center [345, 165] width 150 height 11
click at [314, 214] on span "Select trade partner" at bounding box center [372, 216] width 197 height 11
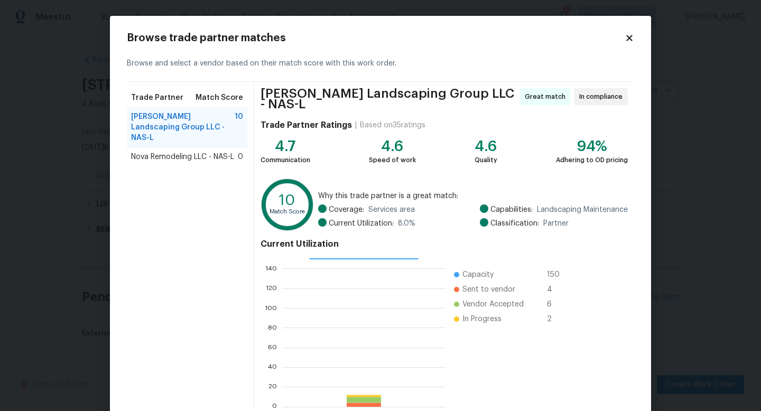
scroll to position [55, 0]
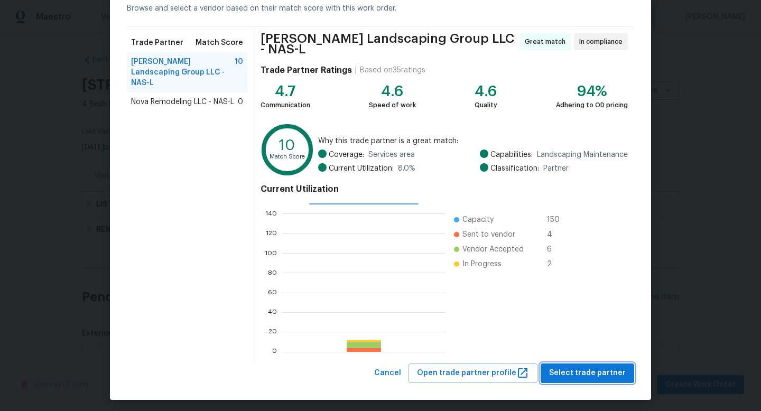
click at [614, 371] on span "Select trade partner" at bounding box center [587, 373] width 77 height 13
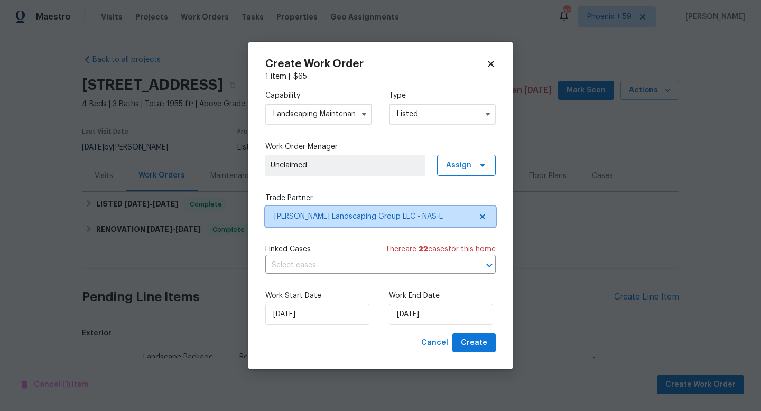
scroll to position [0, 0]
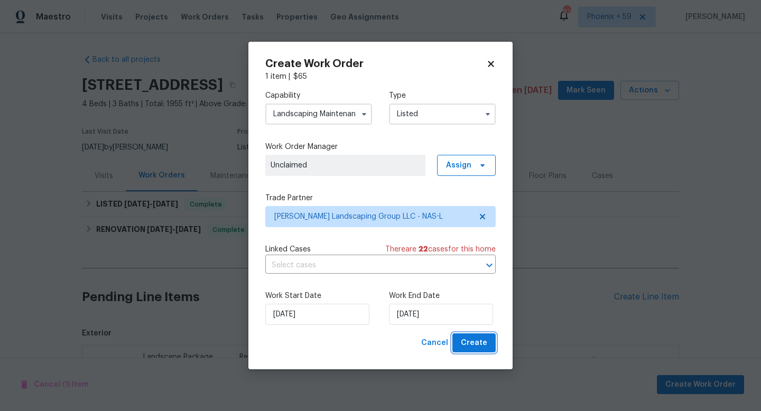
click at [482, 343] on span "Create" at bounding box center [474, 343] width 26 height 13
checkbox input "false"
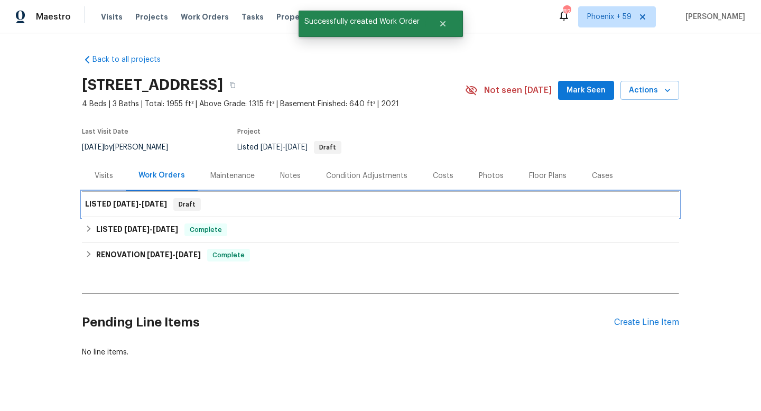
click at [349, 204] on div "LISTED 8/18/25 - 8/18/25 Draft" at bounding box center [380, 204] width 591 height 13
click at [239, 202] on div "LISTED 8/18/25 - 8/18/25 Draft" at bounding box center [380, 204] width 591 height 13
click at [237, 172] on div "Maintenance" at bounding box center [232, 176] width 44 height 11
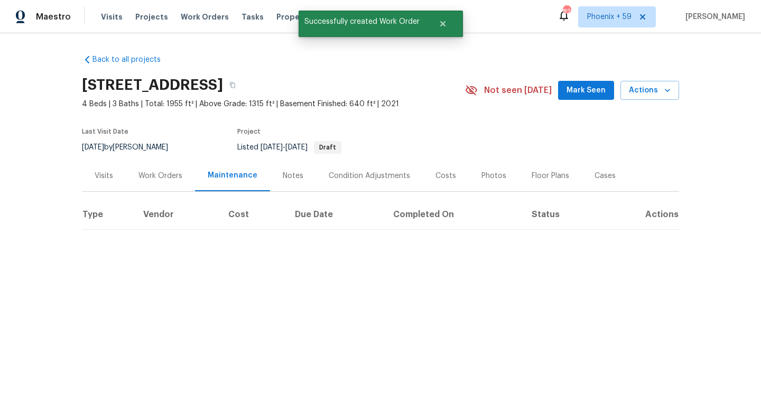
click at [172, 176] on div "Work Orders" at bounding box center [160, 176] width 44 height 11
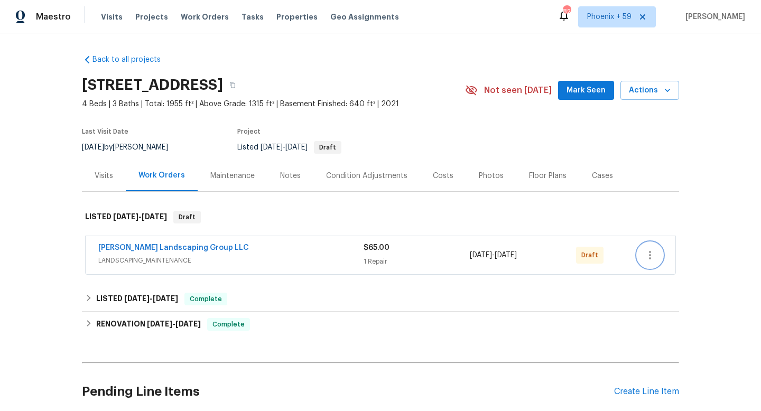
click at [652, 256] on icon "button" at bounding box center [649, 255] width 13 height 13
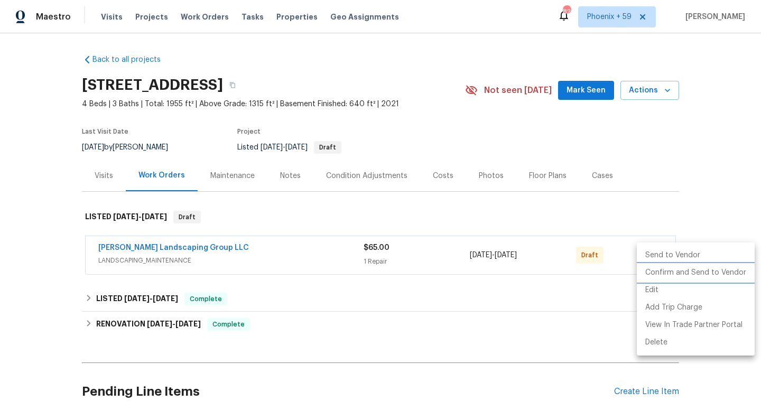
click at [657, 273] on li "Confirm and Send to Vendor" at bounding box center [696, 272] width 118 height 17
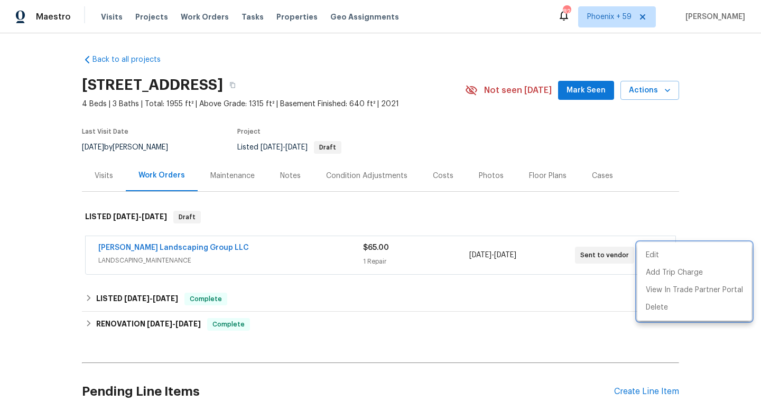
click at [169, 246] on div at bounding box center [380, 205] width 761 height 411
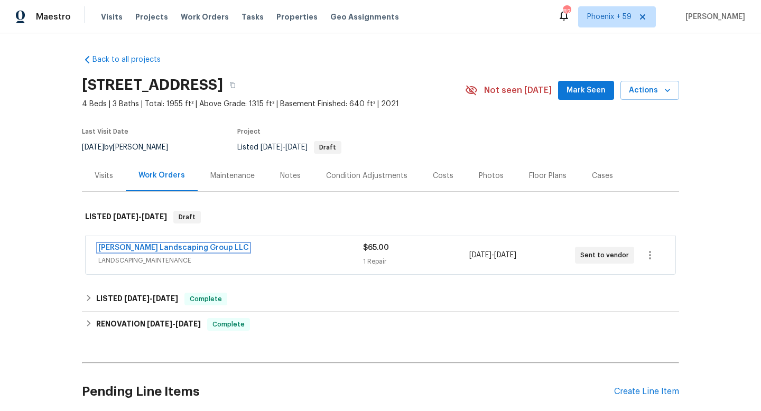
click at [169, 246] on link "[PERSON_NAME] Landscaping Group LLC" at bounding box center [173, 247] width 151 height 7
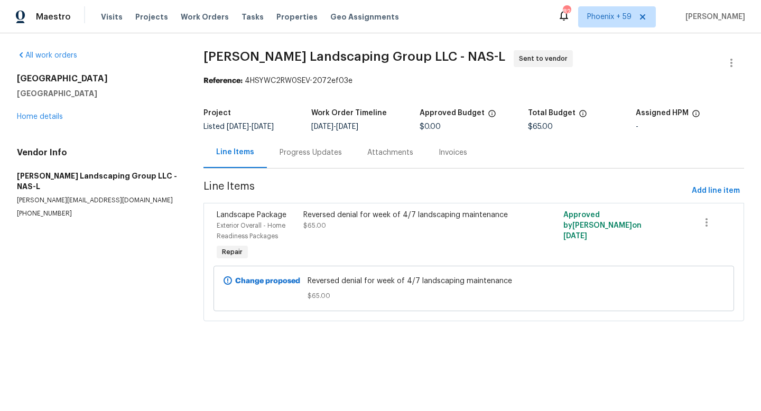
click at [444, 223] on div "Reversed denial for week of 4/7 landscaping maintenance $65.00" at bounding box center [408, 220] width 211 height 21
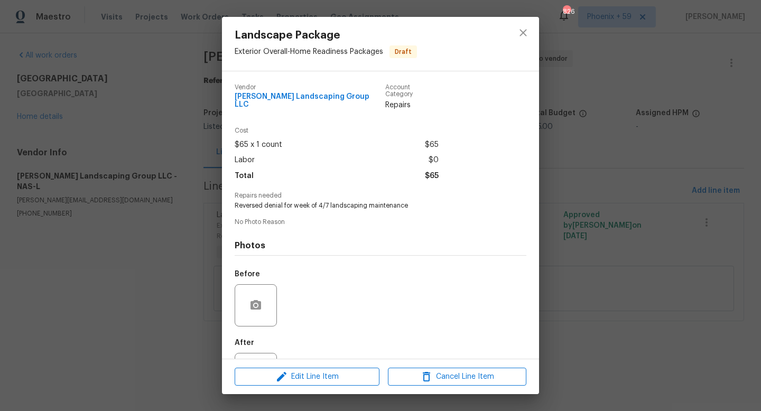
click at [615, 192] on div "Landscape Package Exterior Overall - Home Readiness Packages Draft Vendor Sando…" at bounding box center [380, 205] width 761 height 411
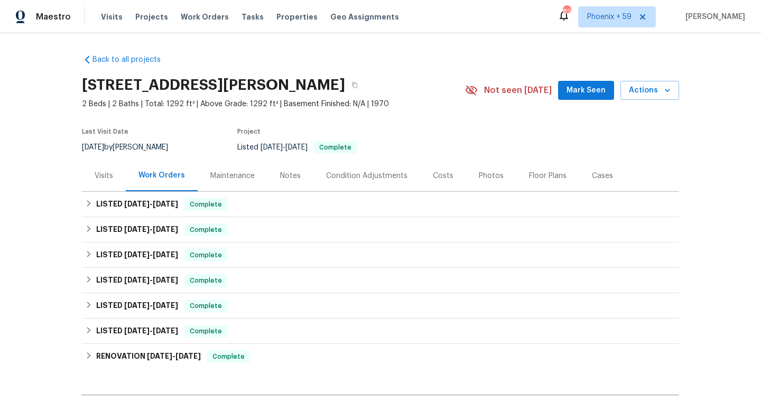
click at [238, 179] on div "Maintenance" at bounding box center [232, 176] width 44 height 11
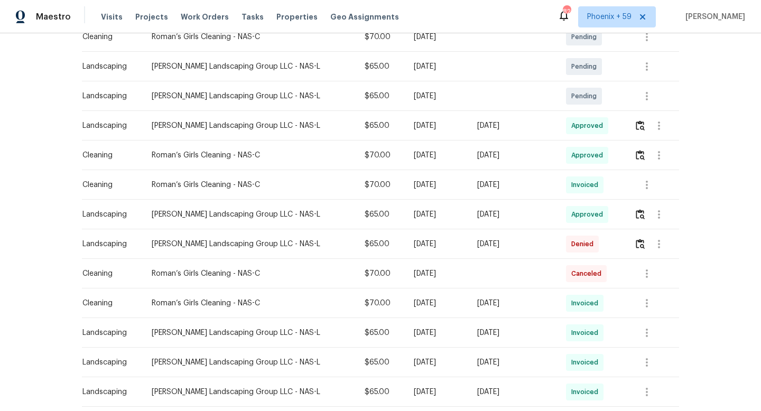
scroll to position [238, 0]
click at [642, 241] on img "button" at bounding box center [640, 243] width 9 height 10
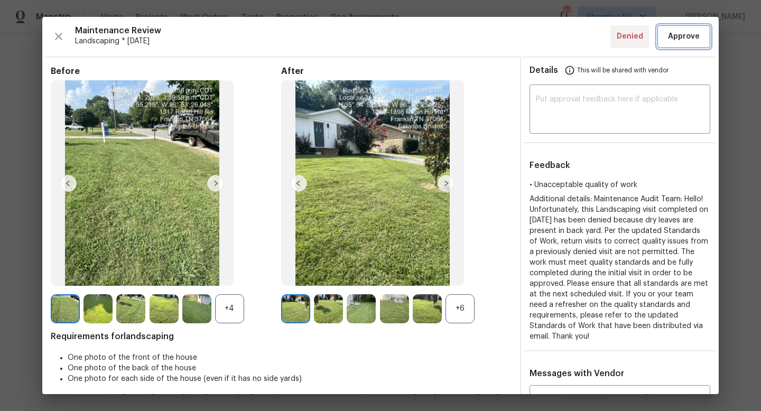
click at [683, 39] on span "Approve" at bounding box center [684, 36] width 32 height 13
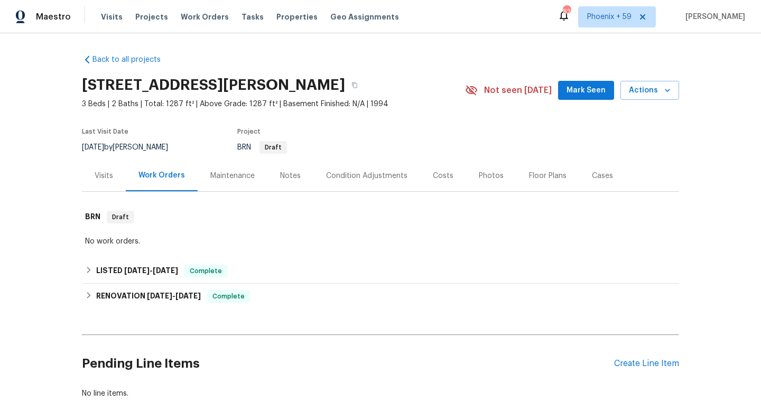
click at [232, 174] on div "Maintenance" at bounding box center [232, 176] width 44 height 11
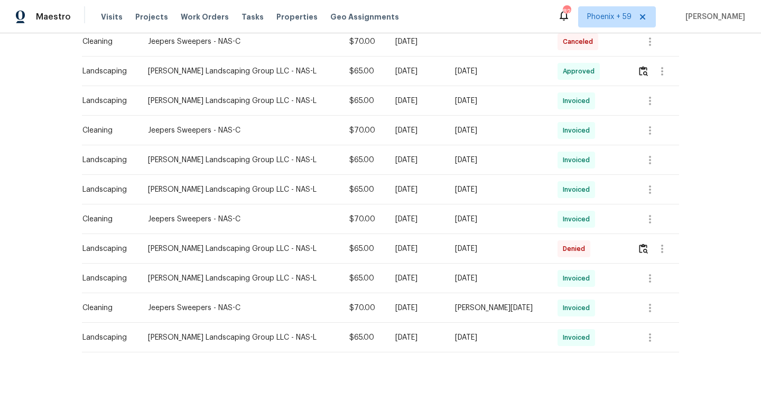
scroll to position [326, 0]
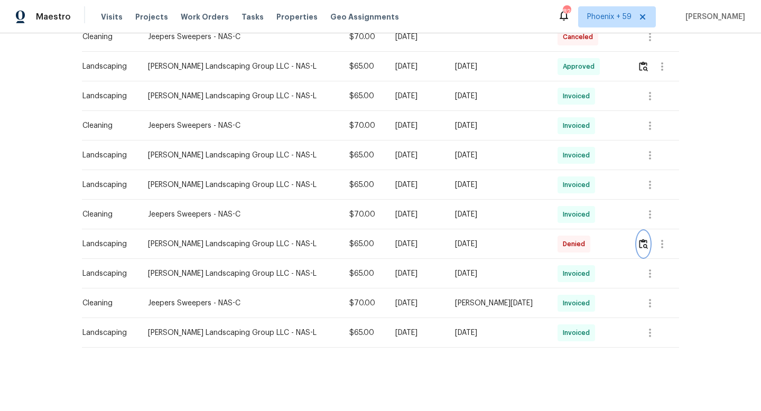
click at [641, 240] on img "button" at bounding box center [643, 244] width 9 height 10
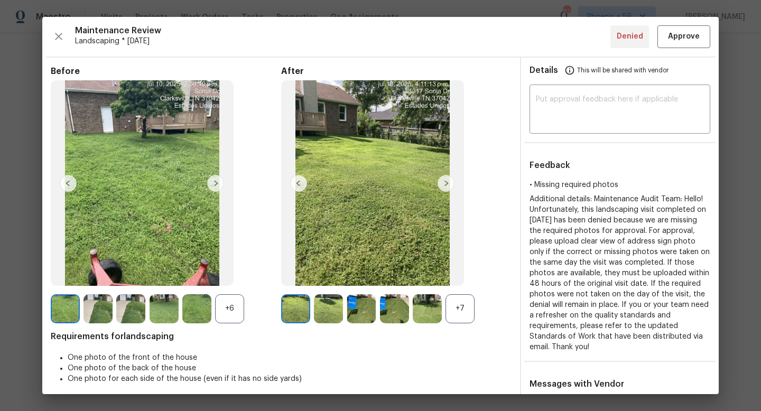
click at [447, 183] on img at bounding box center [445, 183] width 17 height 17
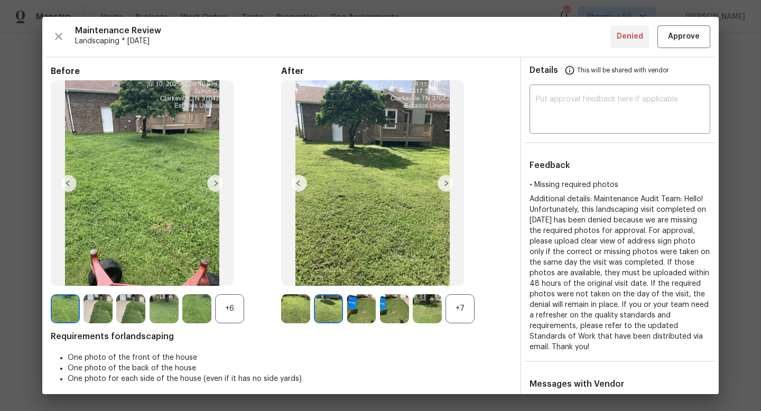
click at [447, 183] on img at bounding box center [445, 183] width 17 height 17
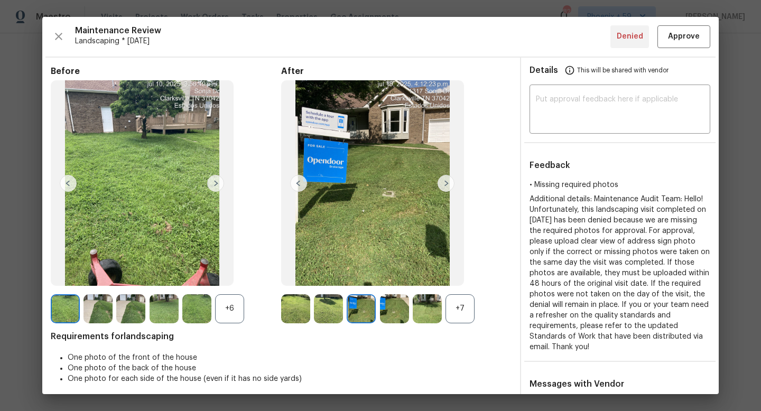
click at [447, 183] on img at bounding box center [445, 183] width 17 height 17
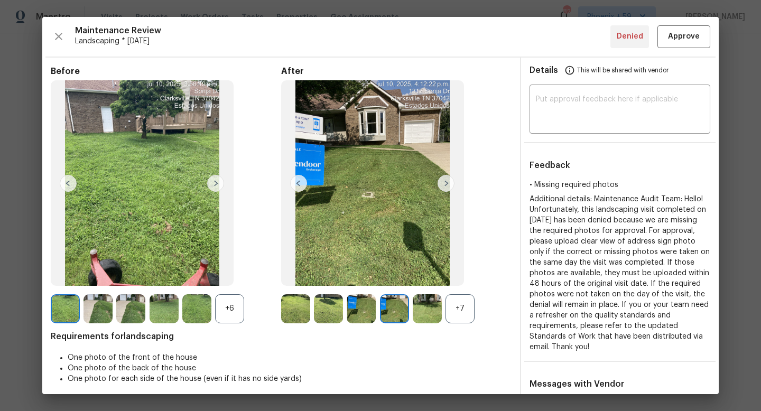
click at [447, 183] on img at bounding box center [445, 183] width 17 height 17
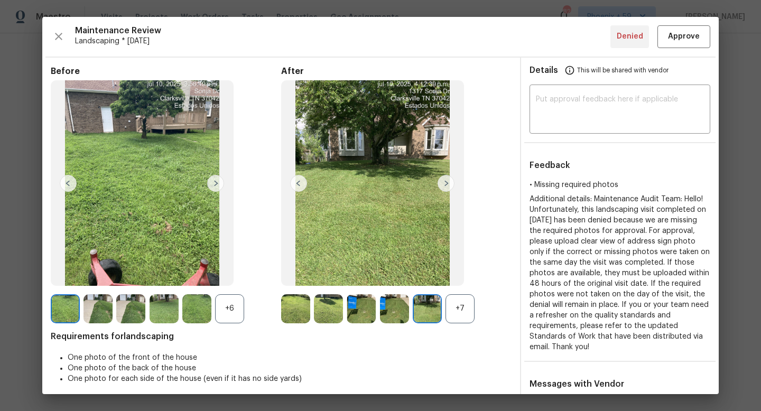
click at [447, 183] on img at bounding box center [445, 183] width 17 height 17
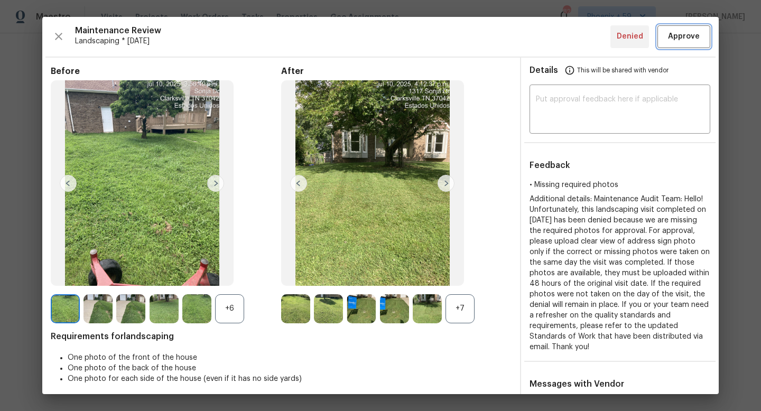
click at [676, 38] on span "Approve" at bounding box center [684, 36] width 32 height 13
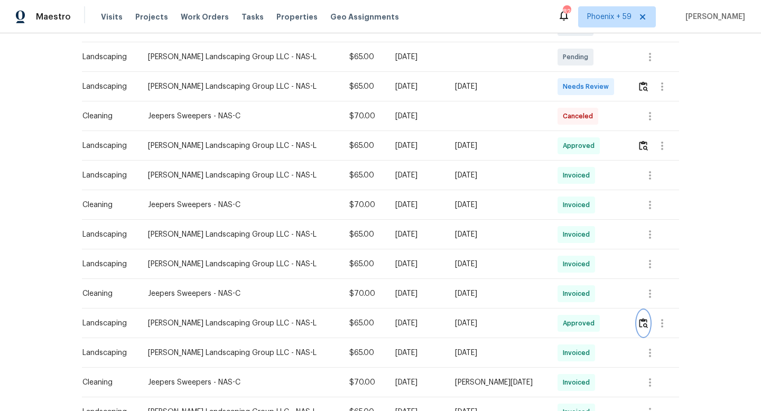
scroll to position [241, 0]
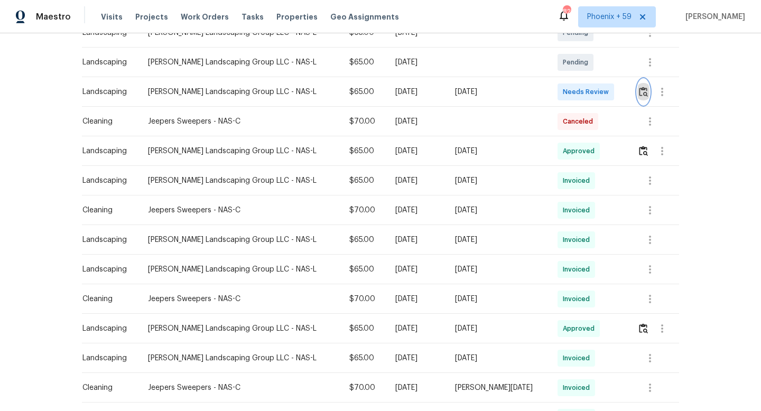
click at [641, 94] on img "button" at bounding box center [643, 92] width 9 height 10
